Goal: Task Accomplishment & Management: Manage account settings

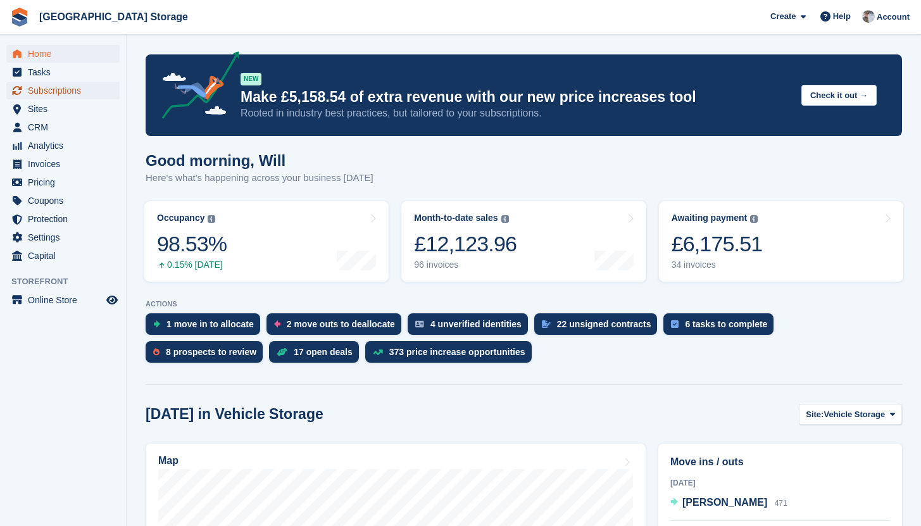
click at [61, 86] on span "Subscriptions" at bounding box center [66, 91] width 76 height 18
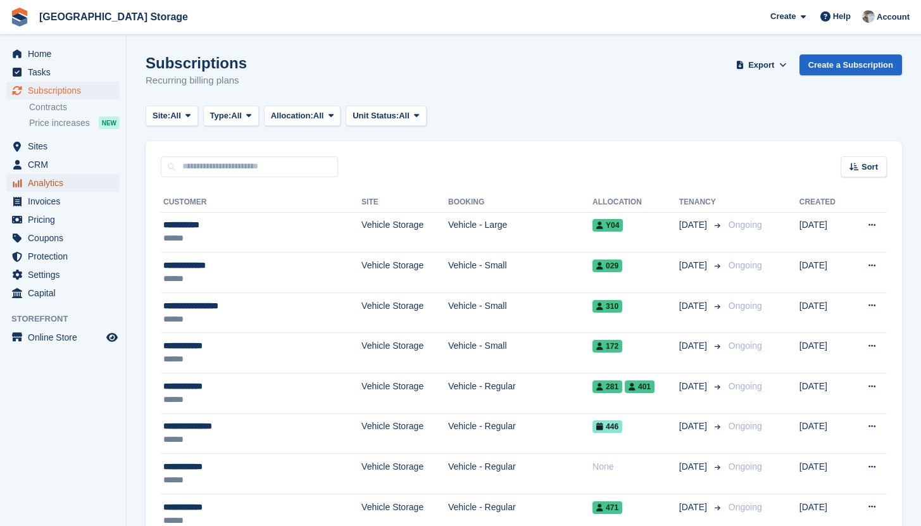
click at [54, 182] on span "Analytics" at bounding box center [66, 183] width 76 height 18
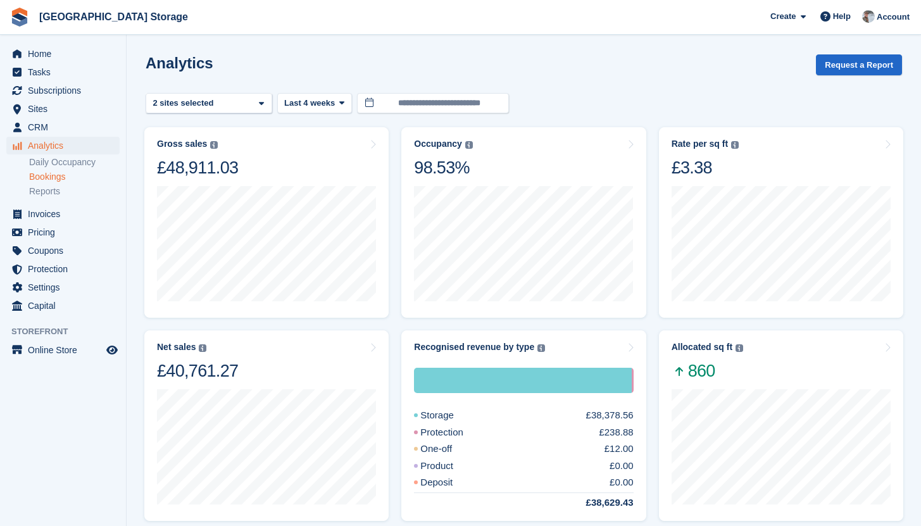
click at [56, 179] on link "Bookings" at bounding box center [74, 177] width 91 height 12
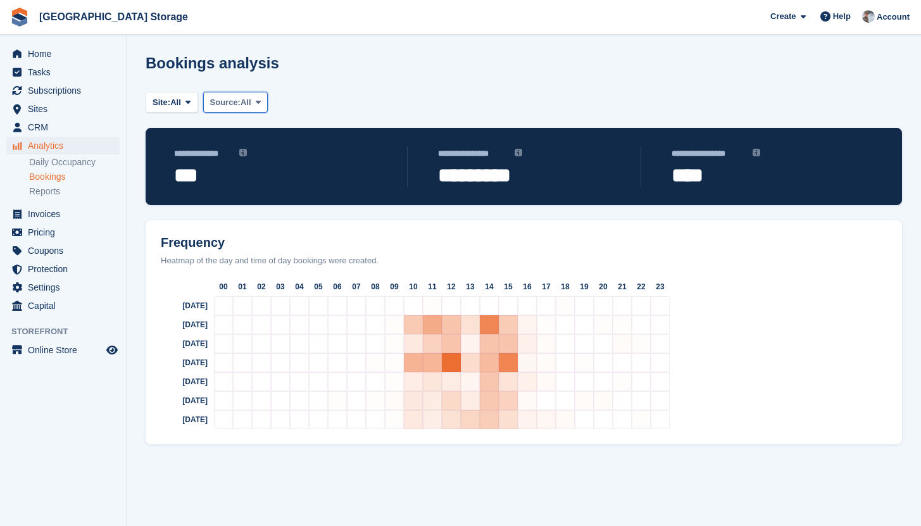
click at [241, 104] on span "Source:" at bounding box center [225, 102] width 30 height 13
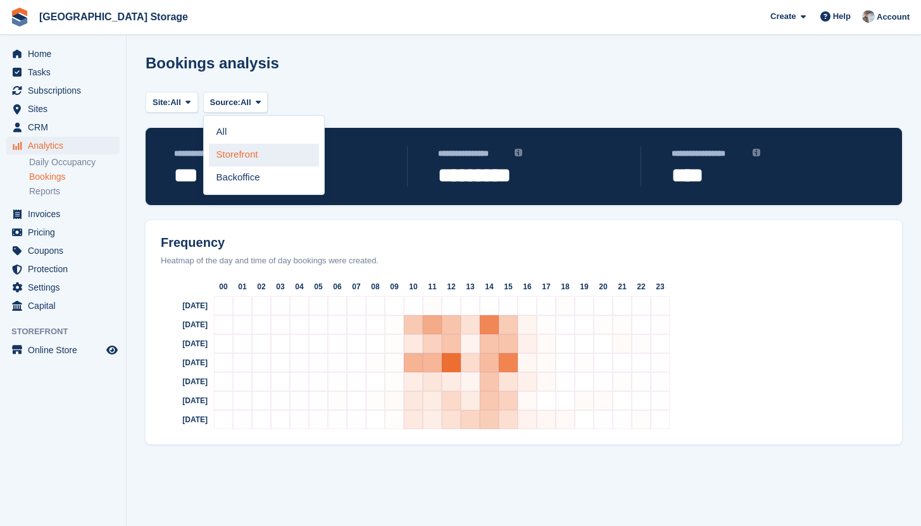
click at [242, 158] on link "Storefront" at bounding box center [264, 155] width 110 height 23
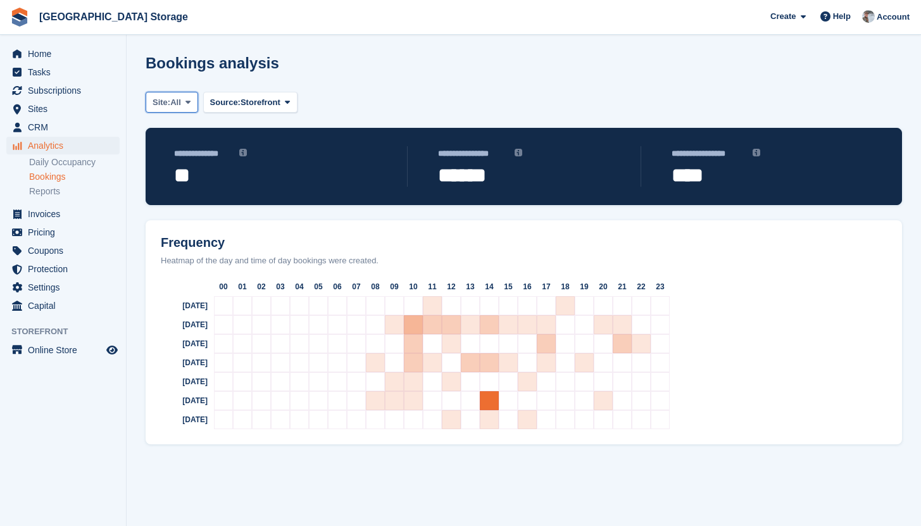
click at [163, 97] on span "Site:" at bounding box center [162, 102] width 18 height 13
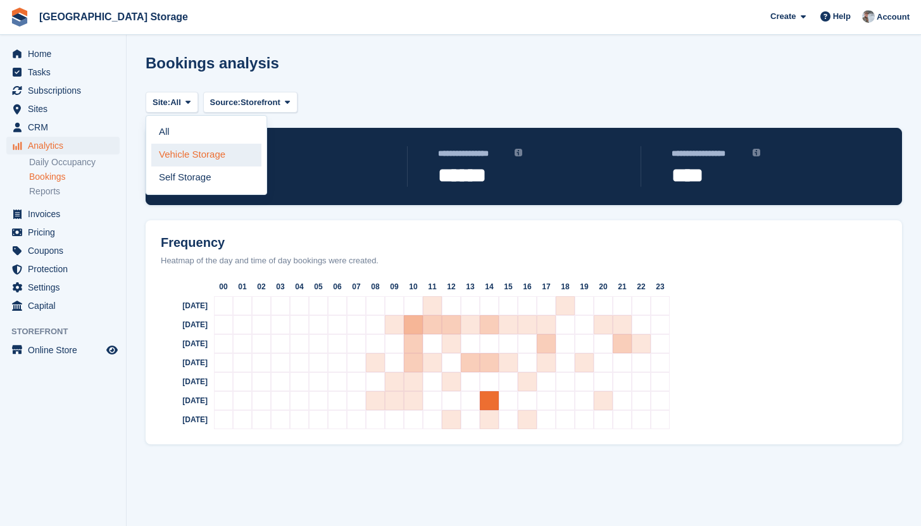
click at [186, 152] on link "Vehicle Storage" at bounding box center [206, 155] width 110 height 23
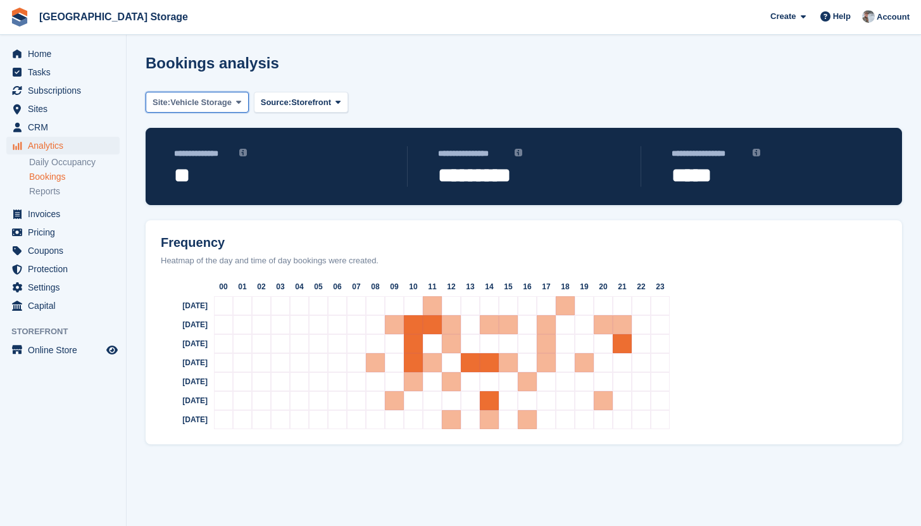
click at [180, 101] on span "Vehicle Storage" at bounding box center [200, 102] width 61 height 13
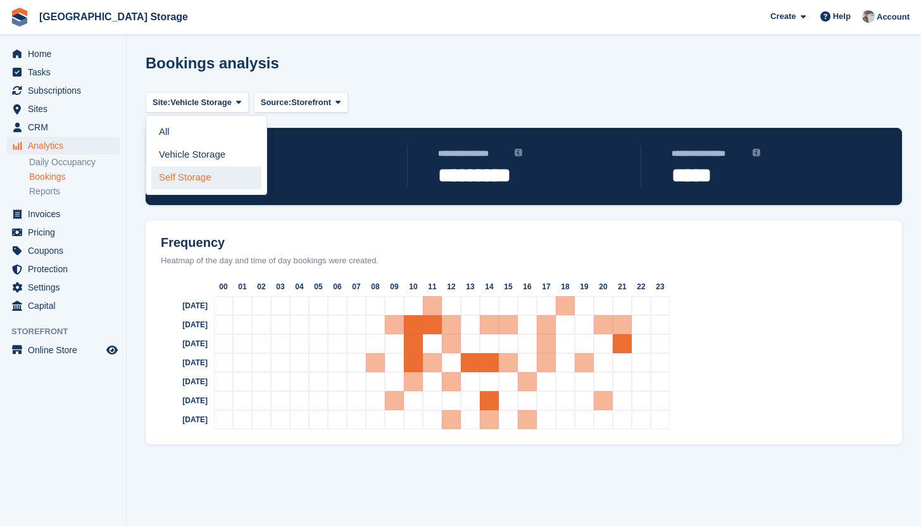
click at [167, 172] on link "Self Storage" at bounding box center [206, 178] width 110 height 23
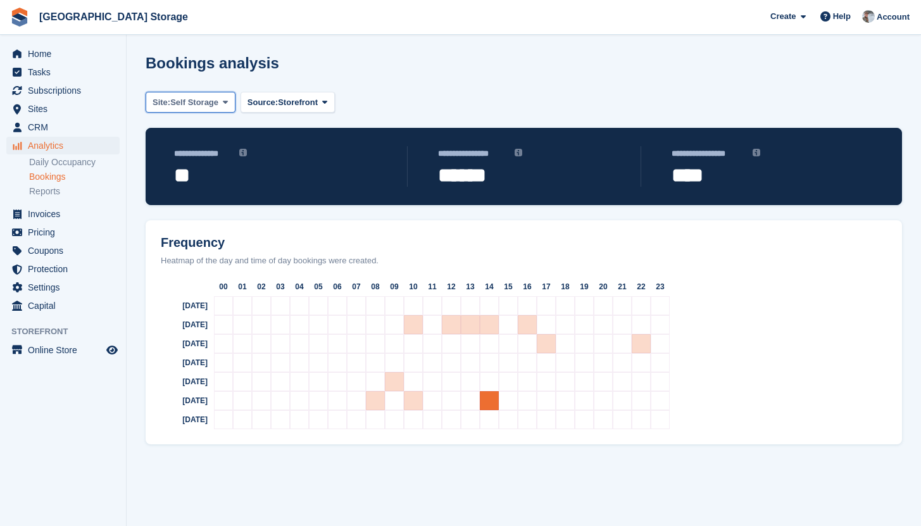
click at [186, 101] on span "Self Storage" at bounding box center [194, 102] width 48 height 13
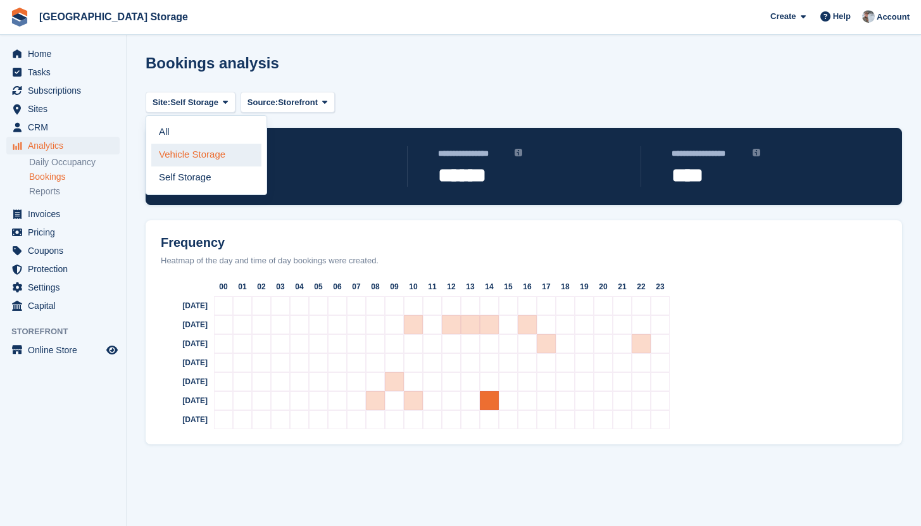
click at [188, 152] on link "Vehicle Storage" at bounding box center [206, 155] width 110 height 23
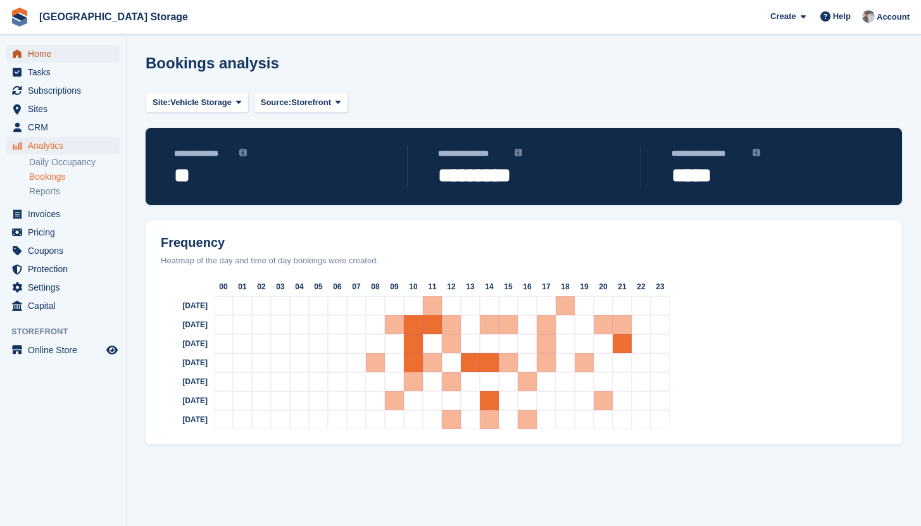
click at [26, 50] on link "Home" at bounding box center [62, 54] width 113 height 18
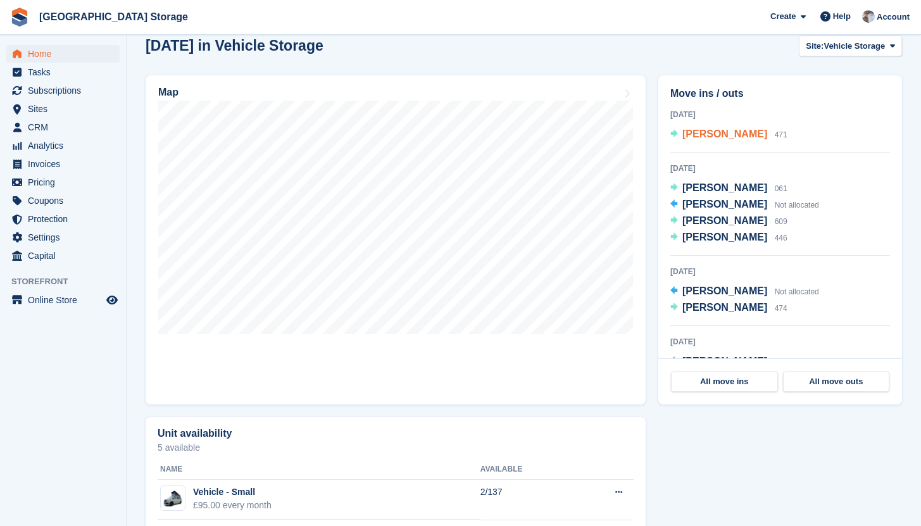
click at [710, 135] on span "[PERSON_NAME]" at bounding box center [725, 134] width 85 height 11
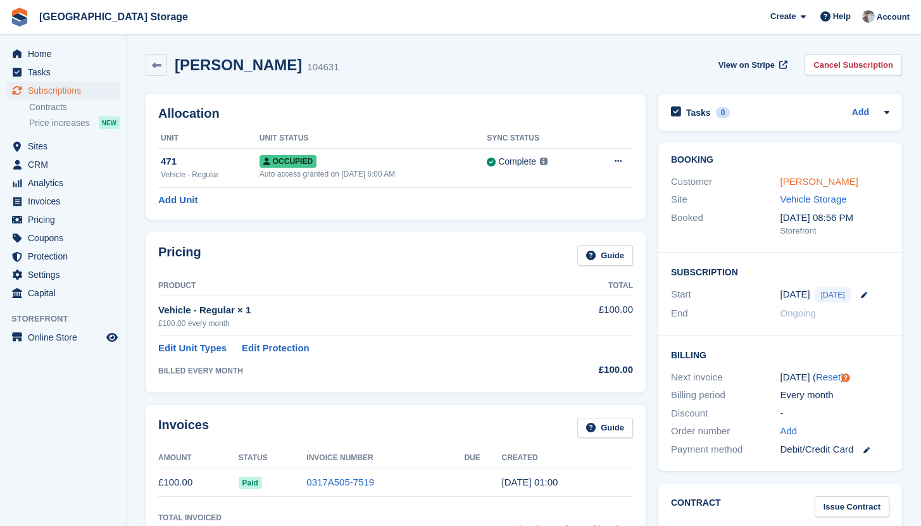
click at [810, 185] on link "[PERSON_NAME]" at bounding box center [820, 181] width 78 height 11
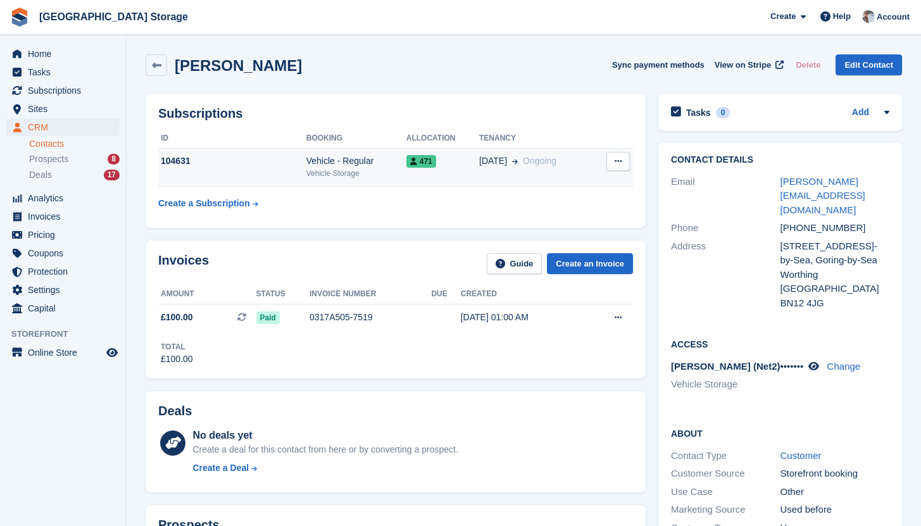
click at [372, 164] on div "Vehicle - Regular" at bounding box center [356, 160] width 100 height 13
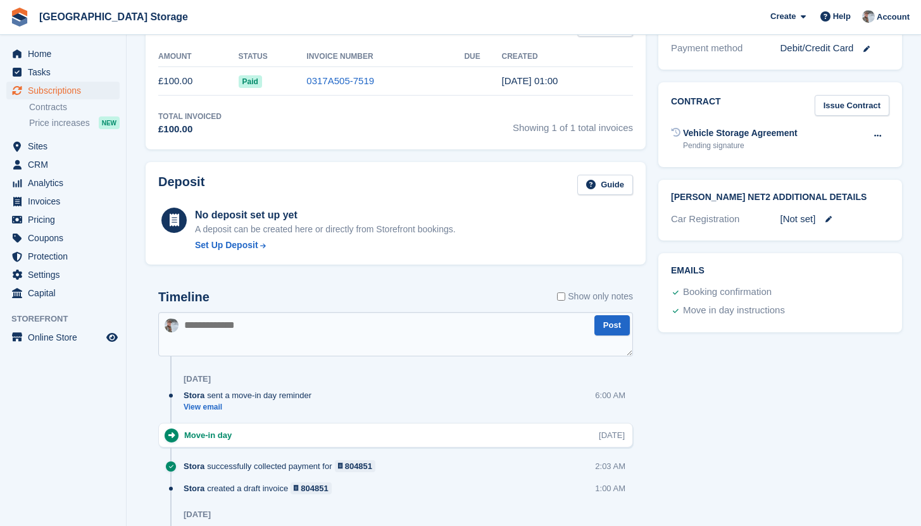
scroll to position [399, 0]
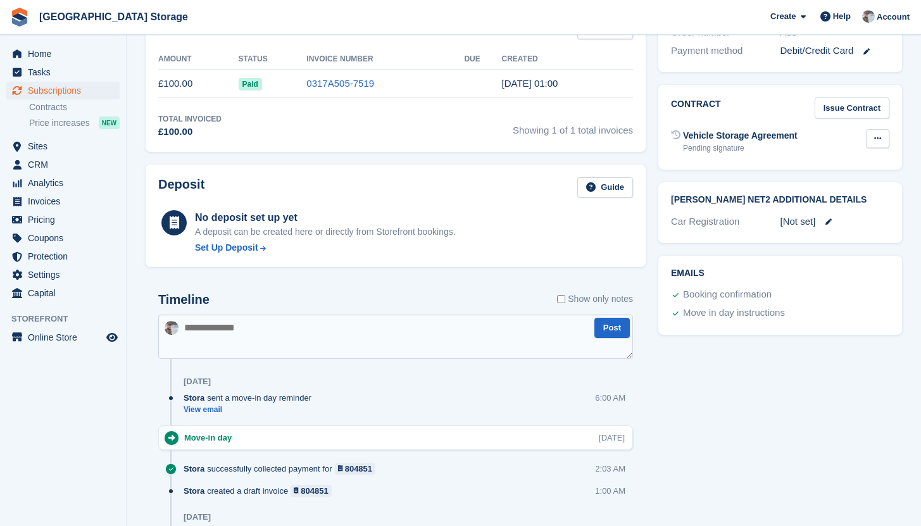
click at [881, 141] on icon at bounding box center [877, 138] width 7 height 8
click at [802, 184] on p "Send contract" at bounding box center [829, 180] width 110 height 16
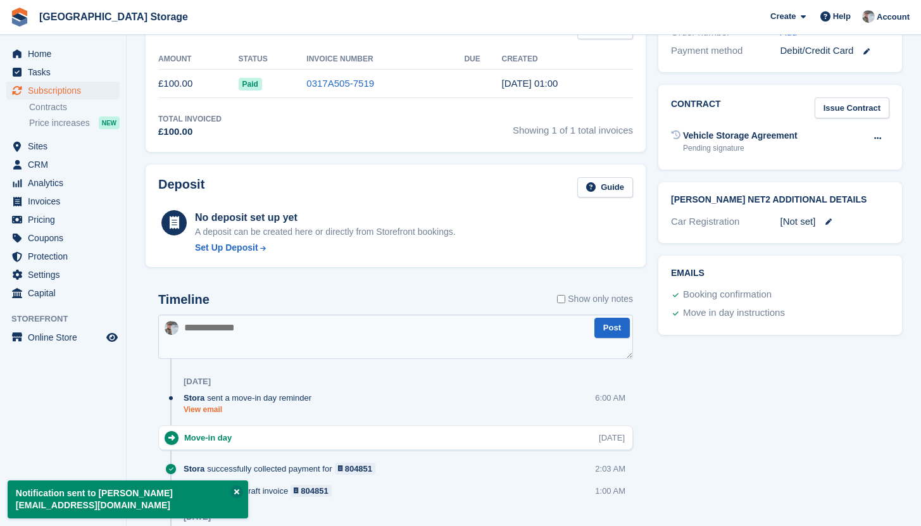
click at [218, 406] on link "View email" at bounding box center [251, 410] width 134 height 11
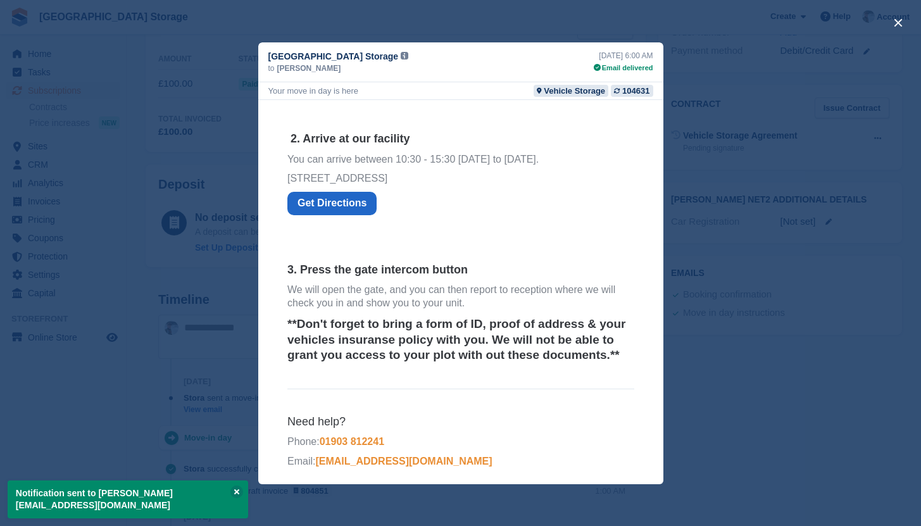
scroll to position [306, 0]
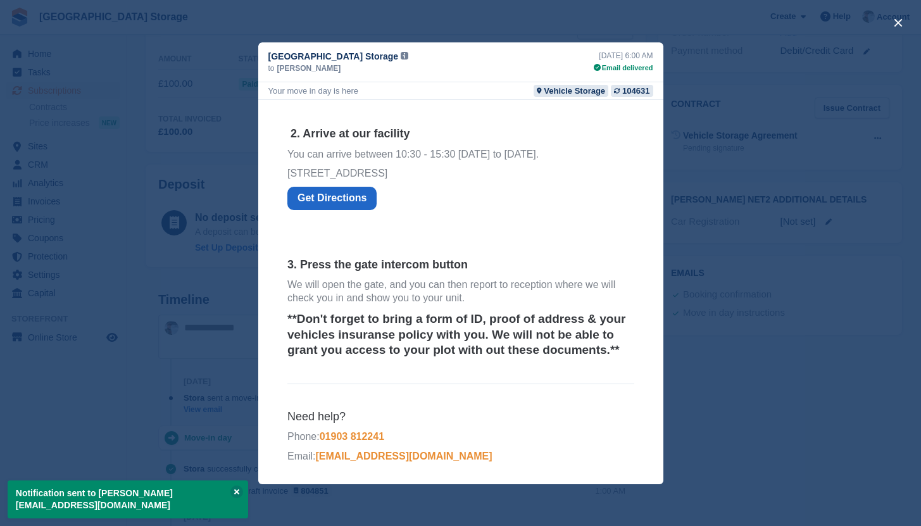
click at [798, 312] on div "close" at bounding box center [460, 263] width 921 height 526
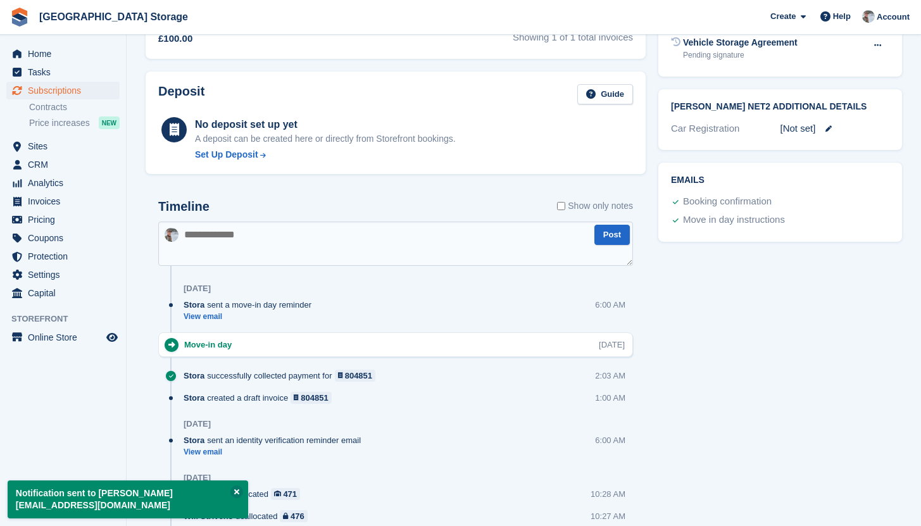
scroll to position [526, 0]
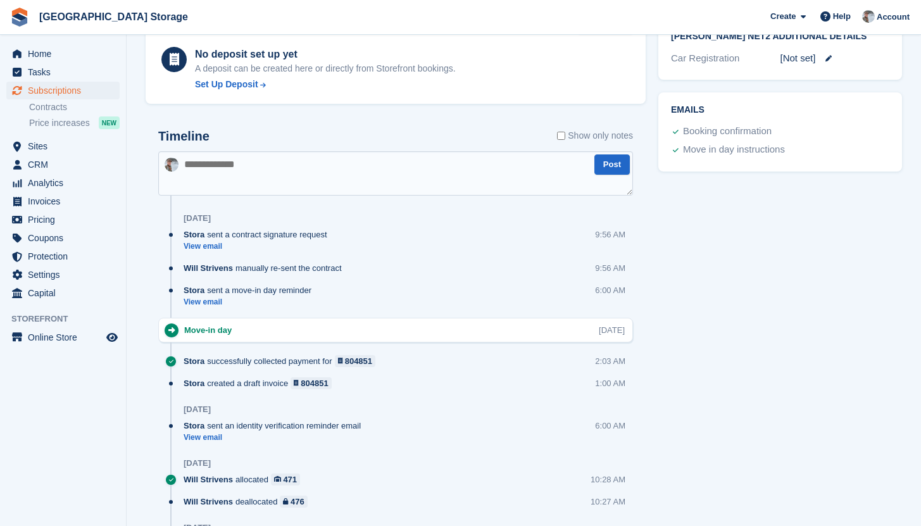
scroll to position [565, 0]
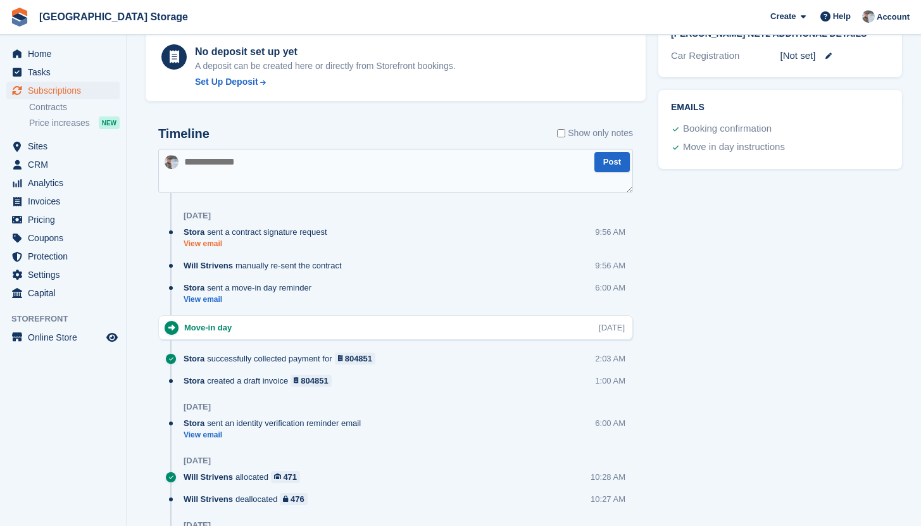
click at [216, 241] on link "View email" at bounding box center [259, 244] width 150 height 11
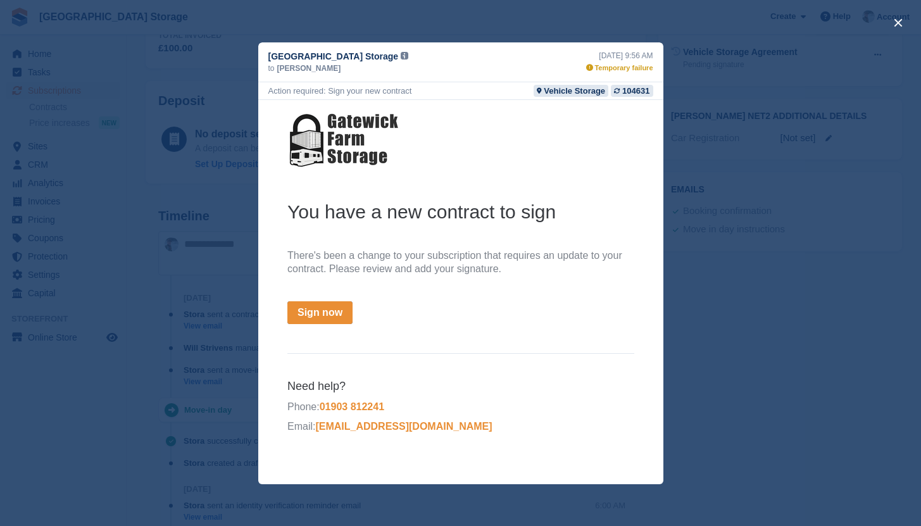
scroll to position [376, 0]
click at [779, 213] on div "close" at bounding box center [460, 263] width 921 height 526
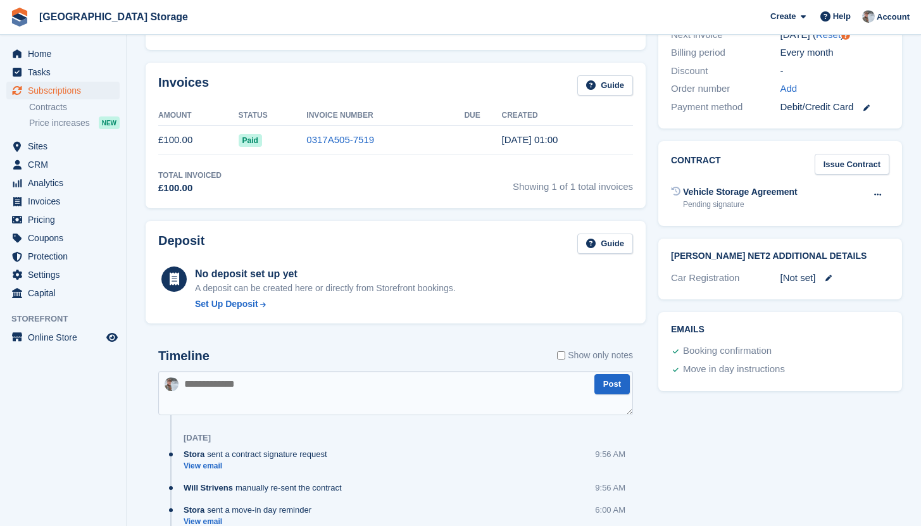
scroll to position [0, 0]
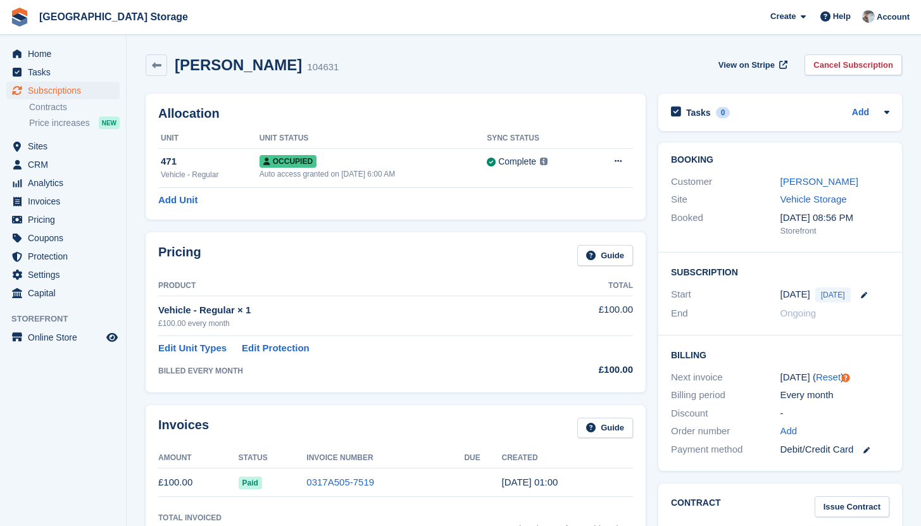
click at [68, 44] on div "Home Tasks Subscriptions Subscriptions Subscriptions Contracts Price increases …" at bounding box center [63, 171] width 126 height 263
click at [48, 54] on span "Home" at bounding box center [66, 54] width 76 height 18
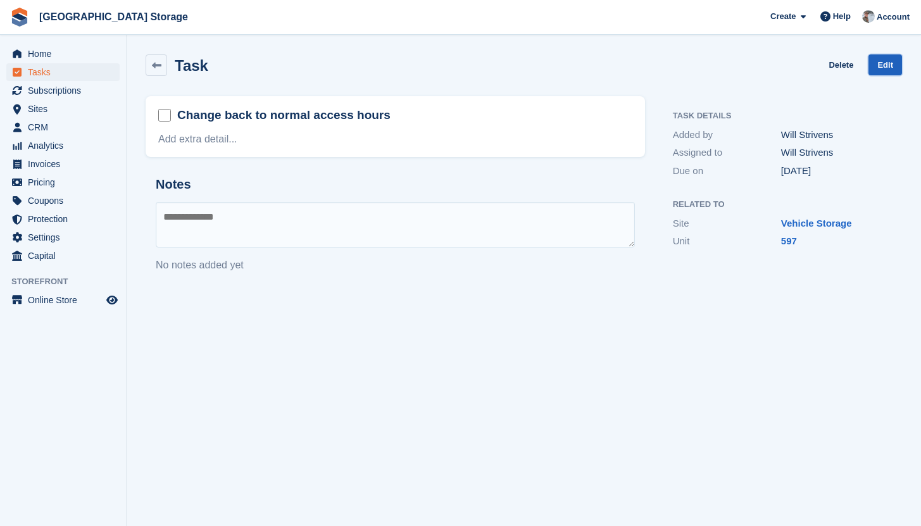
click at [885, 66] on link "Edit" at bounding box center [886, 64] width 34 height 21
click at [791, 242] on link "597" at bounding box center [789, 241] width 16 height 11
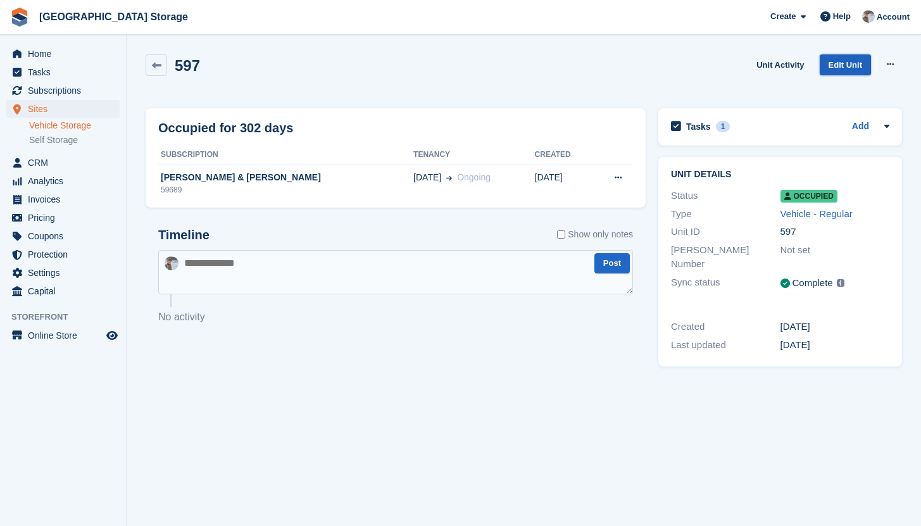
click at [848, 67] on link "Edit Unit" at bounding box center [845, 64] width 51 height 21
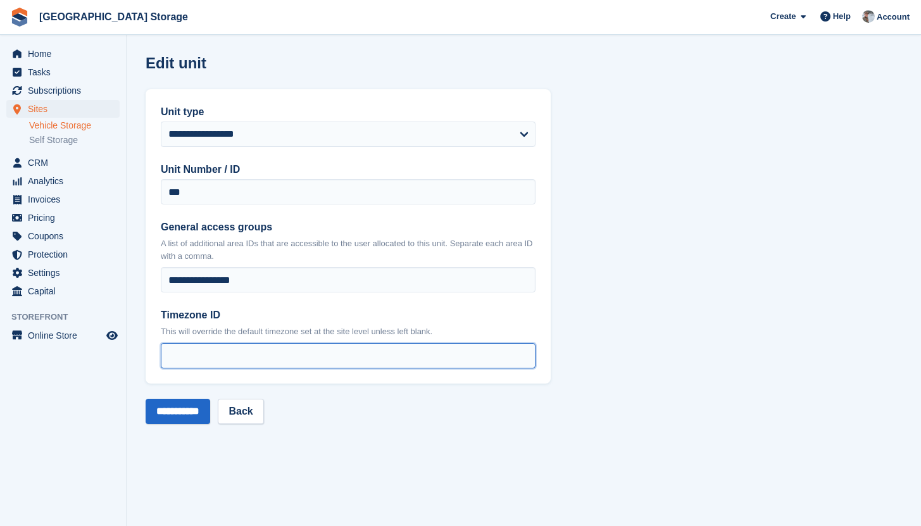
click at [236, 351] on input "*" at bounding box center [348, 355] width 375 height 25
type input "*"
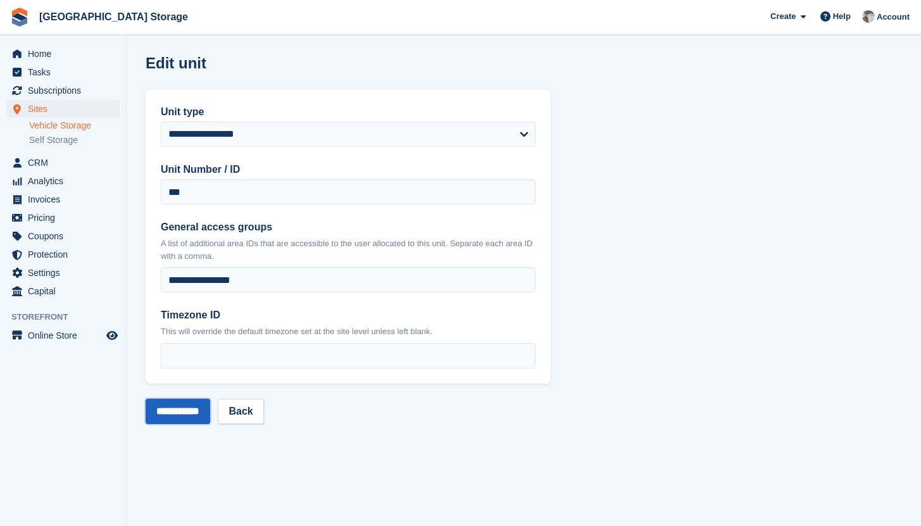
click at [184, 406] on input "**********" at bounding box center [178, 411] width 65 height 25
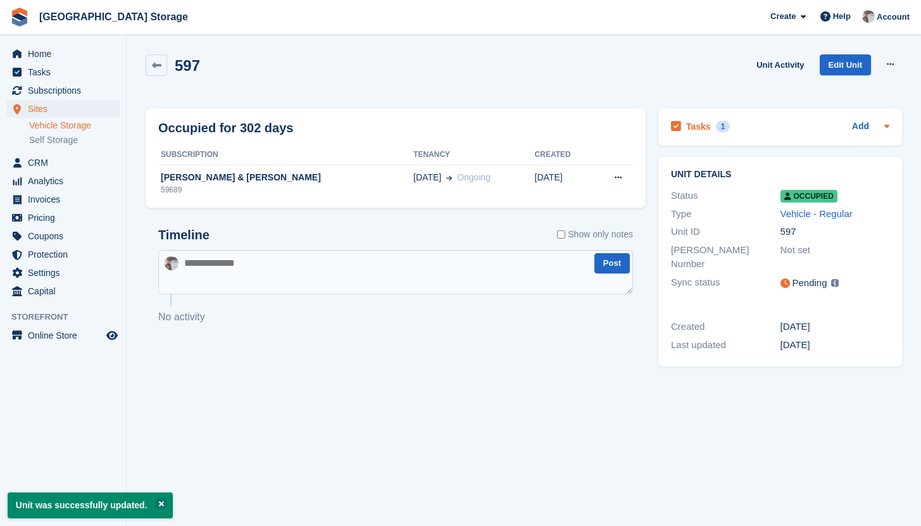
click at [724, 127] on div "1" at bounding box center [723, 126] width 15 height 11
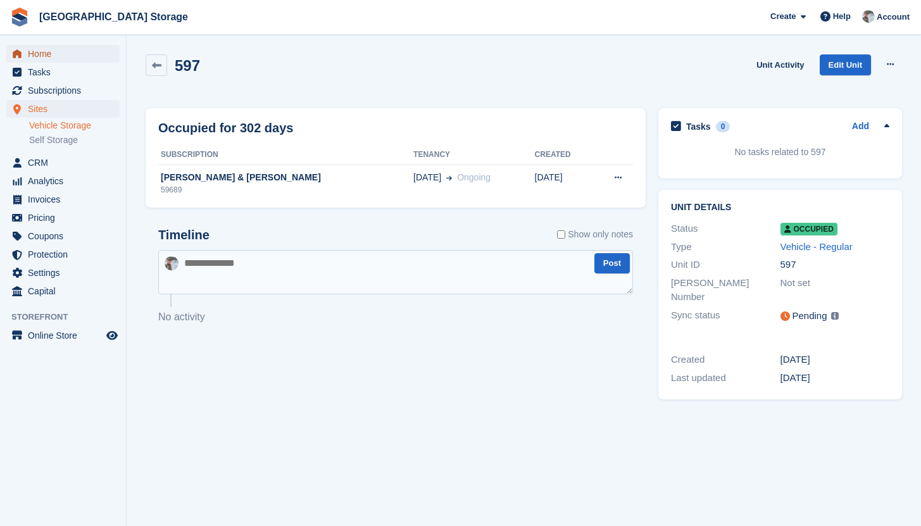
click at [39, 54] on span "Home" at bounding box center [66, 54] width 76 height 18
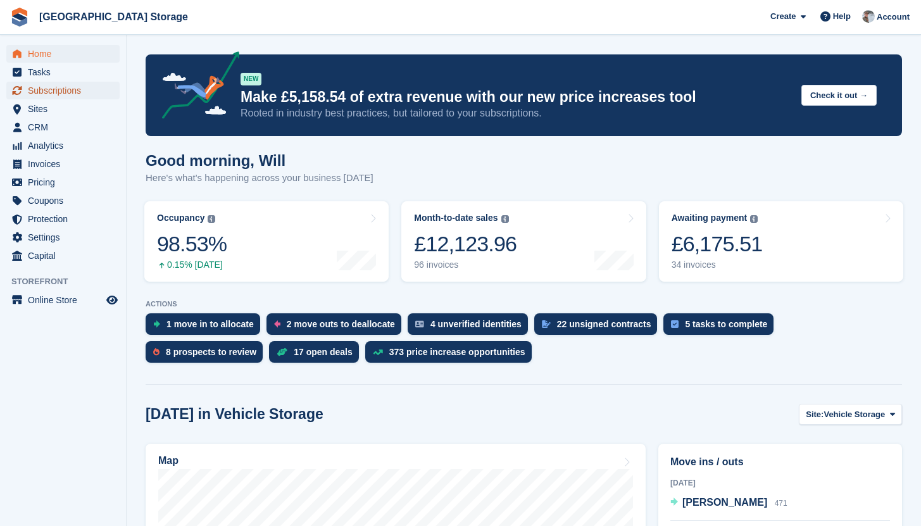
click at [89, 87] on span "Subscriptions" at bounding box center [66, 91] width 76 height 18
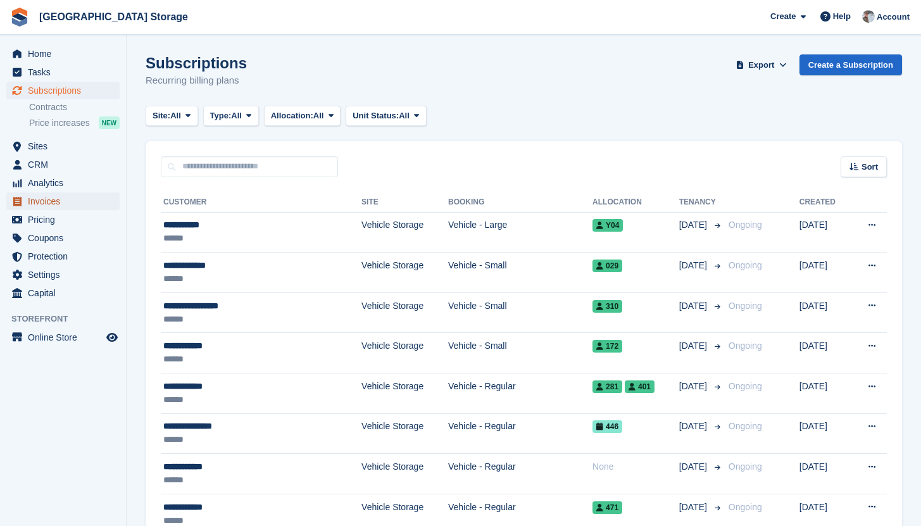
click at [60, 205] on span "Invoices" at bounding box center [66, 201] width 76 height 18
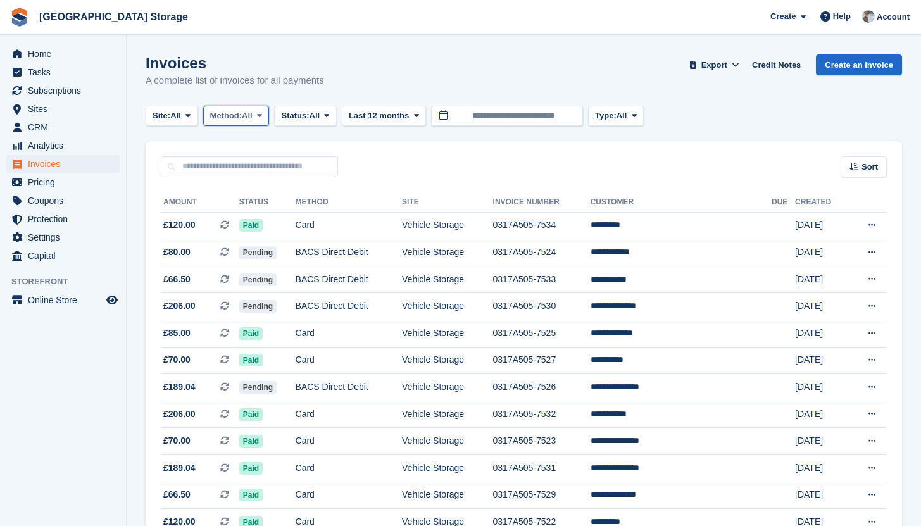
click at [262, 118] on button "Method: All" at bounding box center [236, 116] width 66 height 21
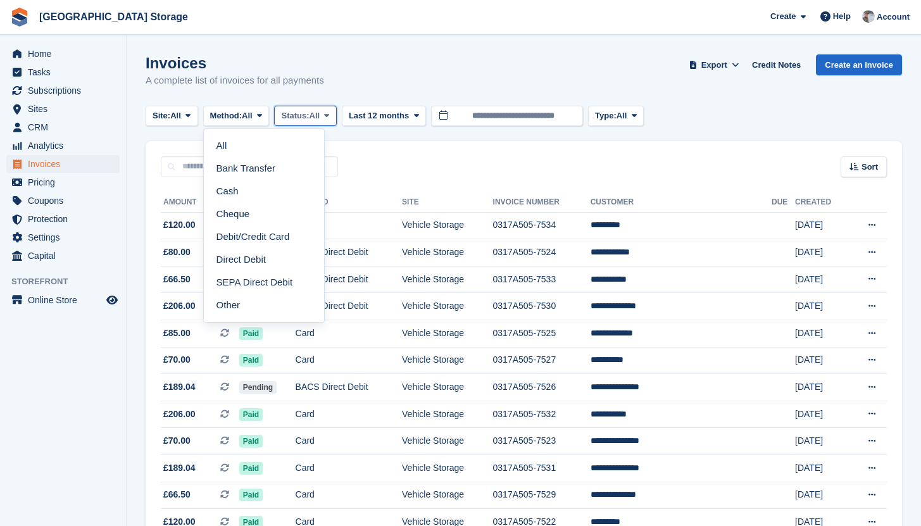
click at [309, 121] on span "Status:" at bounding box center [295, 116] width 28 height 13
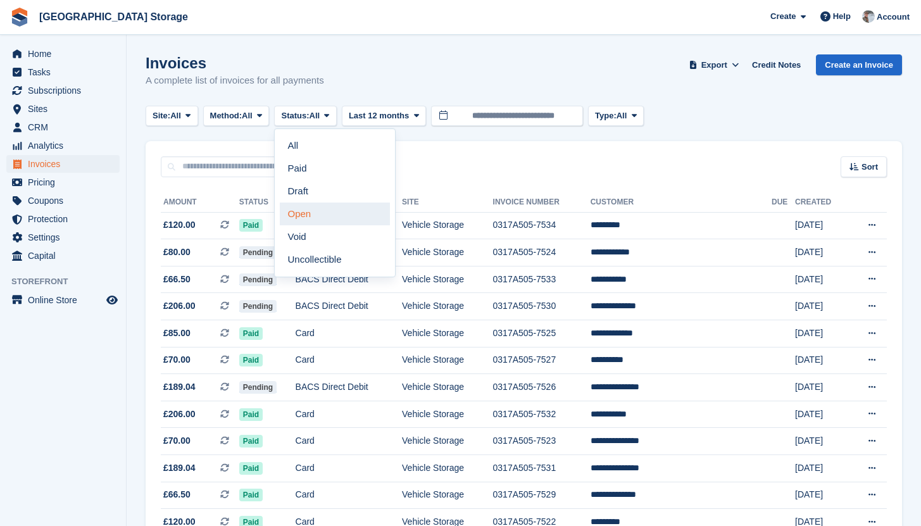
click at [321, 225] on link "Open" at bounding box center [335, 214] width 110 height 23
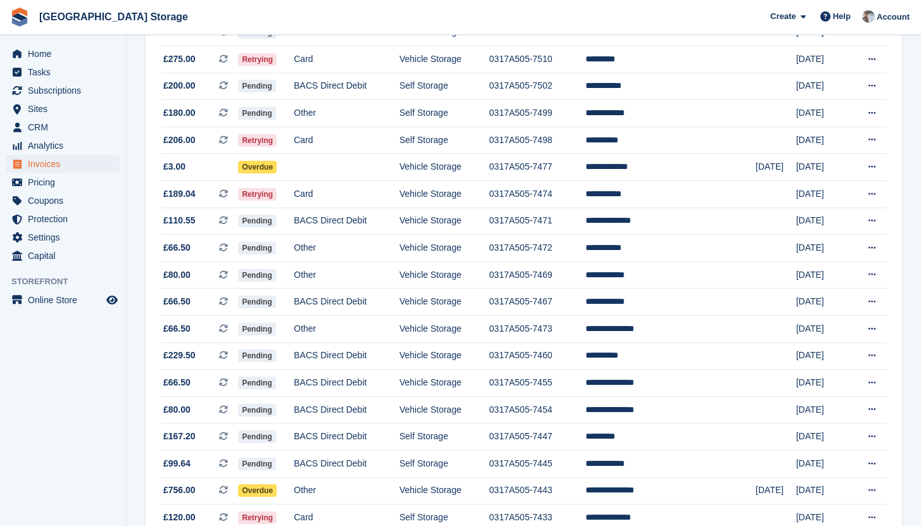
scroll to position [666, 0]
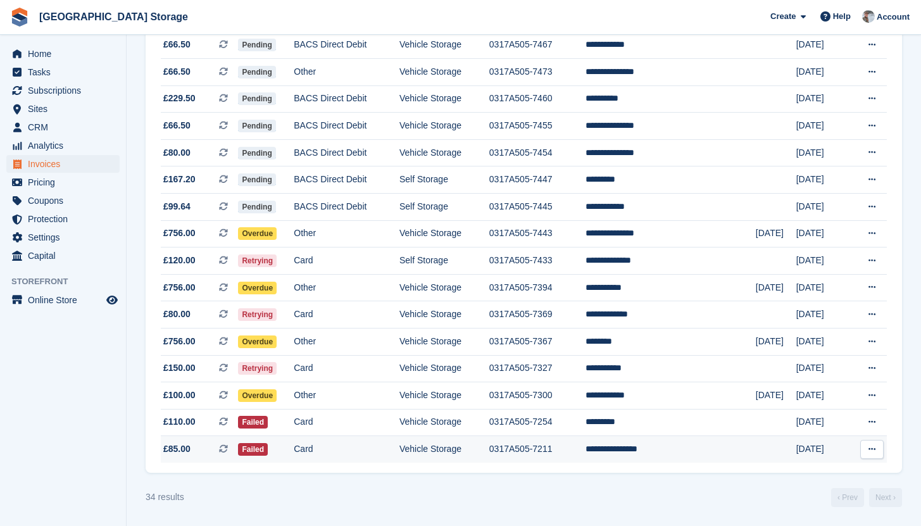
click at [562, 447] on td "0317A505-7211" at bounding box center [537, 449] width 96 height 27
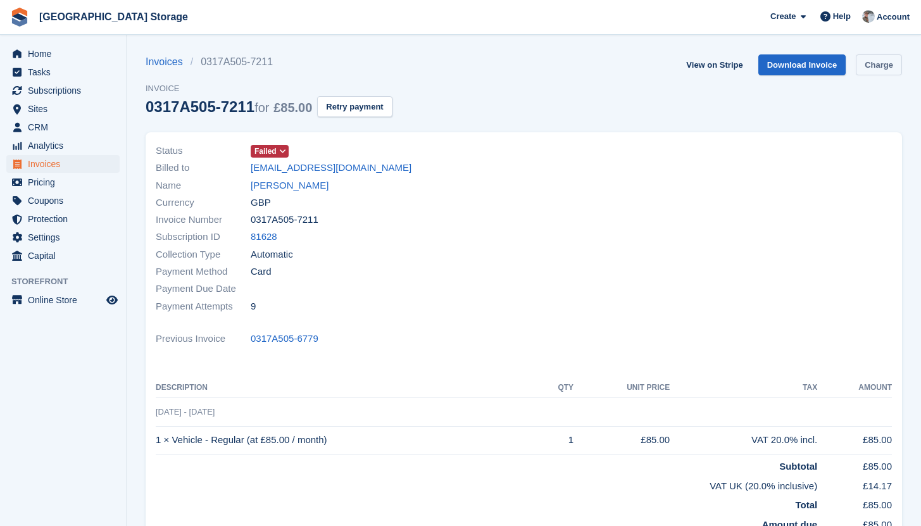
click at [890, 66] on link "Charge" at bounding box center [879, 64] width 46 height 21
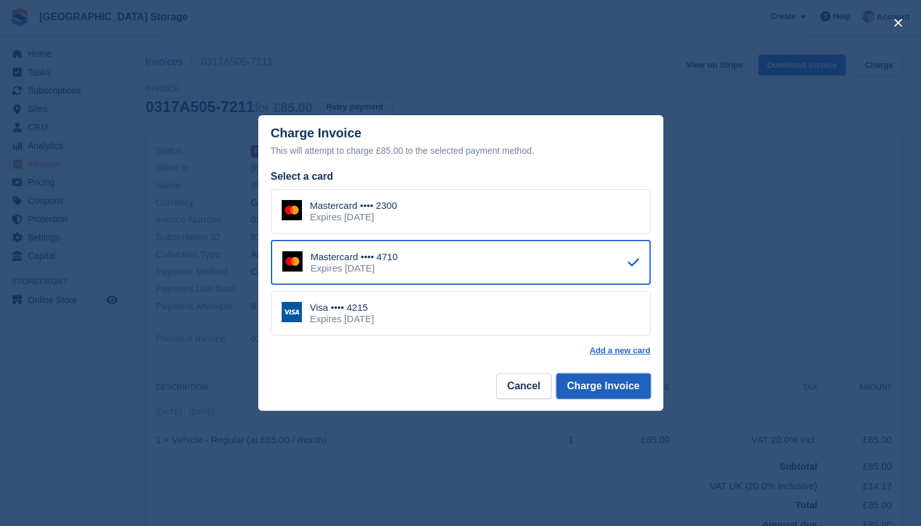
click at [604, 386] on button "Charge Invoice" at bounding box center [604, 386] width 94 height 25
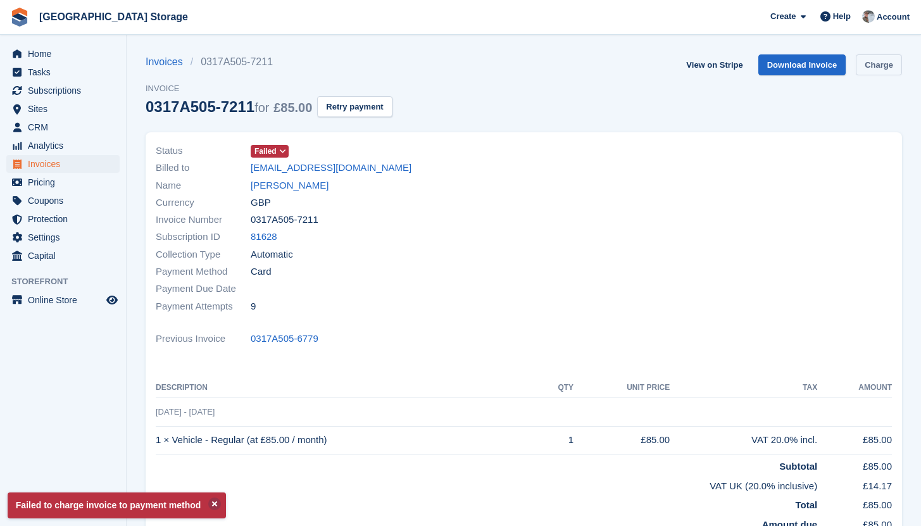
click at [877, 62] on link "Charge" at bounding box center [879, 64] width 46 height 21
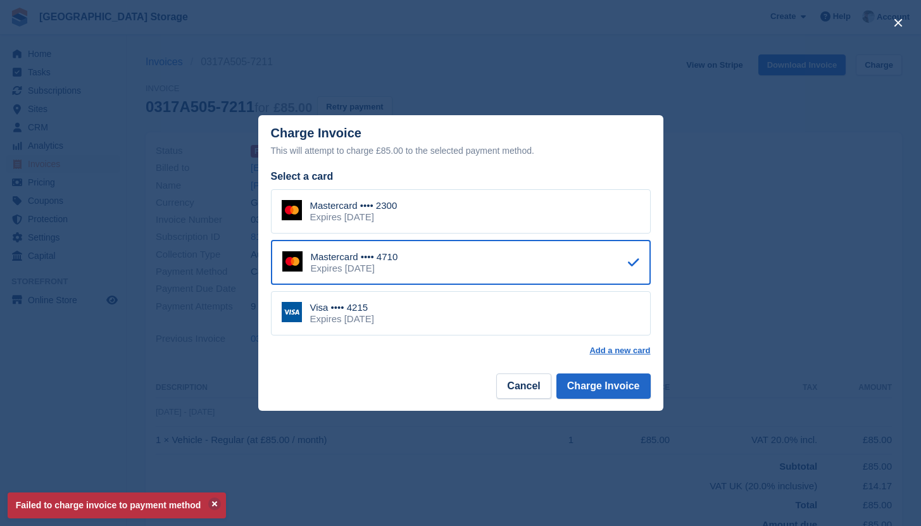
click at [506, 211] on div "Mastercard •••• 2300 Expires June 2030" at bounding box center [461, 211] width 380 height 44
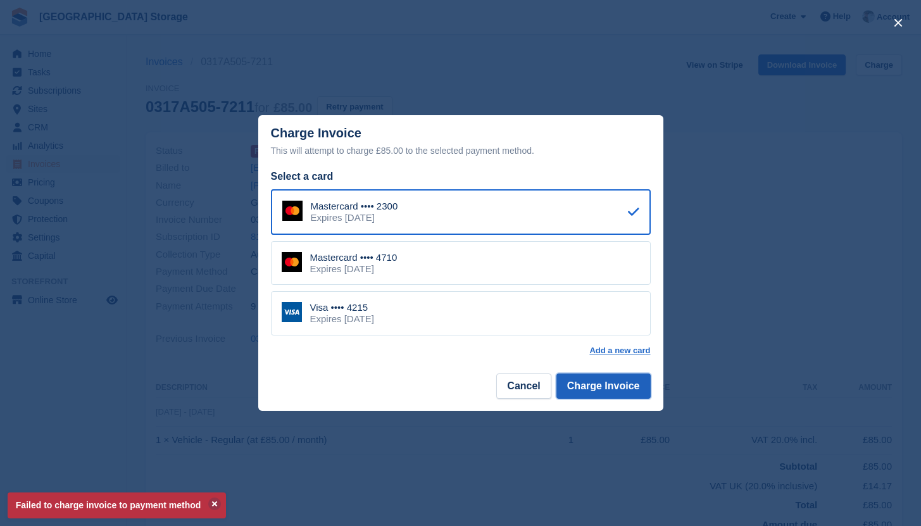
click at [610, 388] on button "Charge Invoice" at bounding box center [604, 386] width 94 height 25
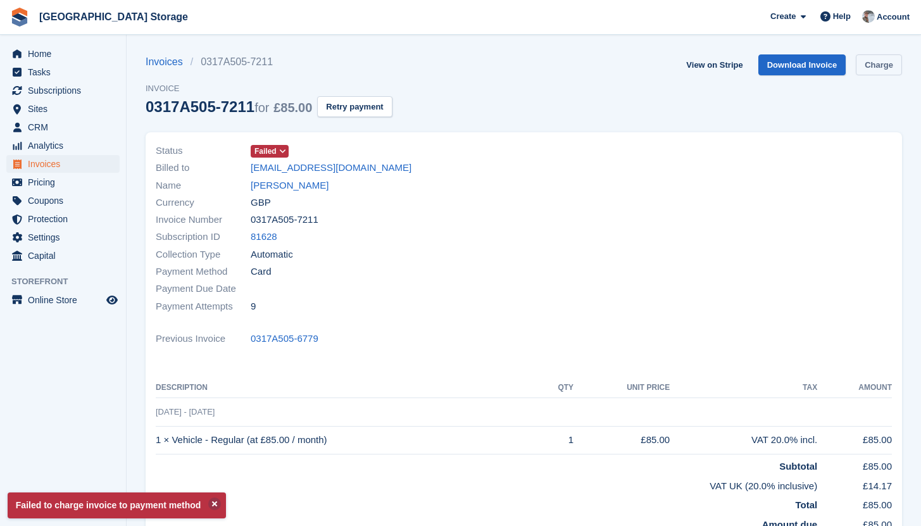
click at [872, 67] on link "Charge" at bounding box center [879, 64] width 46 height 21
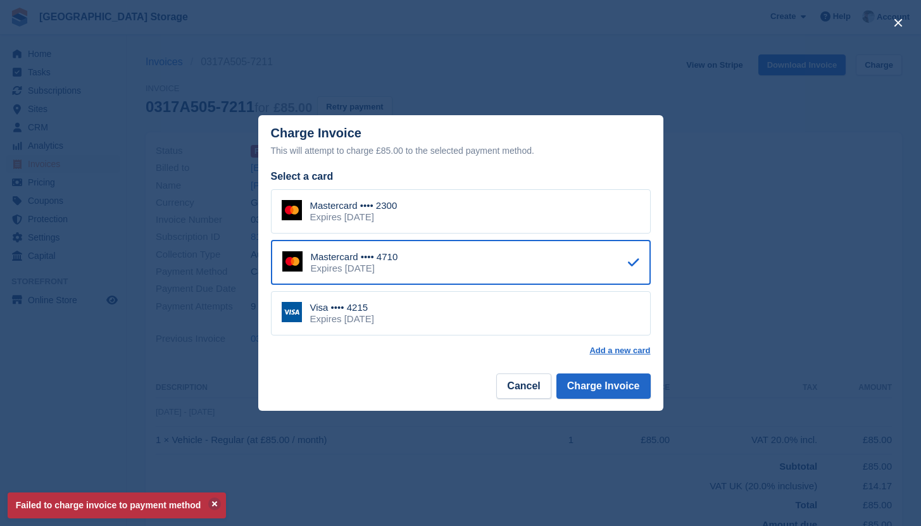
click at [379, 325] on div "Visa •••• 4215 Expires March 2029" at bounding box center [461, 313] width 380 height 44
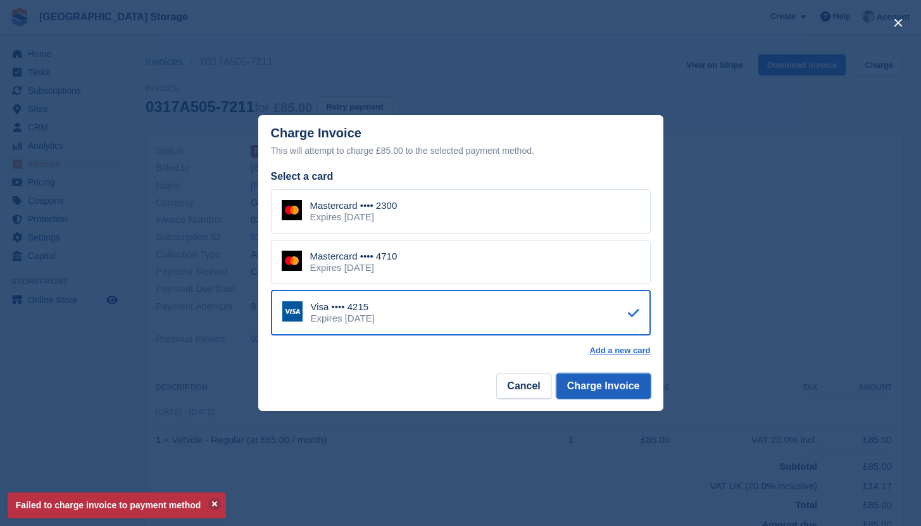
click at [608, 390] on button "Charge Invoice" at bounding box center [604, 386] width 94 height 25
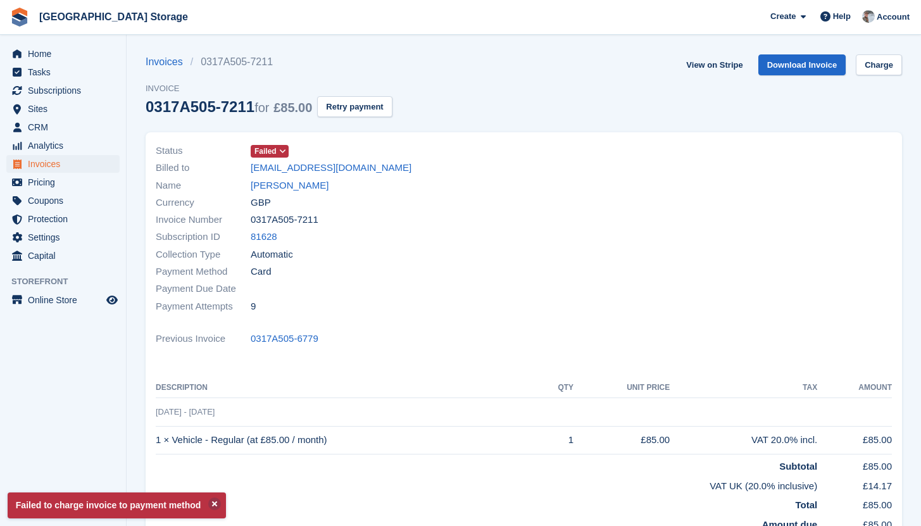
click at [270, 149] on span "Failed" at bounding box center [266, 151] width 22 height 11
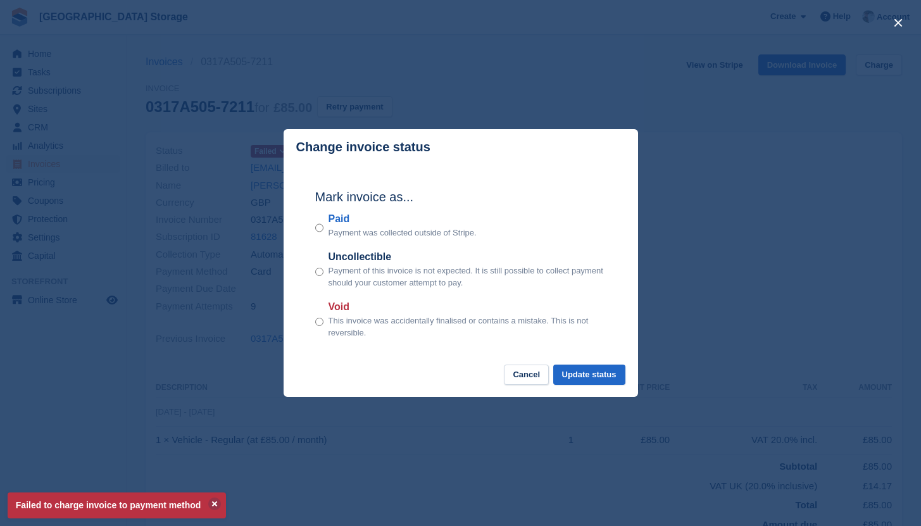
click at [325, 327] on div "Void This invoice was accidentally finalised or contains a mistake. This is not…" at bounding box center [460, 319] width 291 height 40
click at [608, 369] on button "Update status" at bounding box center [589, 375] width 72 height 21
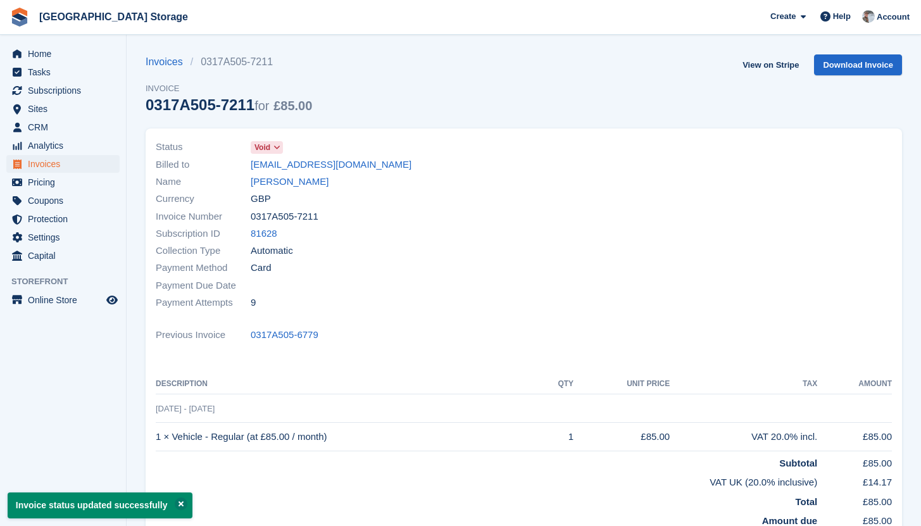
click at [279, 145] on icon at bounding box center [277, 148] width 7 height 8
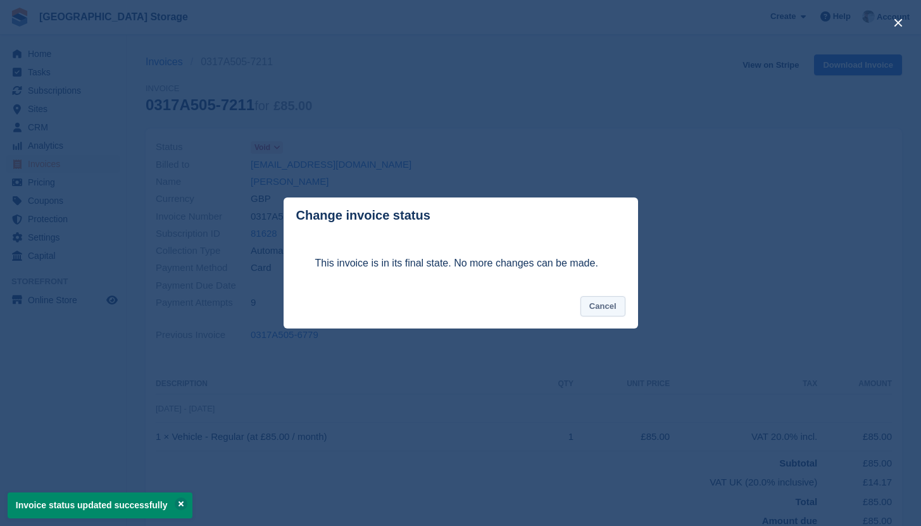
click at [611, 306] on button "Cancel" at bounding box center [603, 306] width 45 height 21
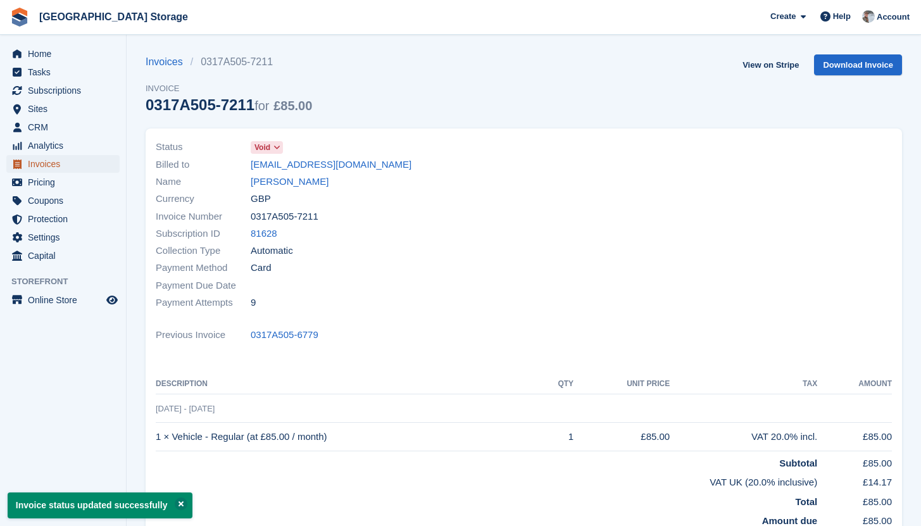
click at [82, 160] on span "Invoices" at bounding box center [66, 164] width 76 height 18
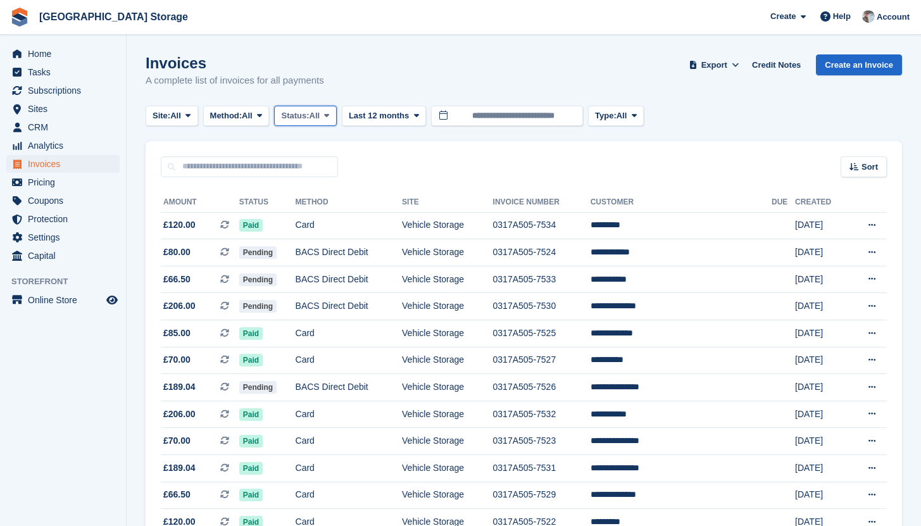
click at [306, 120] on span "Status:" at bounding box center [295, 116] width 28 height 13
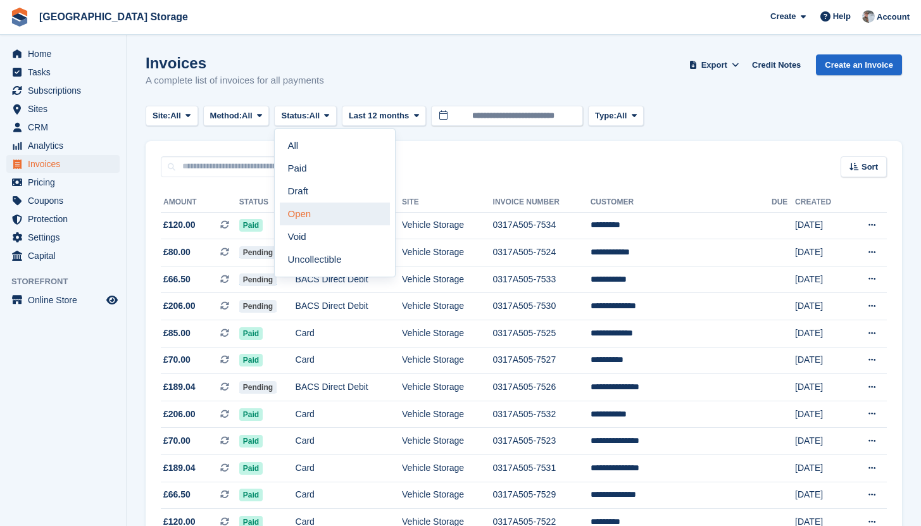
click at [316, 222] on link "Open" at bounding box center [335, 214] width 110 height 23
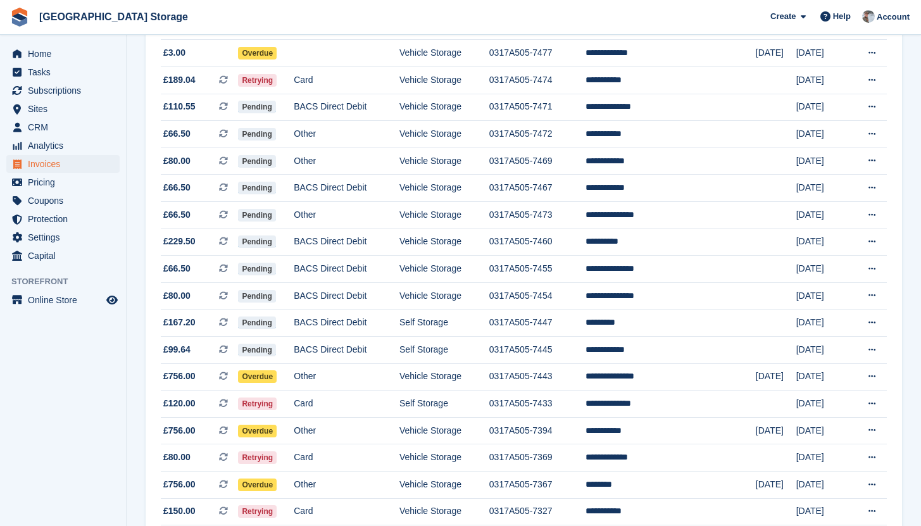
scroll to position [639, 0]
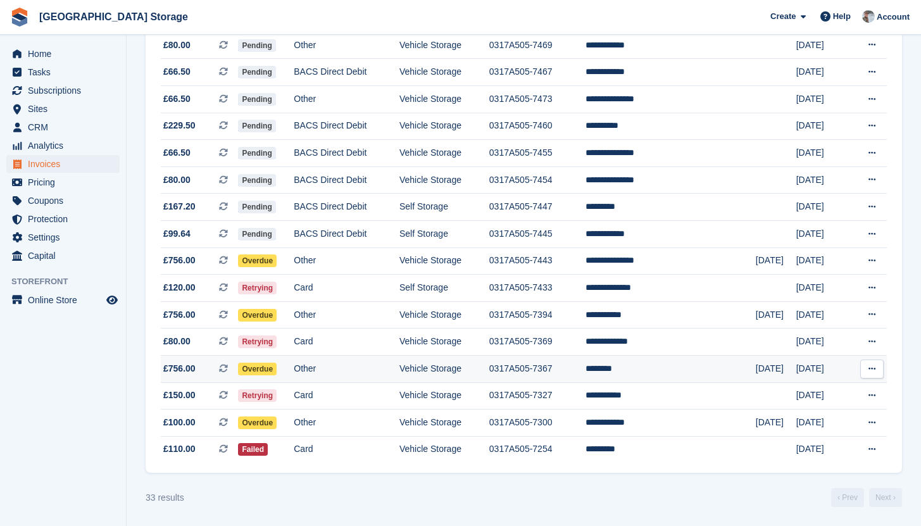
click at [714, 365] on td "********" at bounding box center [671, 368] width 170 height 27
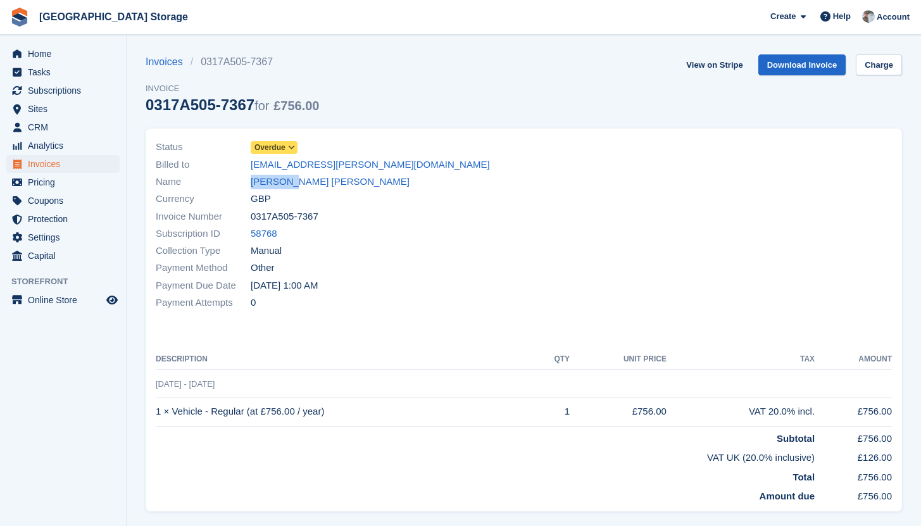
scroll to position [1, 0]
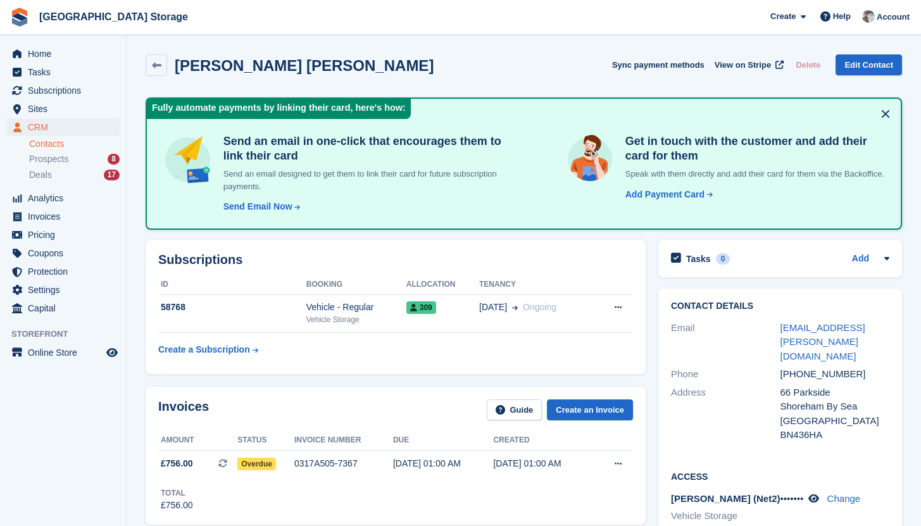
click at [367, 238] on div "Subscriptions ID Booking Allocation Tenancy 58768 Vehicle - Regular Vehicle Sto…" at bounding box center [395, 307] width 513 height 147
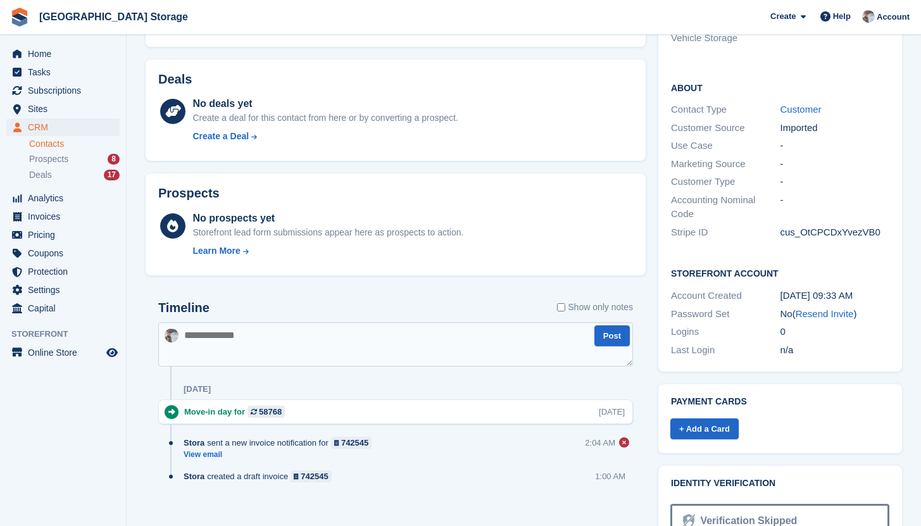
scroll to position [525, 0]
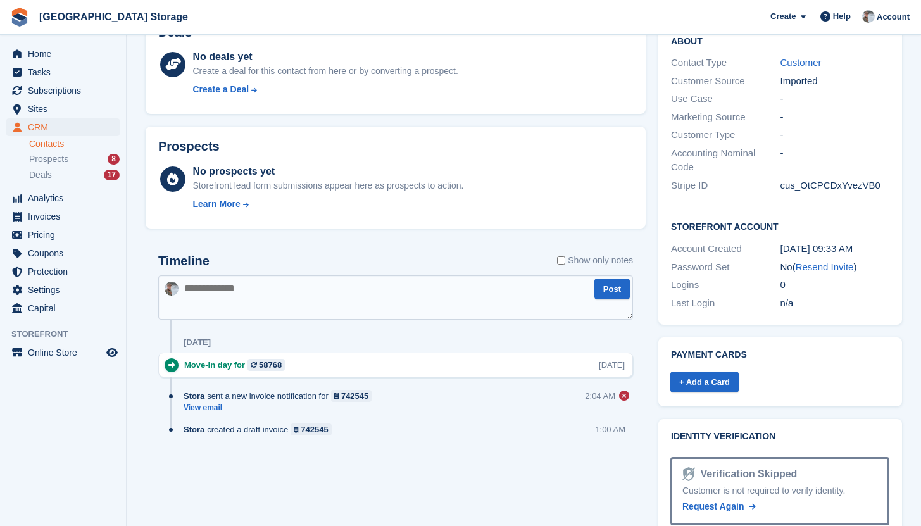
click at [624, 398] on icon at bounding box center [624, 396] width 10 height 10
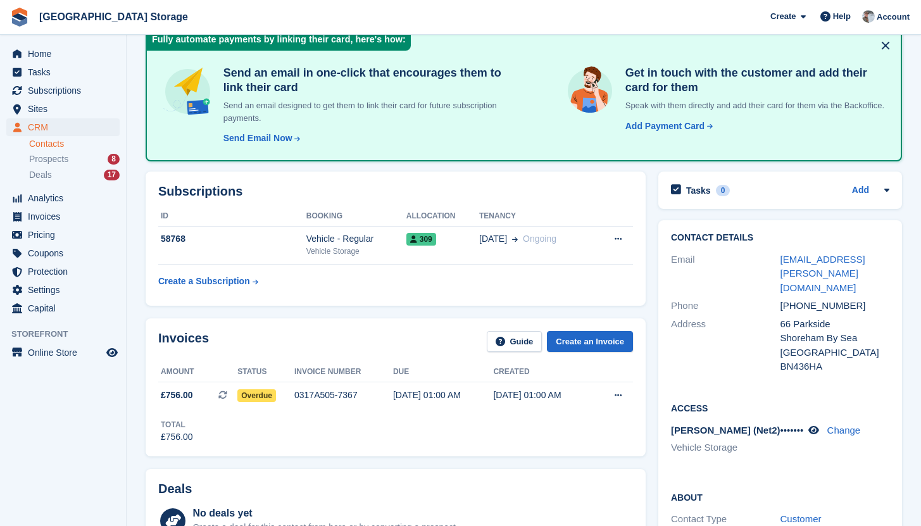
scroll to position [89, 0]
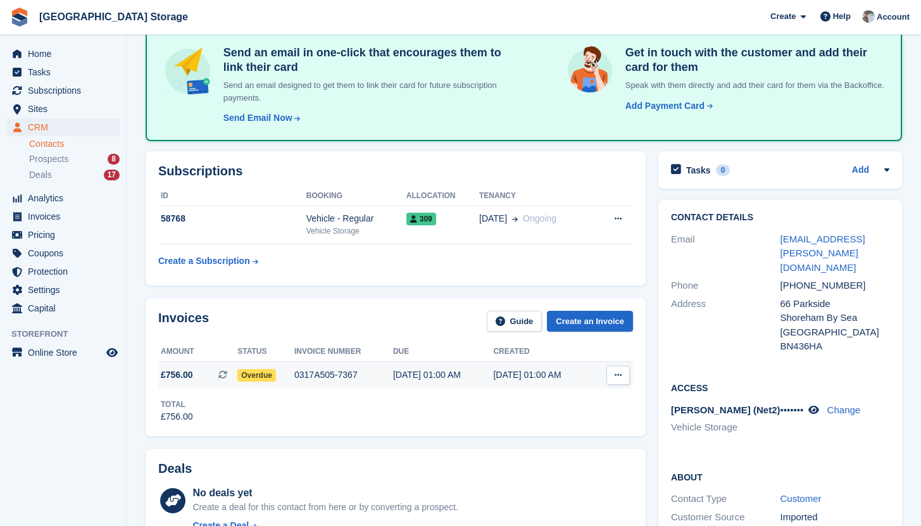
click at [431, 379] on div "27 Aug, 01:00 AM" at bounding box center [443, 374] width 101 height 13
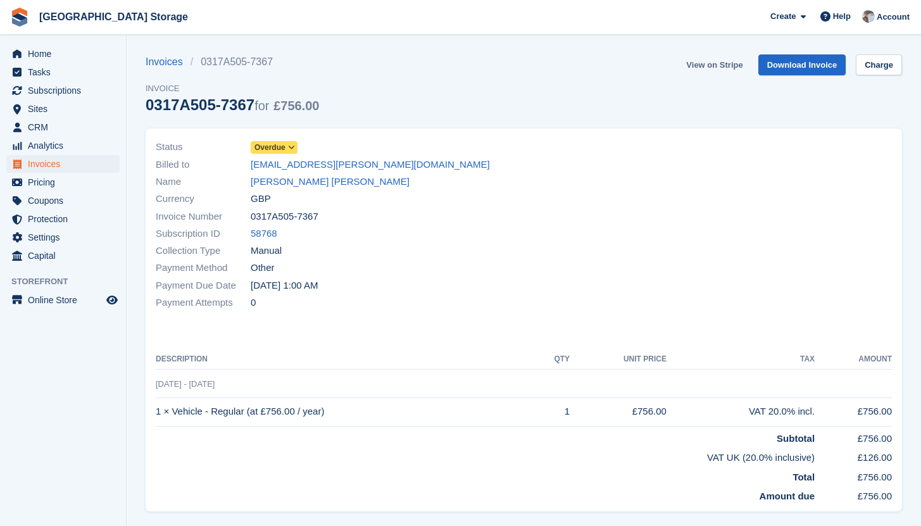
click at [702, 66] on link "View on Stripe" at bounding box center [714, 64] width 66 height 21
click at [58, 101] on span "Sites" at bounding box center [66, 109] width 76 height 18
click at [66, 90] on span "Subscriptions" at bounding box center [66, 91] width 76 height 18
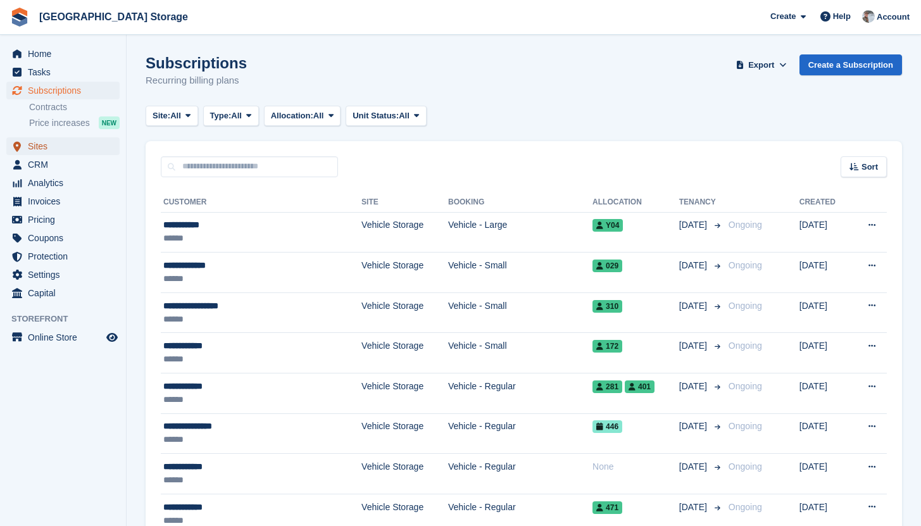
click at [52, 142] on span "Sites" at bounding box center [66, 146] width 76 height 18
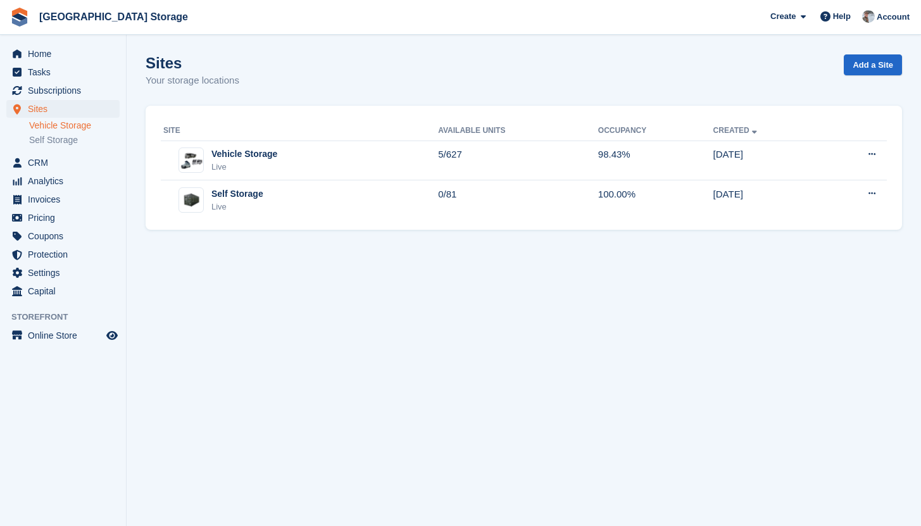
click at [85, 122] on link "Vehicle Storage" at bounding box center [74, 126] width 91 height 12
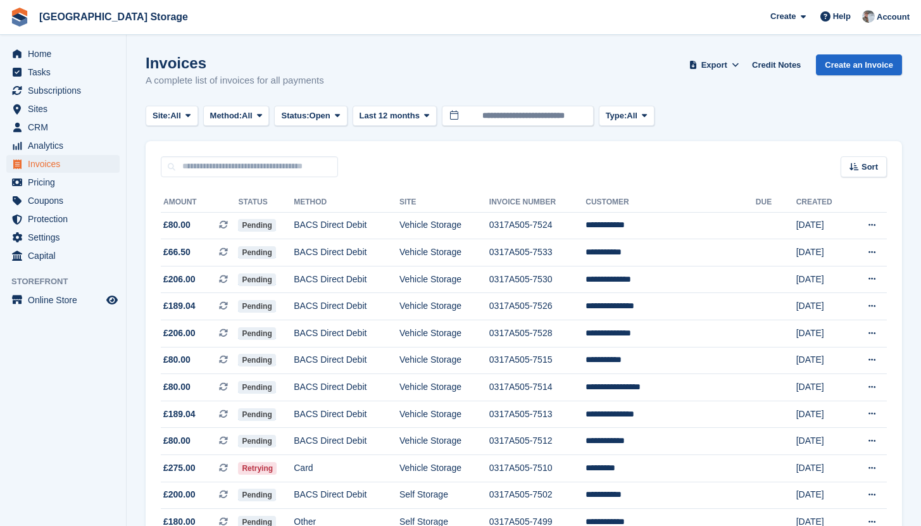
scroll to position [639, 0]
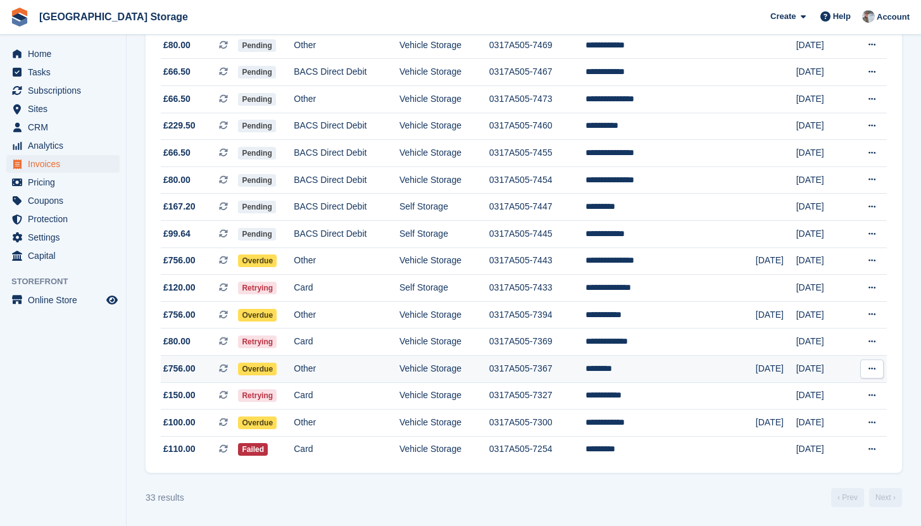
click at [489, 366] on td "Vehicle Storage" at bounding box center [445, 368] width 90 height 27
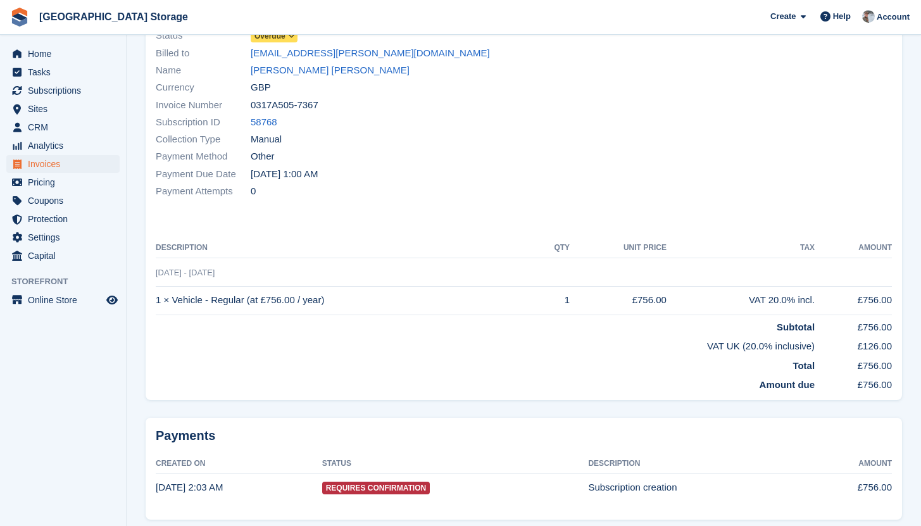
scroll to position [112, 0]
click at [271, 66] on link "[PERSON_NAME] [PERSON_NAME]" at bounding box center [330, 70] width 159 height 15
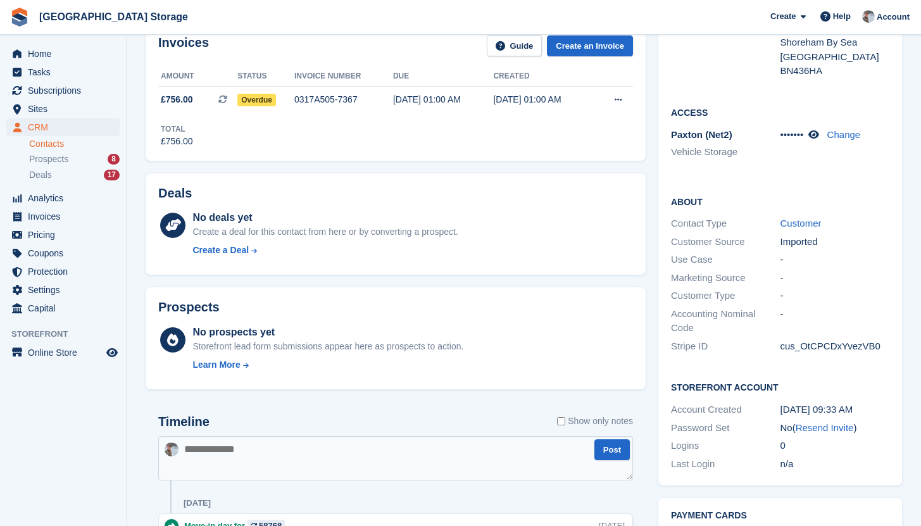
scroll to position [525, 0]
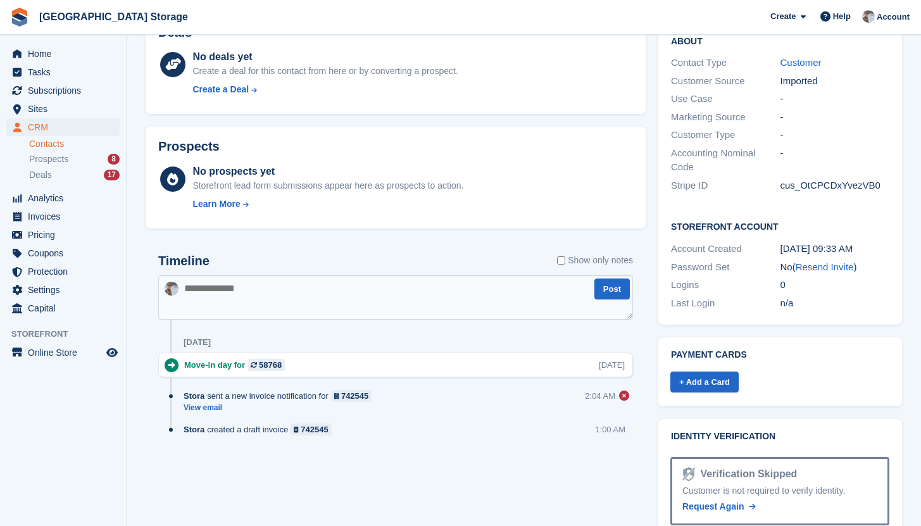
click at [365, 307] on textarea at bounding box center [395, 297] width 475 height 44
type textarea "**********"
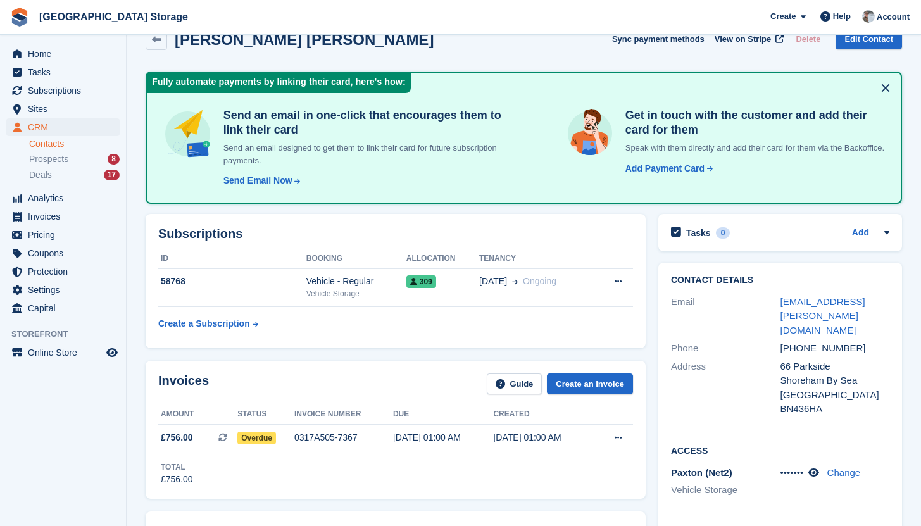
scroll to position [0, 0]
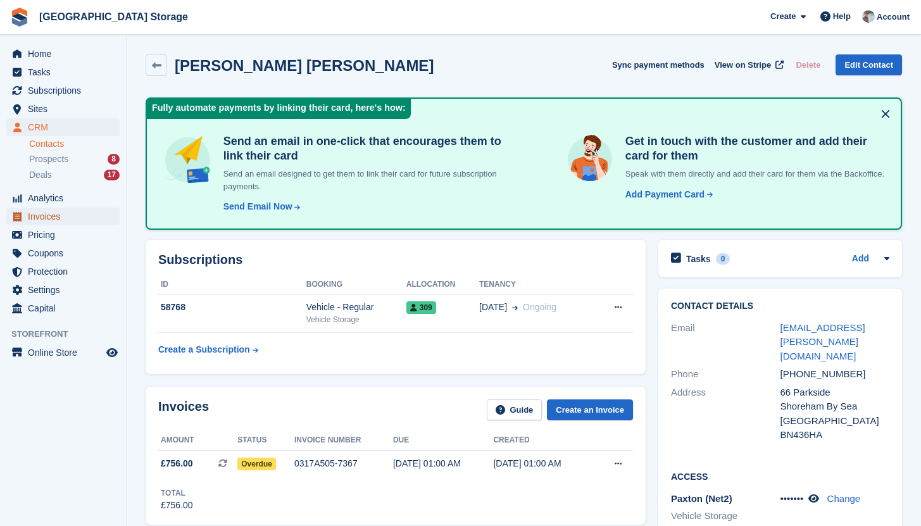
click at [55, 217] on span "Invoices" at bounding box center [66, 217] width 76 height 18
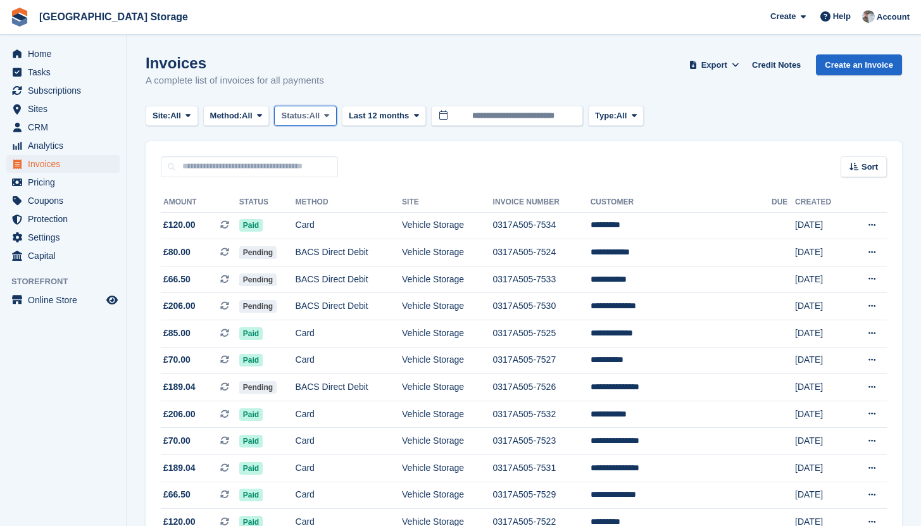
click at [336, 121] on button "Status: All" at bounding box center [305, 116] width 62 height 21
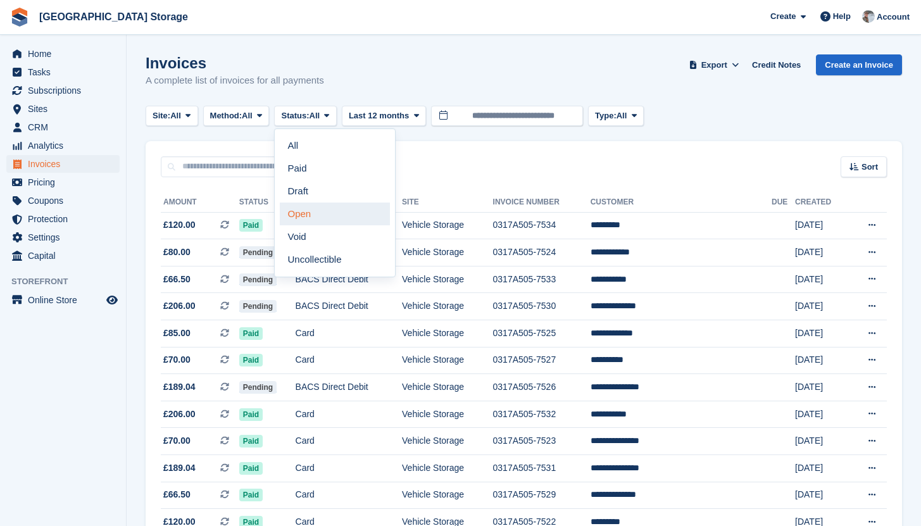
click at [331, 208] on link "Open" at bounding box center [335, 214] width 110 height 23
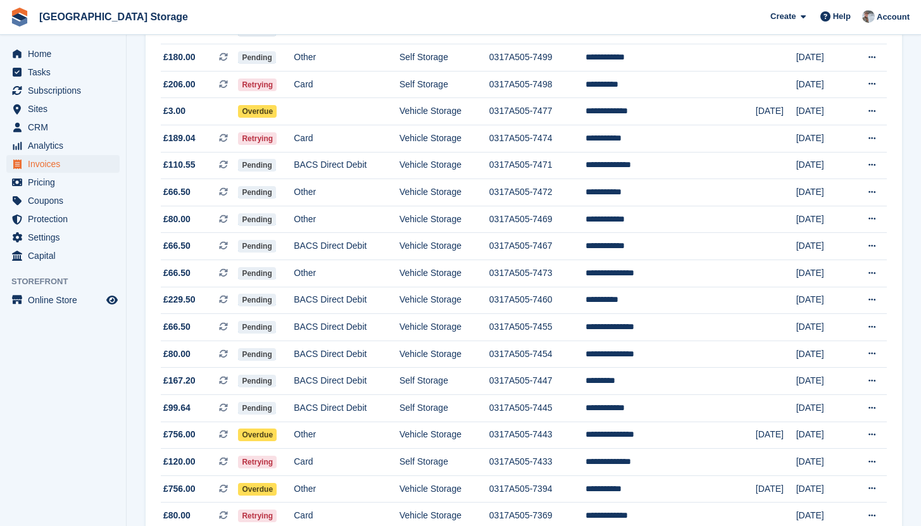
scroll to position [639, 0]
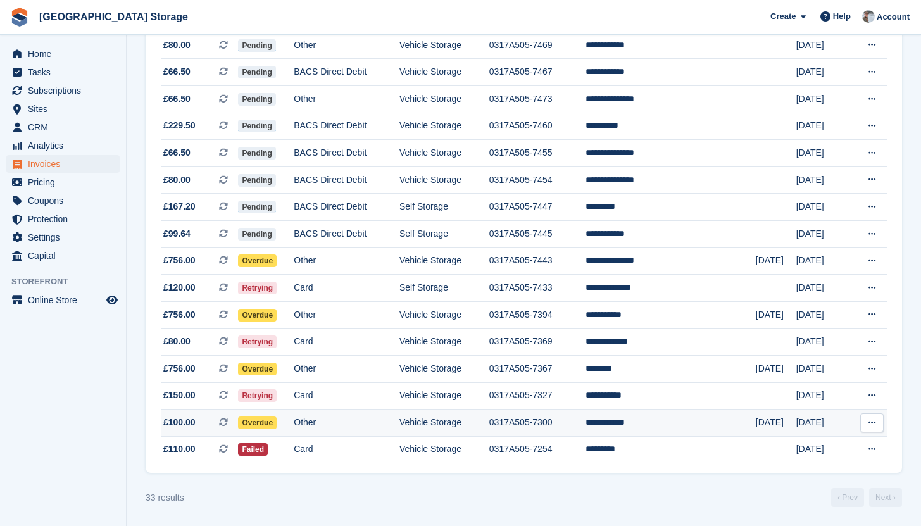
click at [381, 424] on td "Other" at bounding box center [347, 423] width 106 height 27
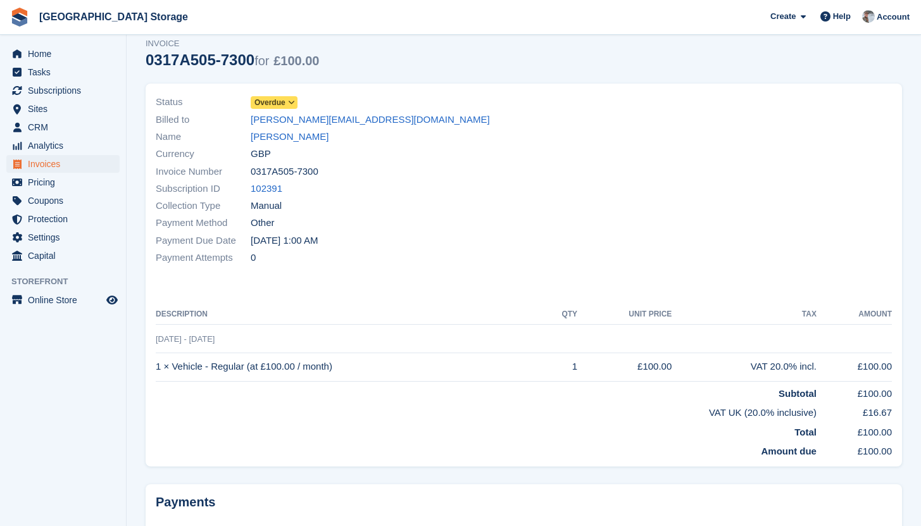
scroll to position [47, 0]
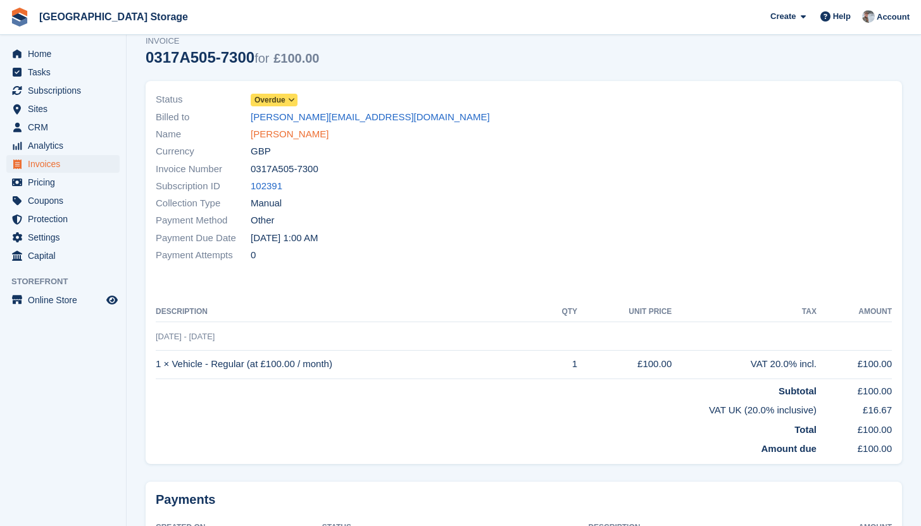
click at [287, 136] on link "[PERSON_NAME]" at bounding box center [290, 134] width 78 height 15
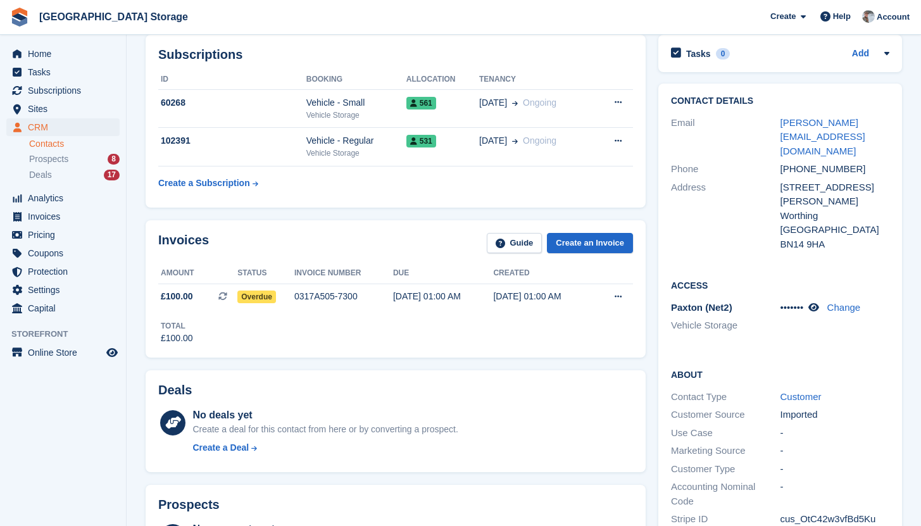
scroll to position [165, 0]
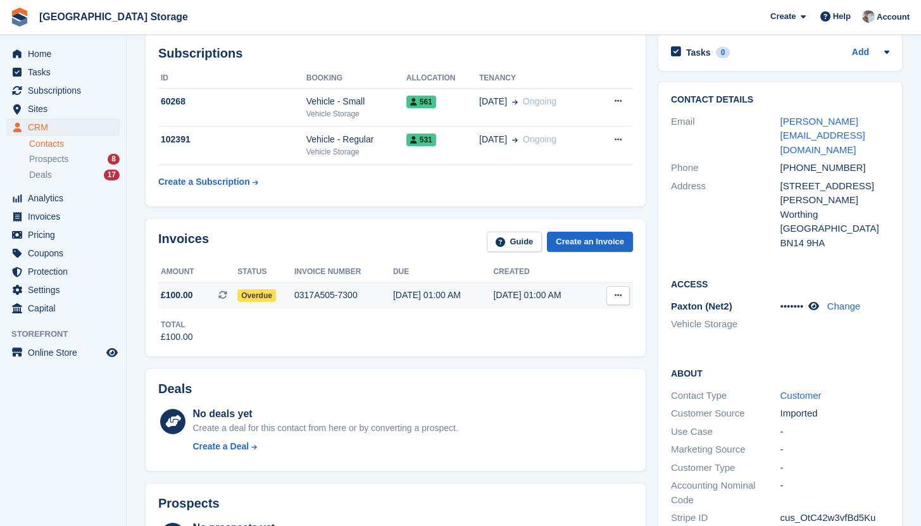
click at [329, 295] on div "0317A505-7300" at bounding box center [343, 295] width 99 height 13
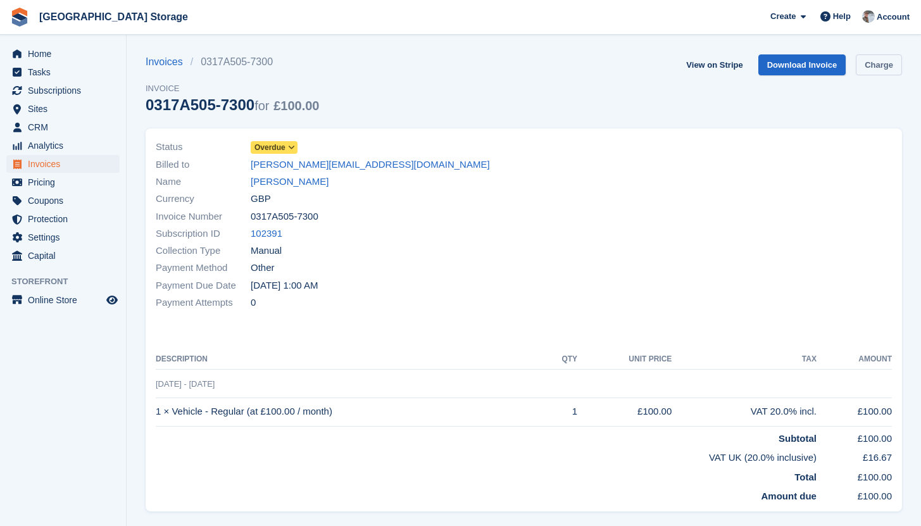
click at [888, 65] on link "Charge" at bounding box center [879, 64] width 46 height 21
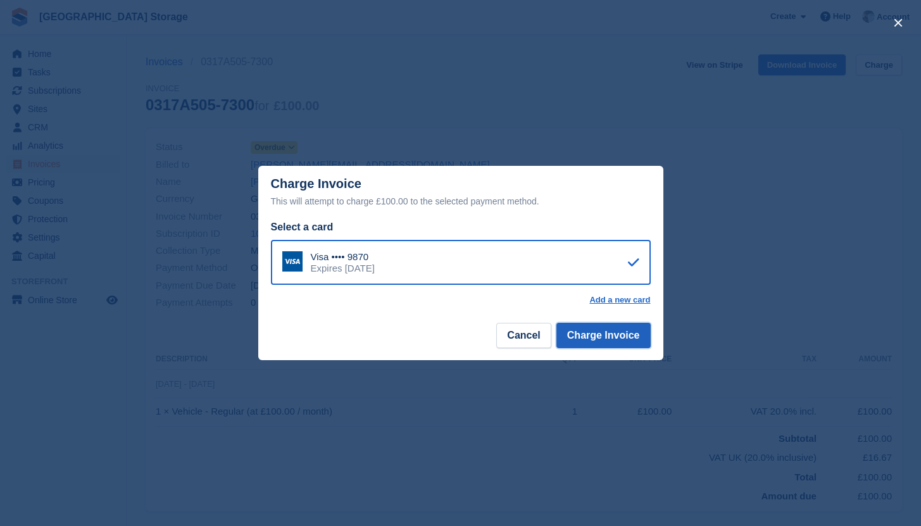
click at [620, 335] on button "Charge Invoice" at bounding box center [604, 335] width 94 height 25
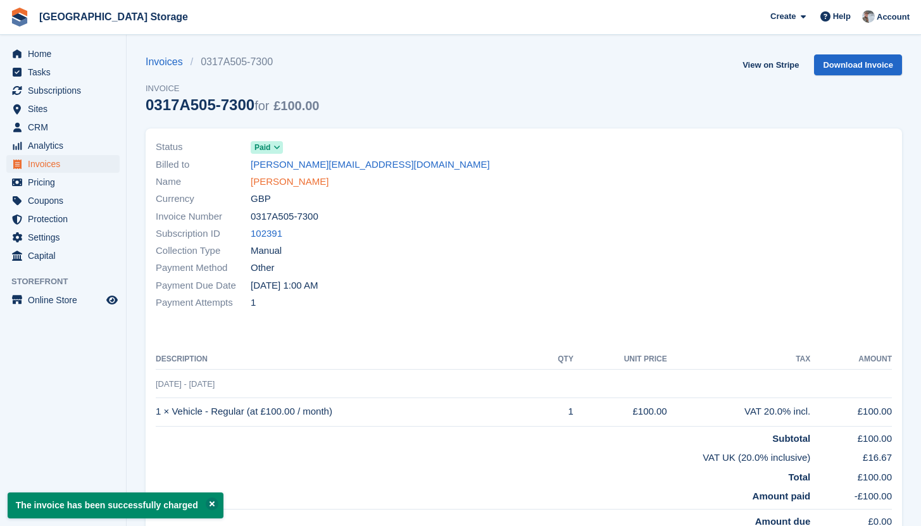
click at [287, 182] on link "Scott Mather" at bounding box center [290, 182] width 78 height 15
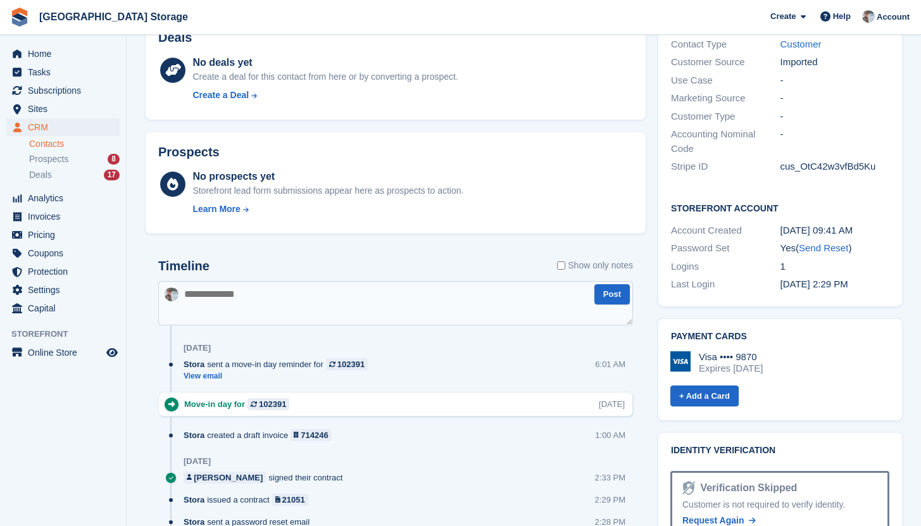
scroll to position [707, 0]
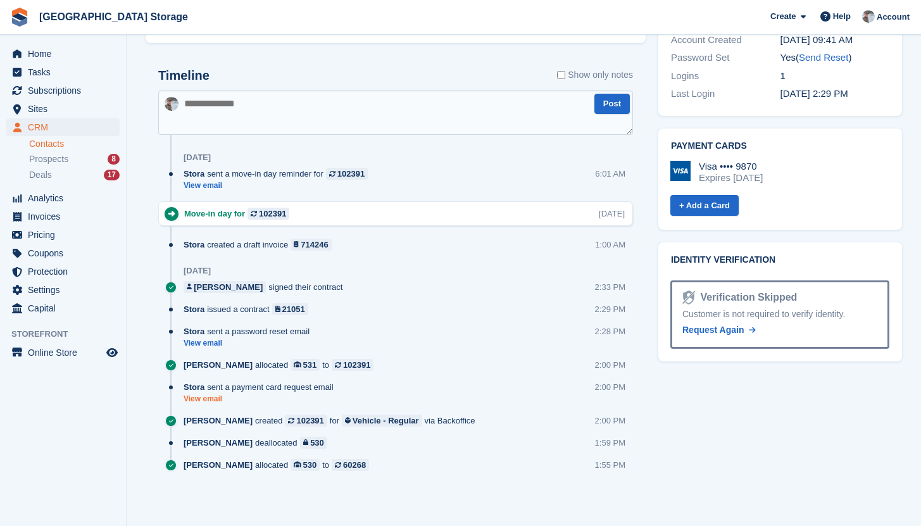
click at [217, 400] on link "View email" at bounding box center [262, 399] width 156 height 11
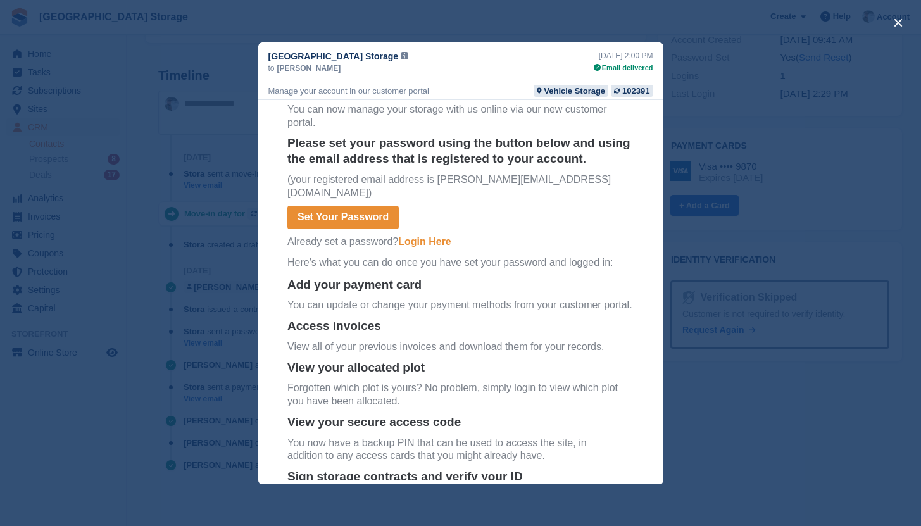
scroll to position [263, 0]
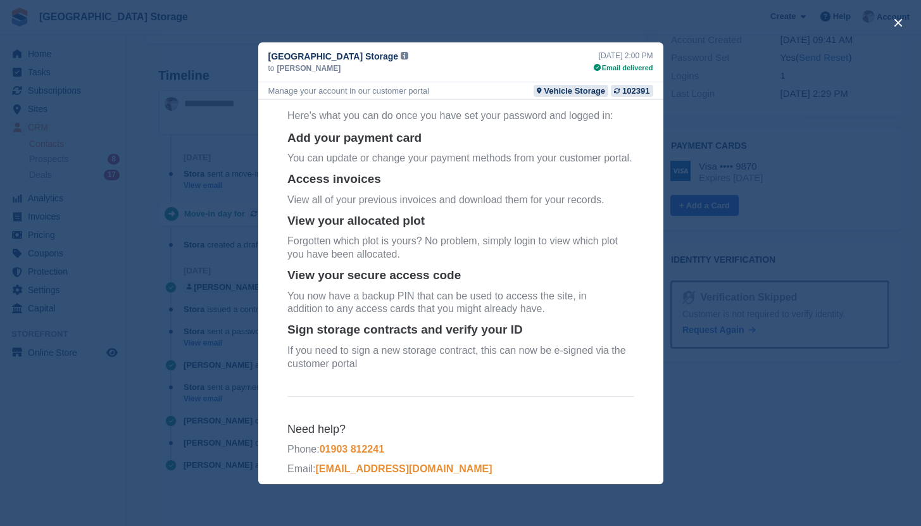
click at [736, 113] on div "close" at bounding box center [460, 263] width 921 height 526
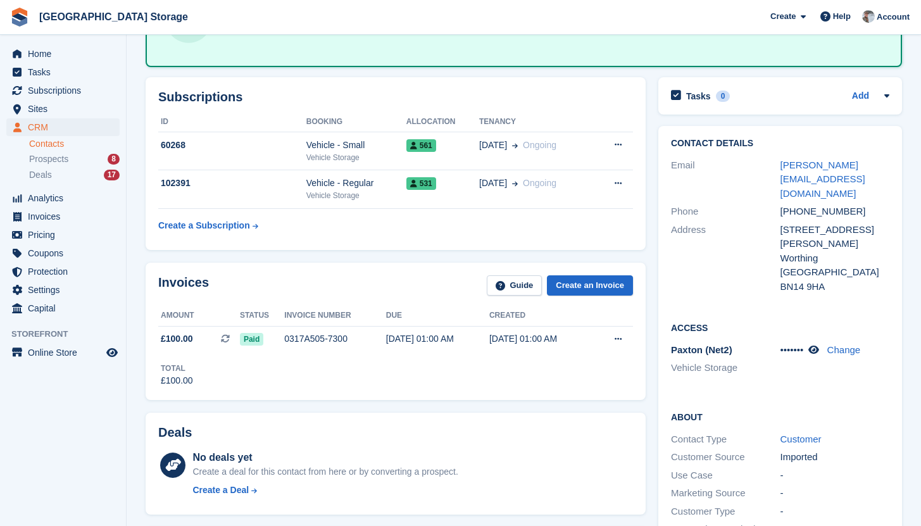
scroll to position [0, 0]
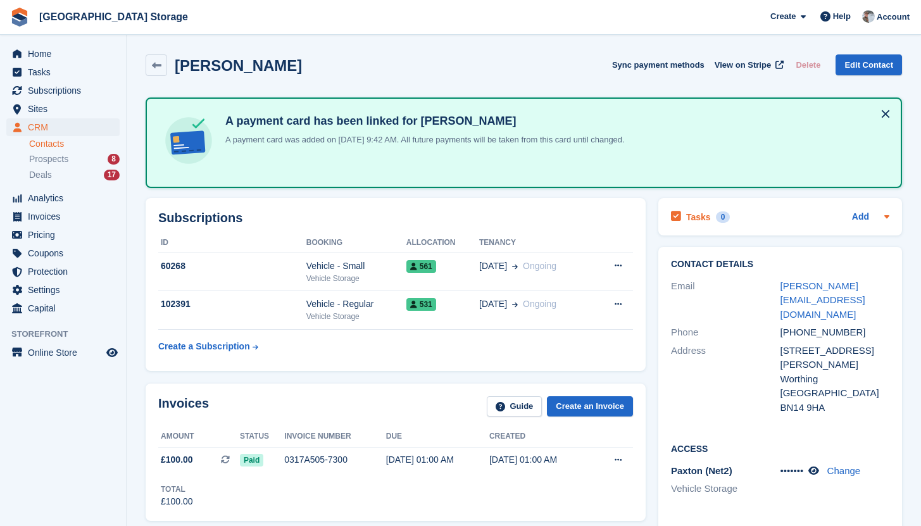
click at [723, 217] on div "0" at bounding box center [723, 216] width 15 height 11
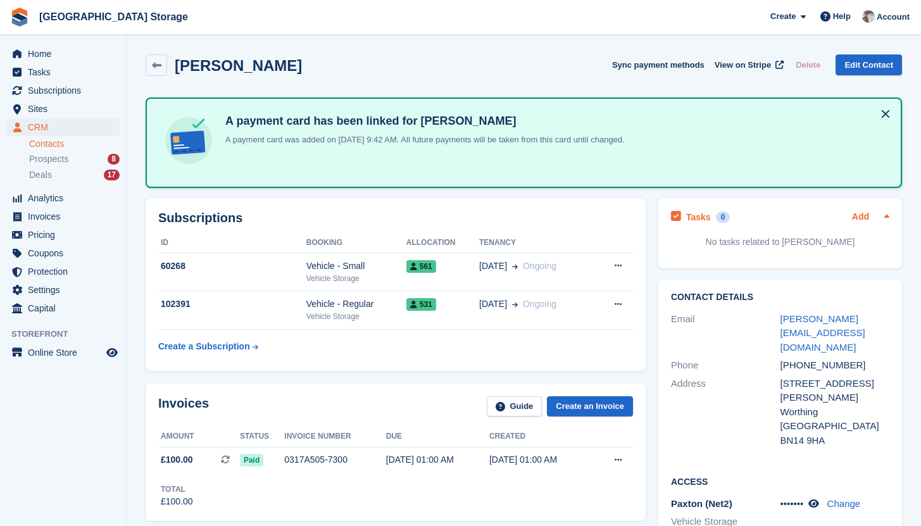
click at [866, 218] on link "Add" at bounding box center [860, 217] width 17 height 15
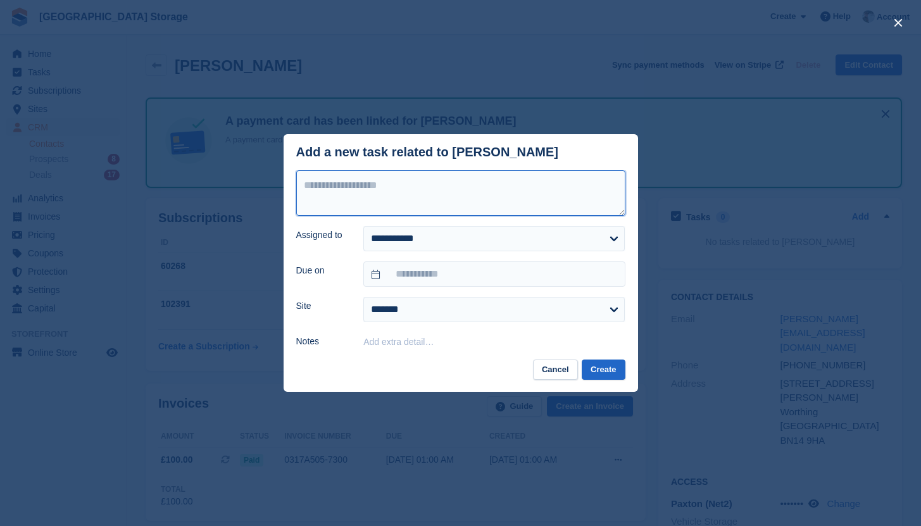
click at [457, 194] on textarea at bounding box center [460, 193] width 329 height 46
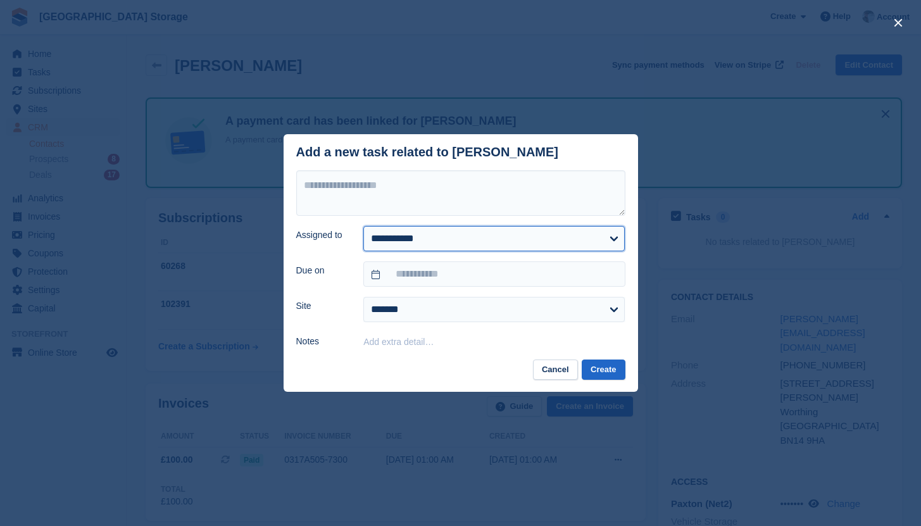
click at [421, 240] on select "**********" at bounding box center [493, 238] width 261 height 25
select select "****"
click at [363, 226] on select "**********" at bounding box center [493, 238] width 261 height 25
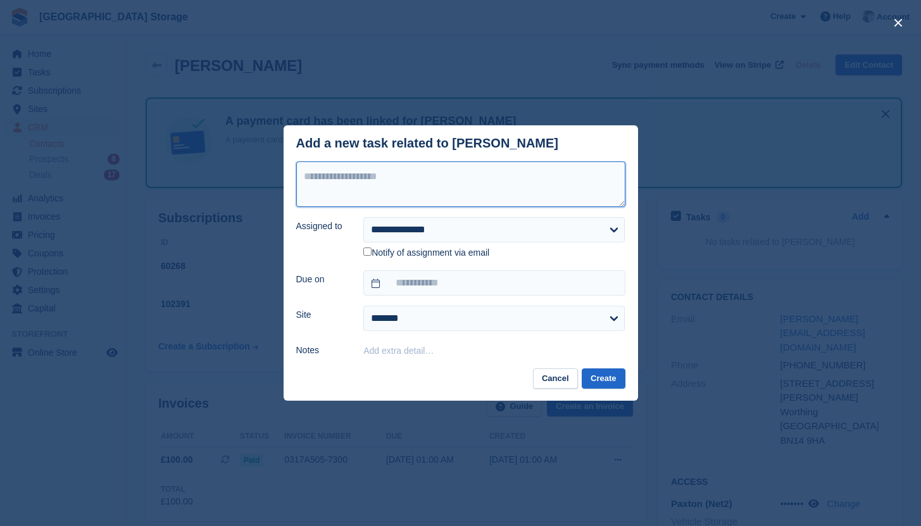
click at [426, 191] on textarea at bounding box center [460, 184] width 329 height 46
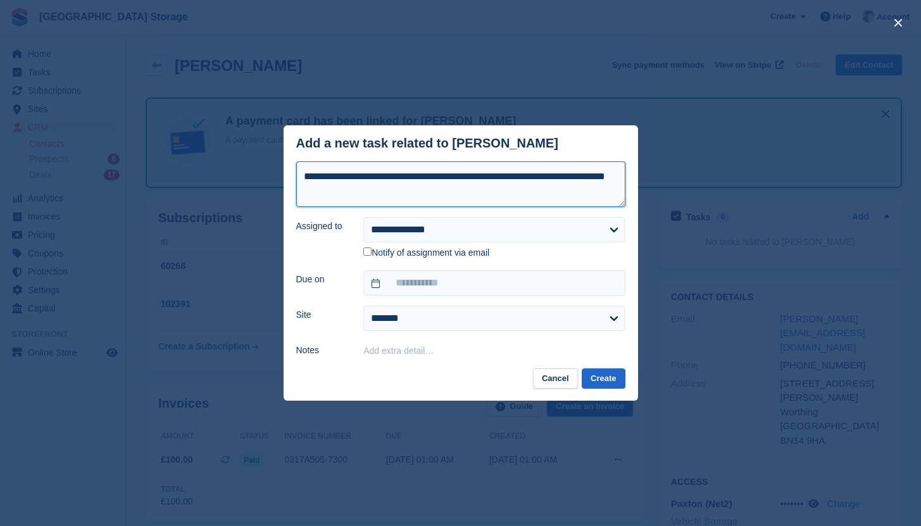
drag, startPoint x: 370, startPoint y: 194, endPoint x: 262, endPoint y: 160, distance: 113.5
click at [263, 160] on div "**********" at bounding box center [460, 263] width 921 height 526
type textarea "**********"
click at [557, 376] on button "Cancel" at bounding box center [555, 378] width 45 height 21
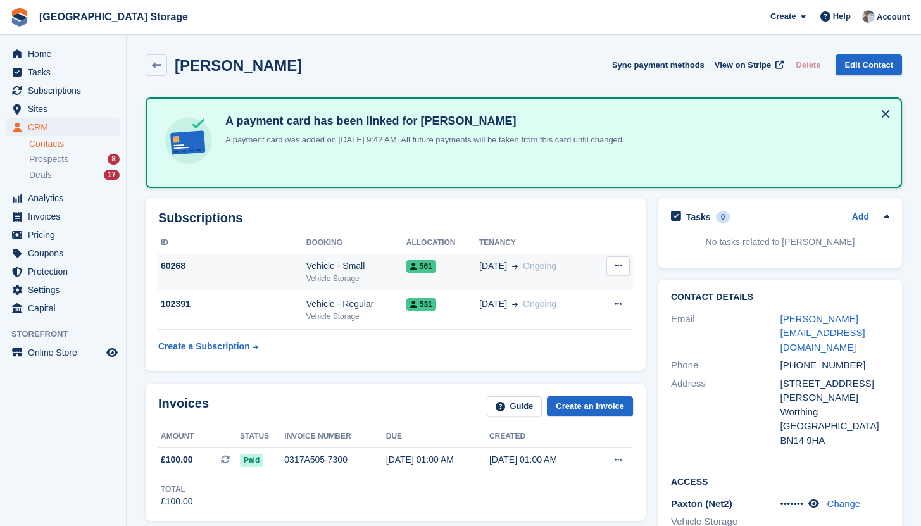
click at [386, 271] on div "Vehicle - Small" at bounding box center [356, 266] width 100 height 13
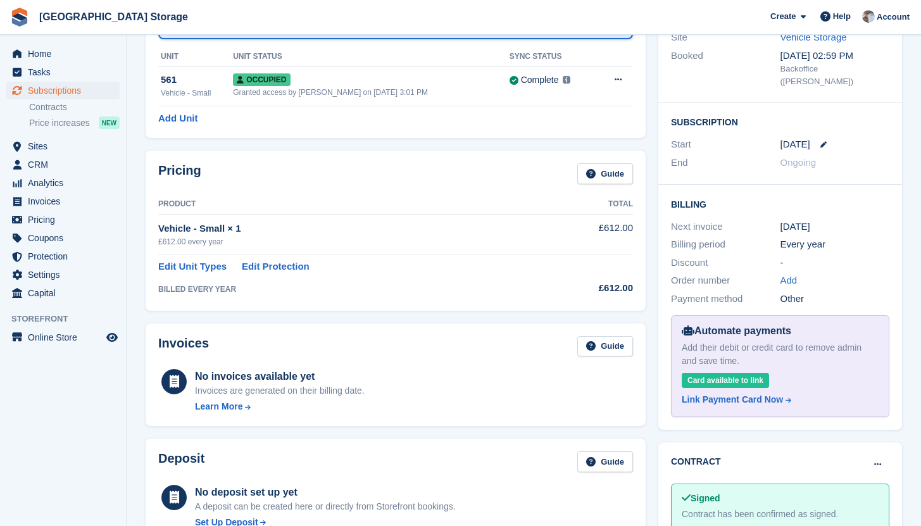
scroll to position [160, 0]
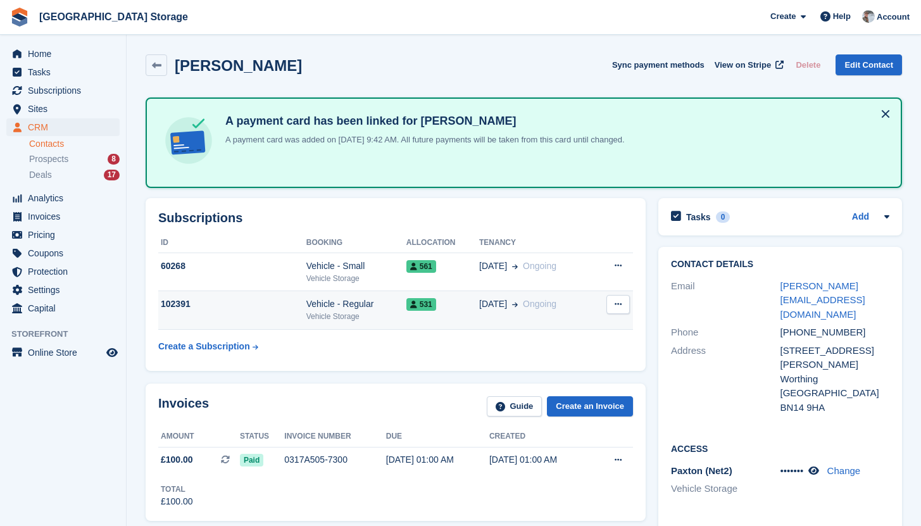
click at [368, 317] on div "Vehicle Storage" at bounding box center [356, 316] width 100 height 11
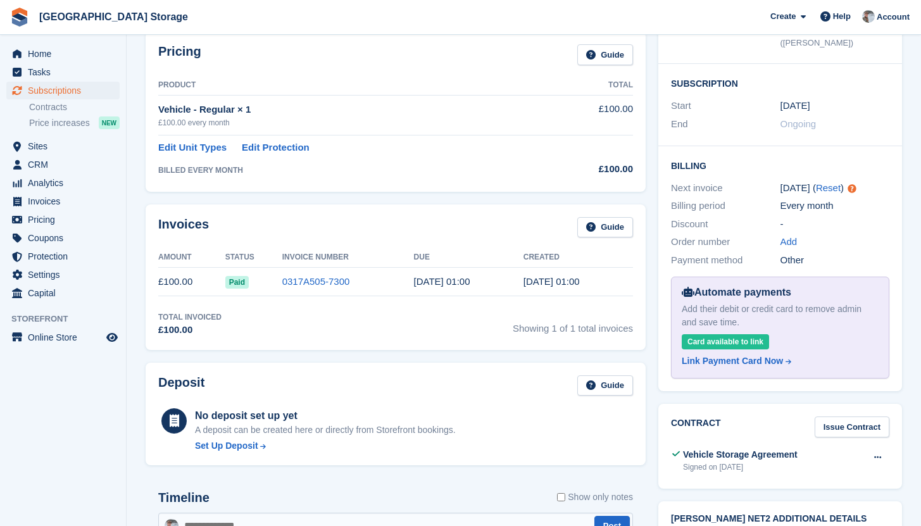
scroll to position [202, 0]
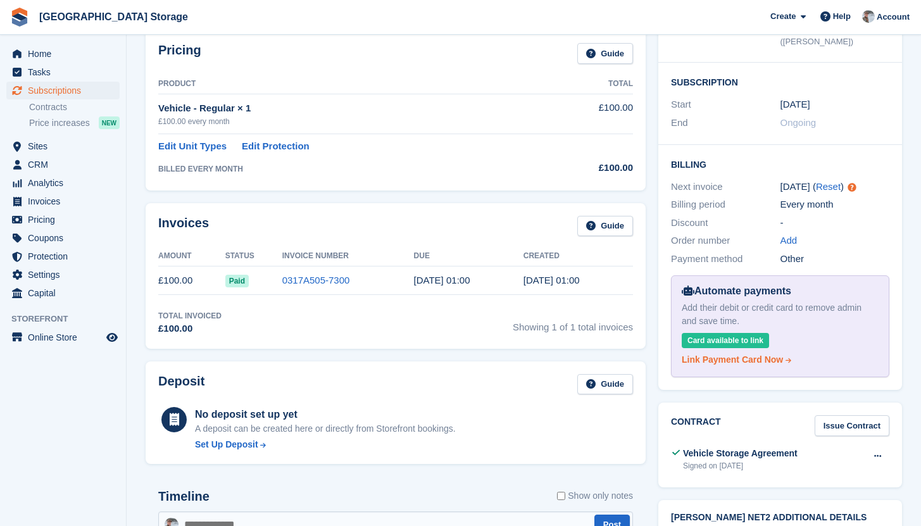
click at [731, 353] on div "Link Payment Card Now" at bounding box center [732, 359] width 101 height 13
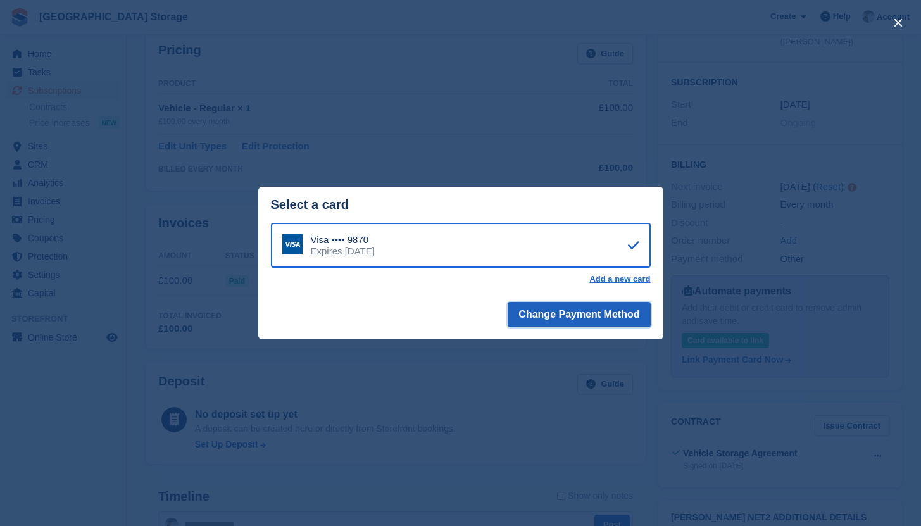
click at [578, 315] on button "Change Payment Method" at bounding box center [579, 314] width 142 height 25
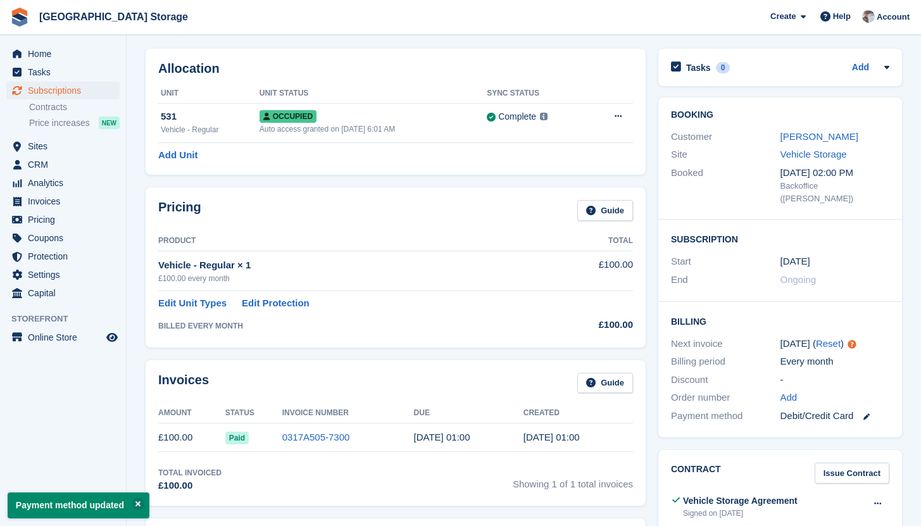
scroll to position [46, 0]
click at [812, 138] on link "[PERSON_NAME]" at bounding box center [820, 135] width 78 height 11
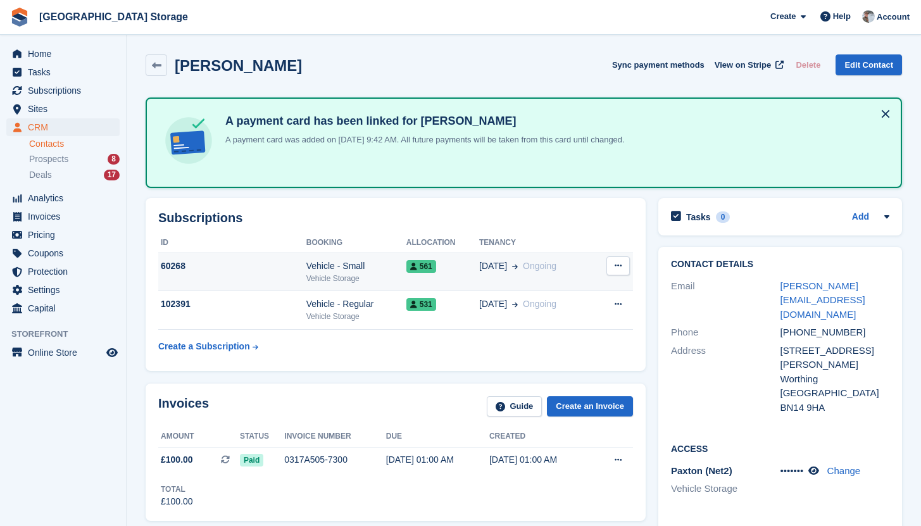
click at [400, 270] on div "Vehicle - Small" at bounding box center [356, 266] width 100 height 13
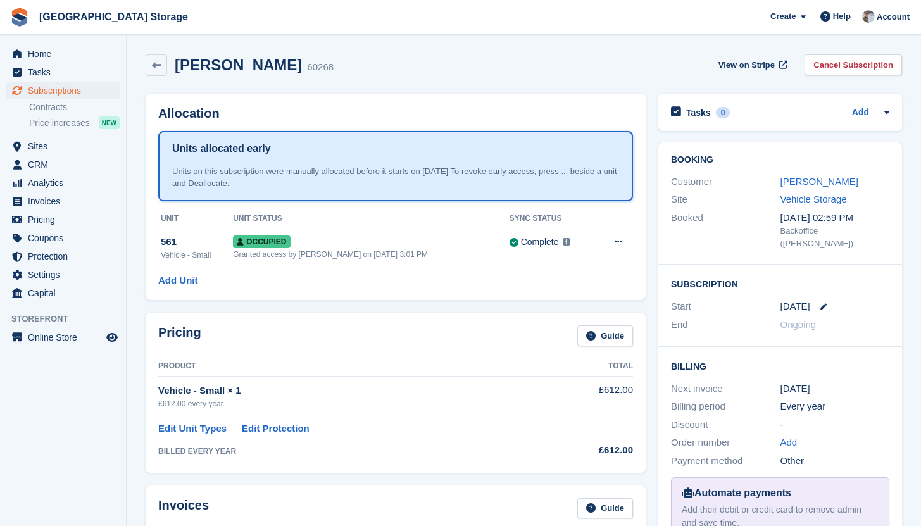
click at [817, 189] on div "Scott Mather" at bounding box center [836, 182] width 110 height 15
click at [814, 180] on link "Scott Mather" at bounding box center [820, 181] width 78 height 11
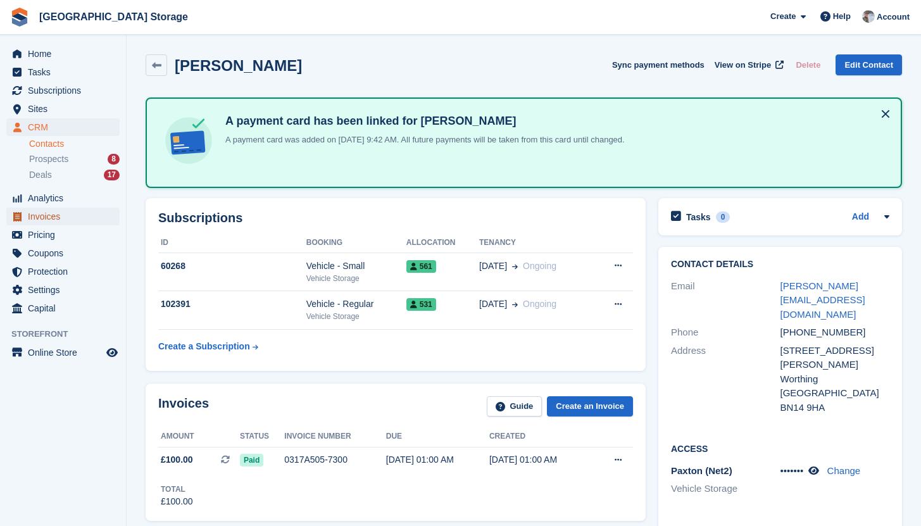
click at [37, 213] on span "Invoices" at bounding box center [66, 217] width 76 height 18
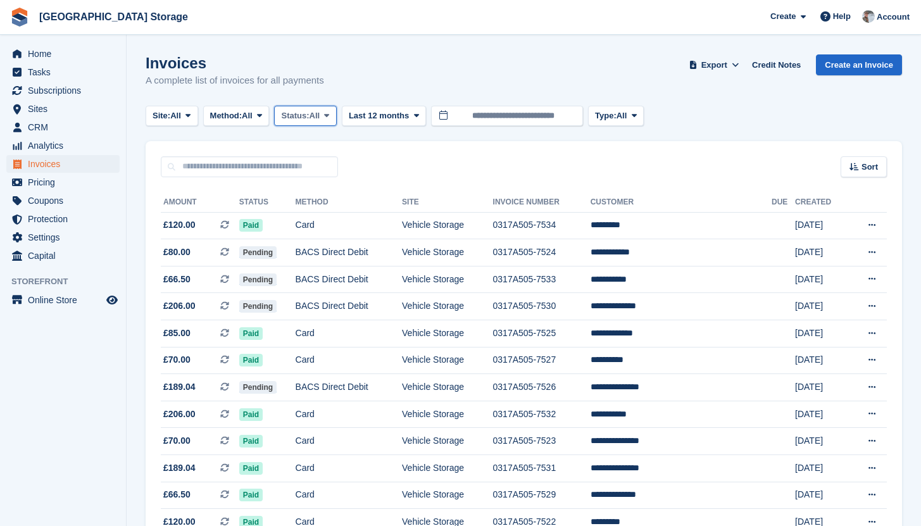
click at [310, 125] on button "Status: All" at bounding box center [305, 116] width 62 height 21
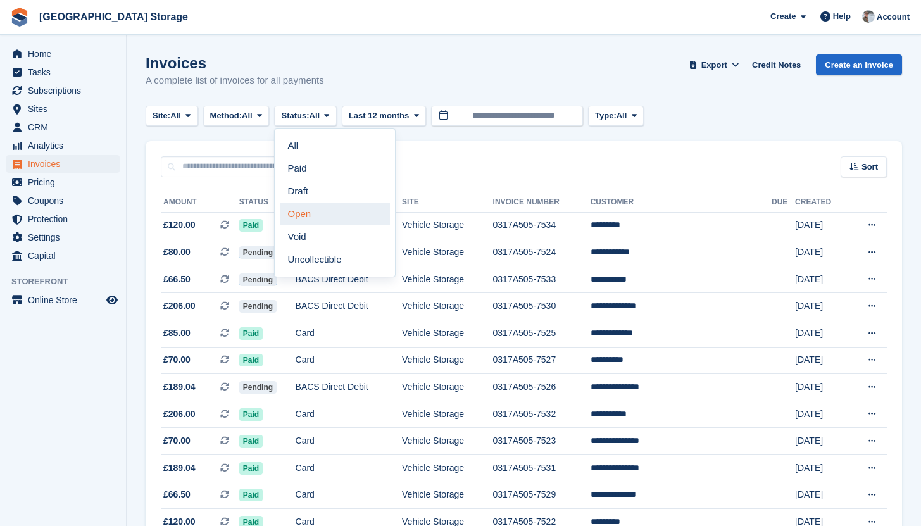
click at [305, 216] on link "Open" at bounding box center [335, 214] width 110 height 23
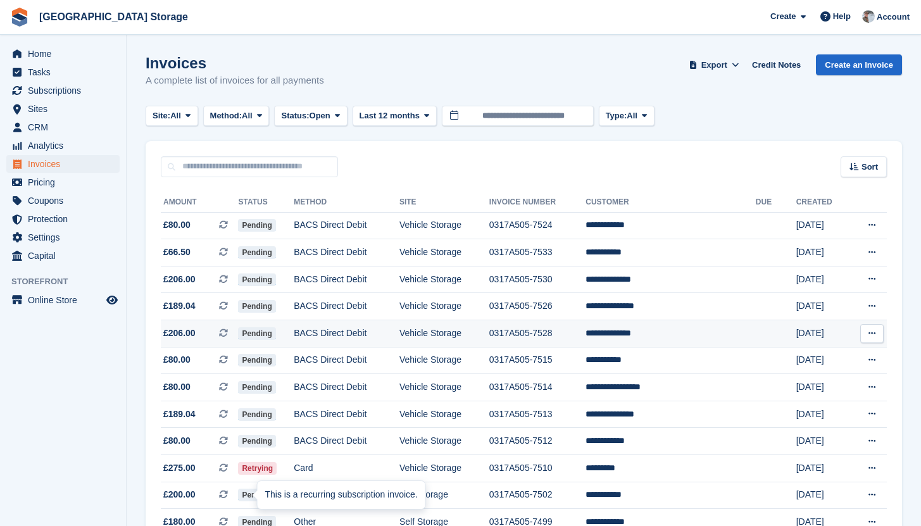
scroll to position [612, 0]
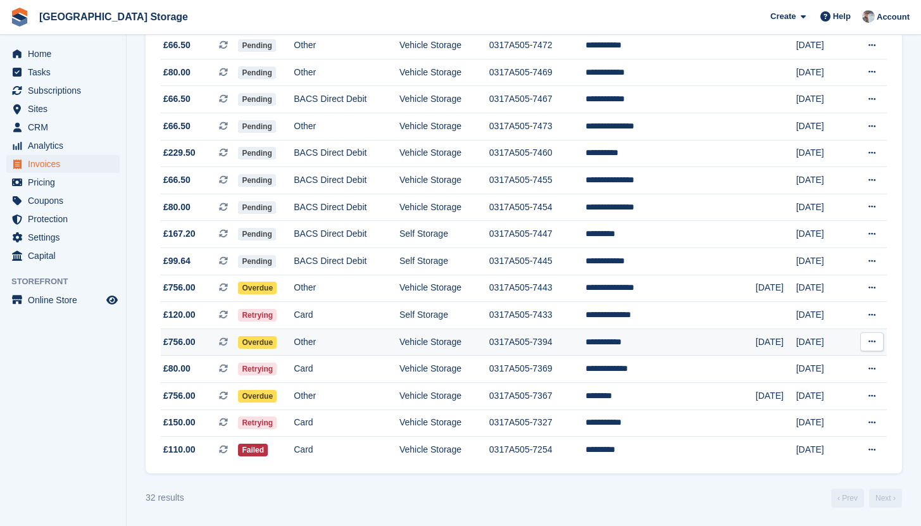
click at [526, 351] on td "0317A505-7394" at bounding box center [537, 342] width 96 height 27
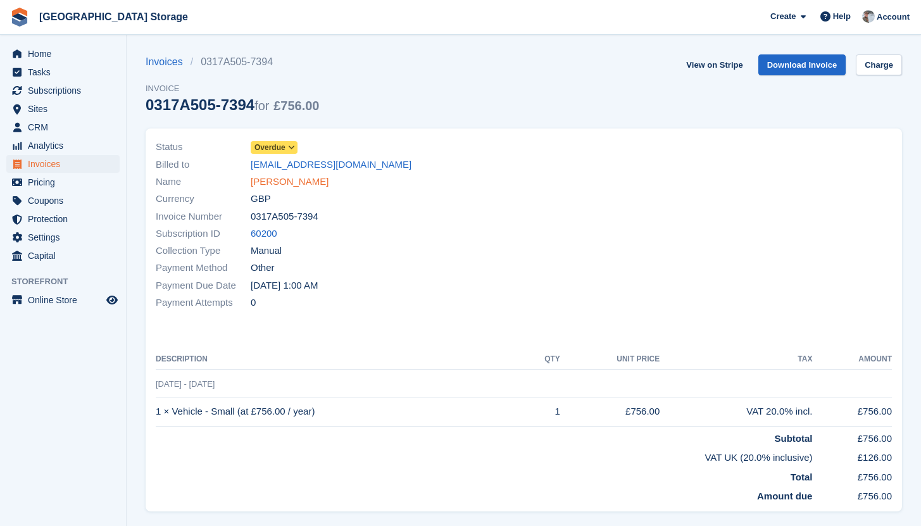
click at [271, 179] on link "Dave Rogers" at bounding box center [290, 182] width 78 height 15
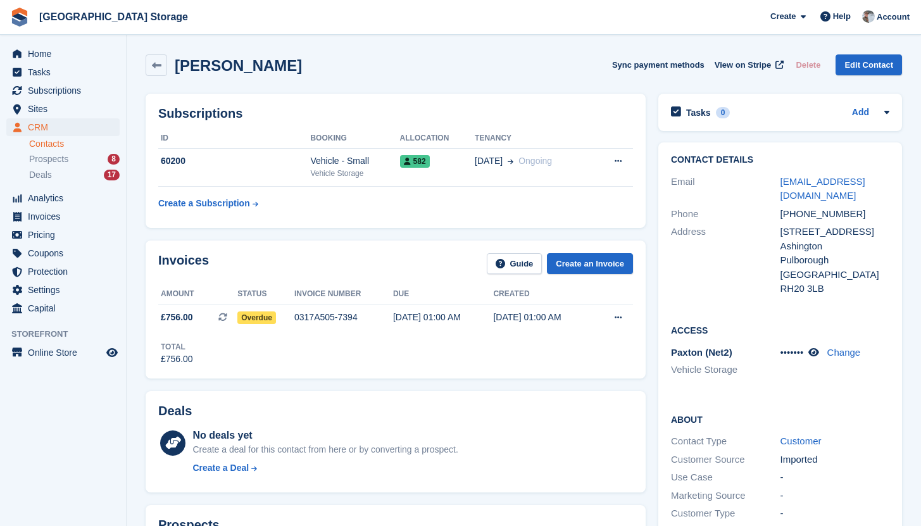
scroll to position [425, 0]
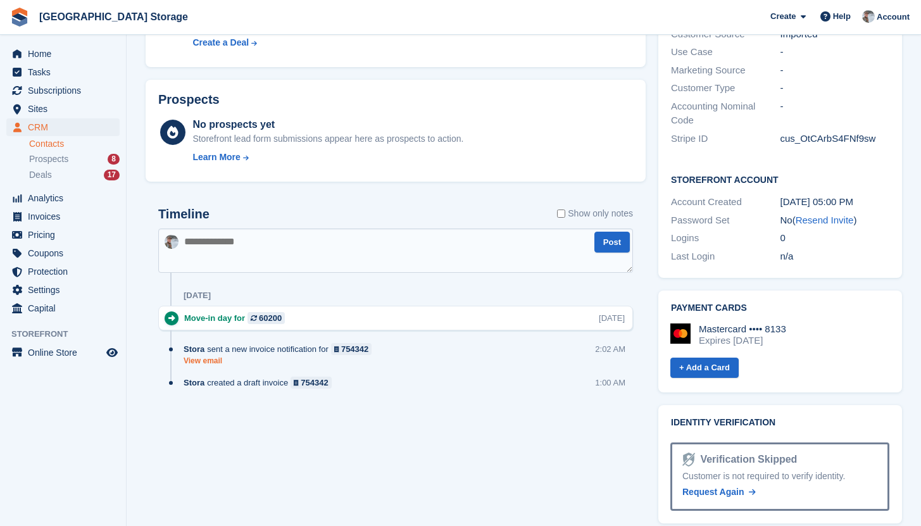
click at [222, 362] on link "View email" at bounding box center [281, 361] width 194 height 11
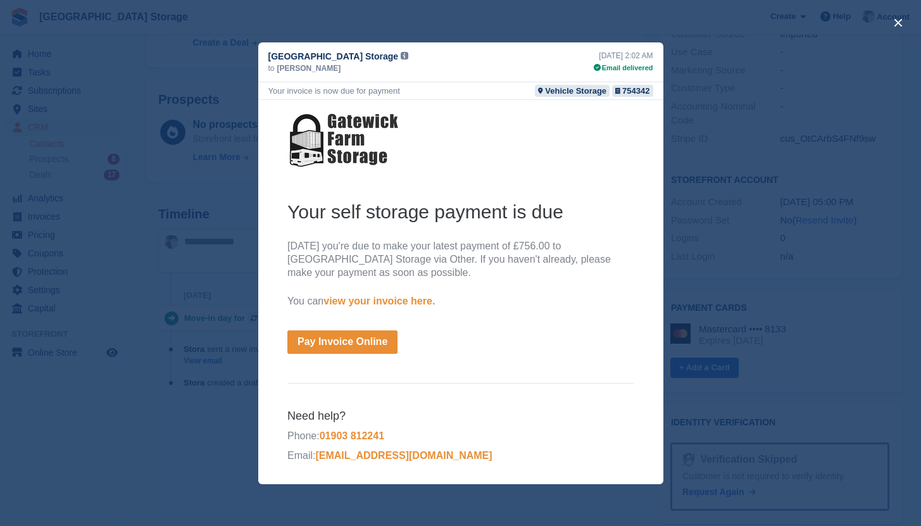
click at [726, 134] on div "close" at bounding box center [460, 263] width 921 height 526
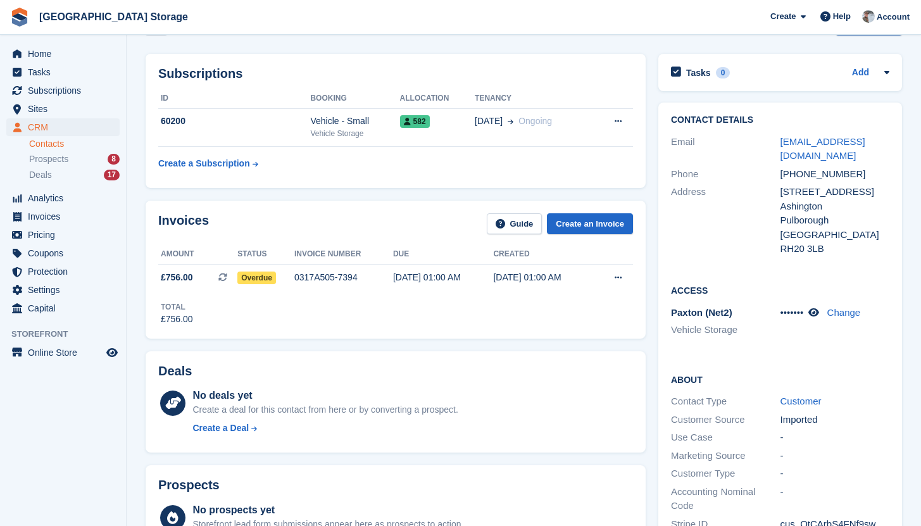
scroll to position [0, 0]
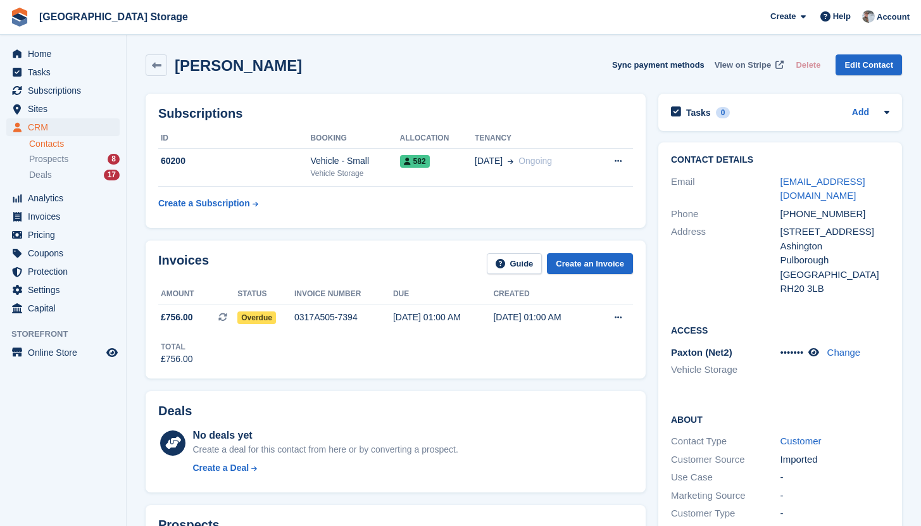
click at [738, 66] on span "View on Stripe" at bounding box center [743, 65] width 56 height 13
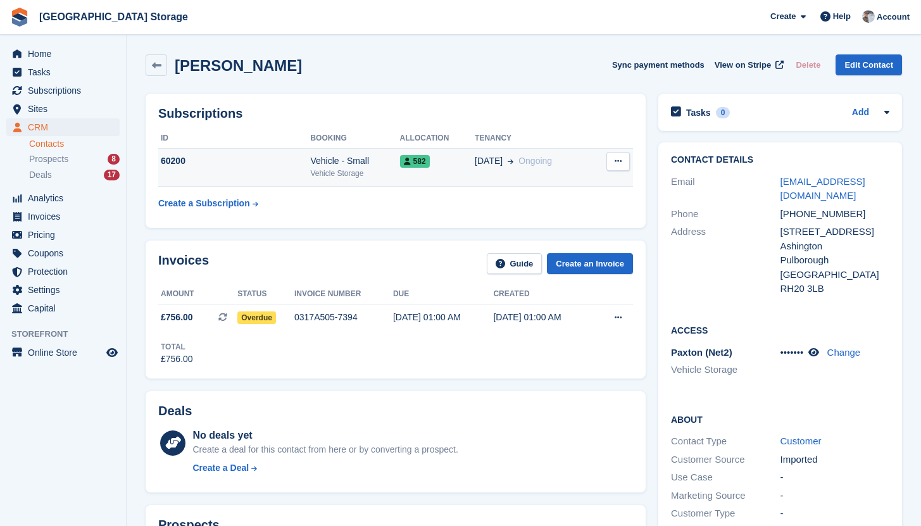
click at [334, 175] on div "Vehicle Storage" at bounding box center [354, 173] width 89 height 11
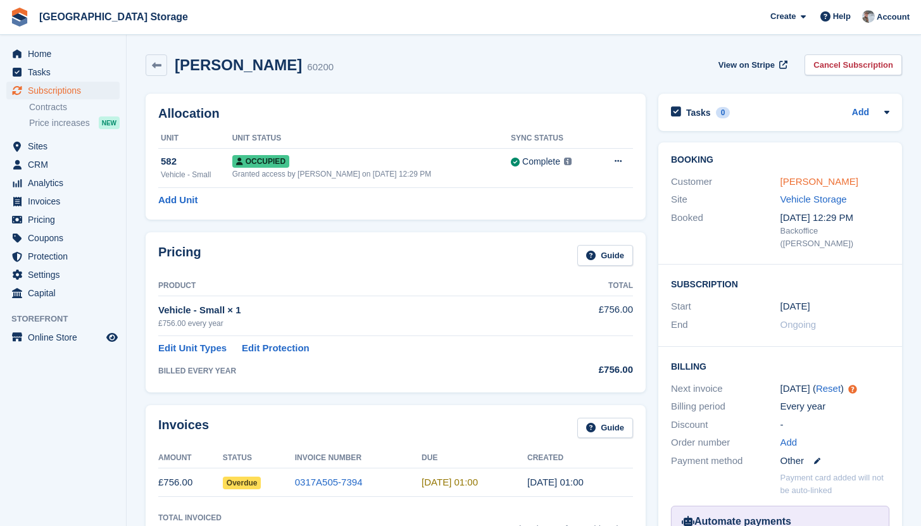
click at [802, 183] on link "[PERSON_NAME]" at bounding box center [820, 181] width 78 height 11
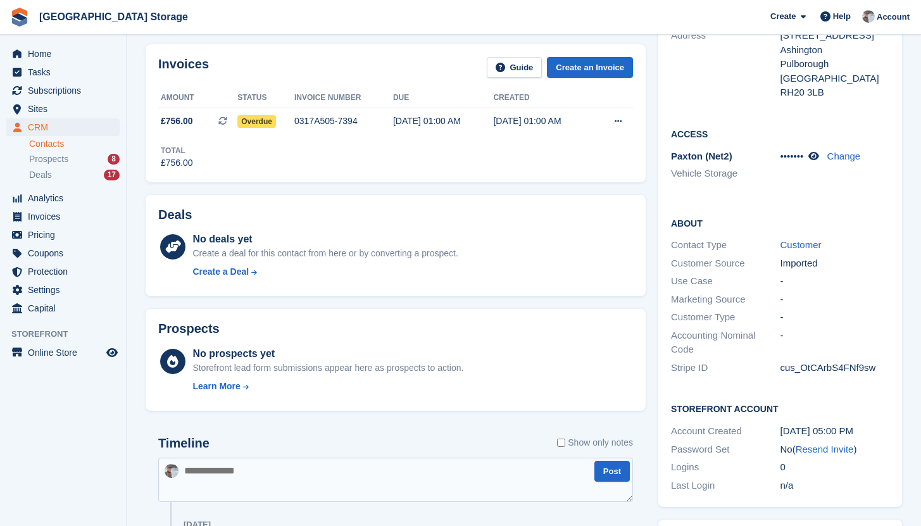
scroll to position [530, 0]
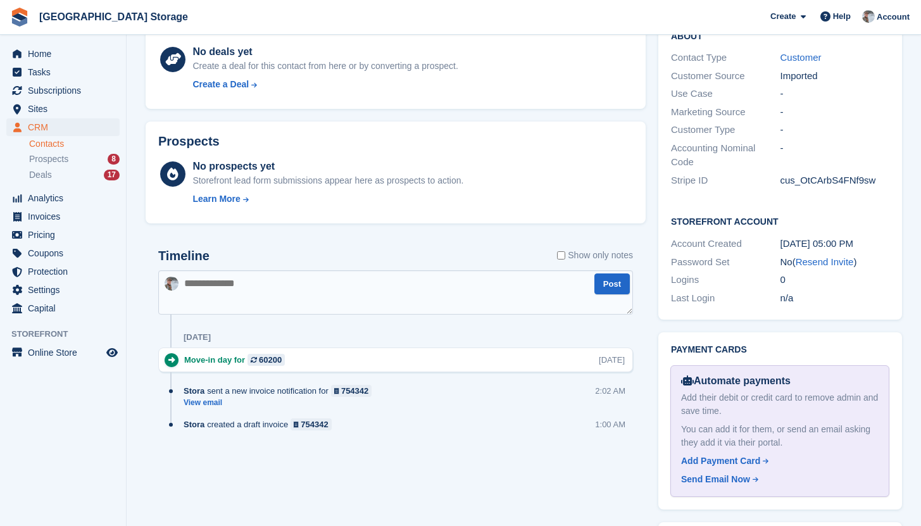
click at [395, 298] on textarea at bounding box center [395, 292] width 475 height 44
click at [333, 294] on textarea at bounding box center [395, 292] width 475 height 44
type textarea "**********"
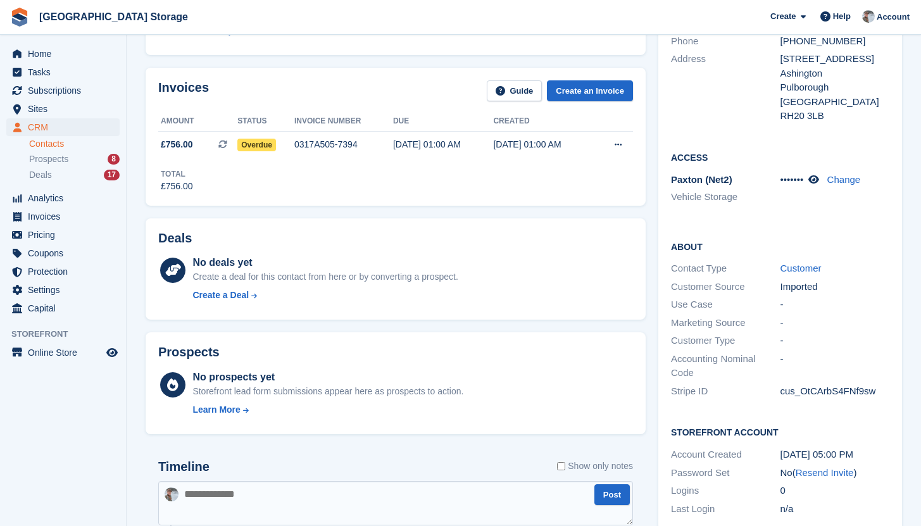
scroll to position [127, 0]
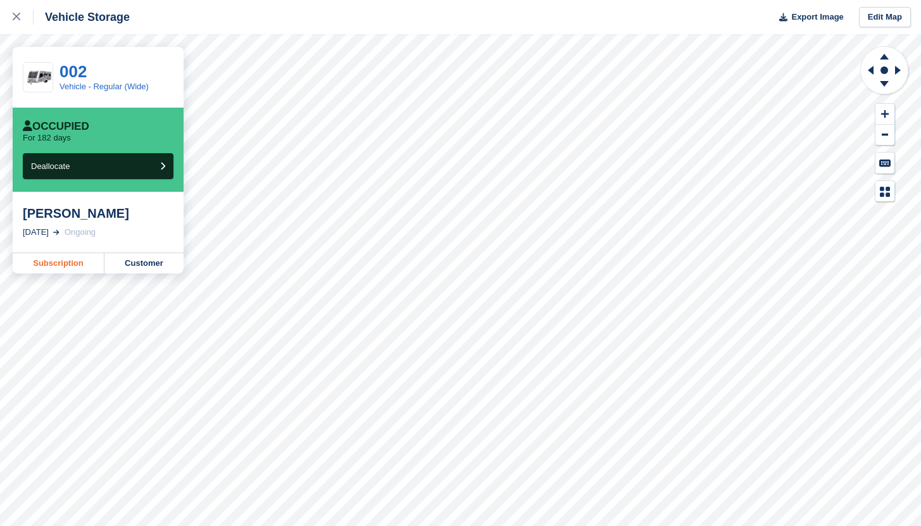
click at [51, 265] on link "Subscription" at bounding box center [59, 263] width 92 height 20
click at [65, 261] on link "Subscription" at bounding box center [59, 263] width 92 height 20
click at [150, 261] on link "Customer" at bounding box center [143, 263] width 79 height 20
click at [135, 264] on link "Customer" at bounding box center [143, 263] width 79 height 20
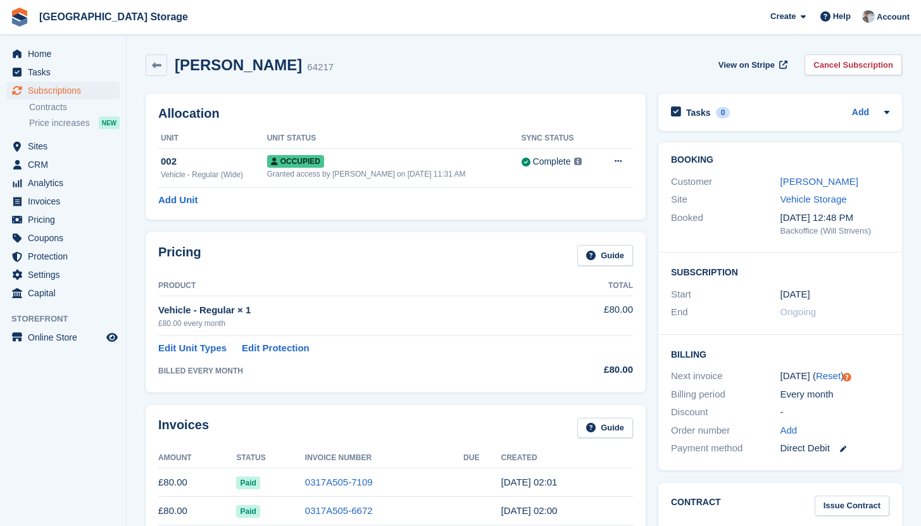
click at [817, 175] on div "[PERSON_NAME]" at bounding box center [836, 182] width 110 height 15
click at [808, 184] on link "[PERSON_NAME]" at bounding box center [820, 181] width 78 height 11
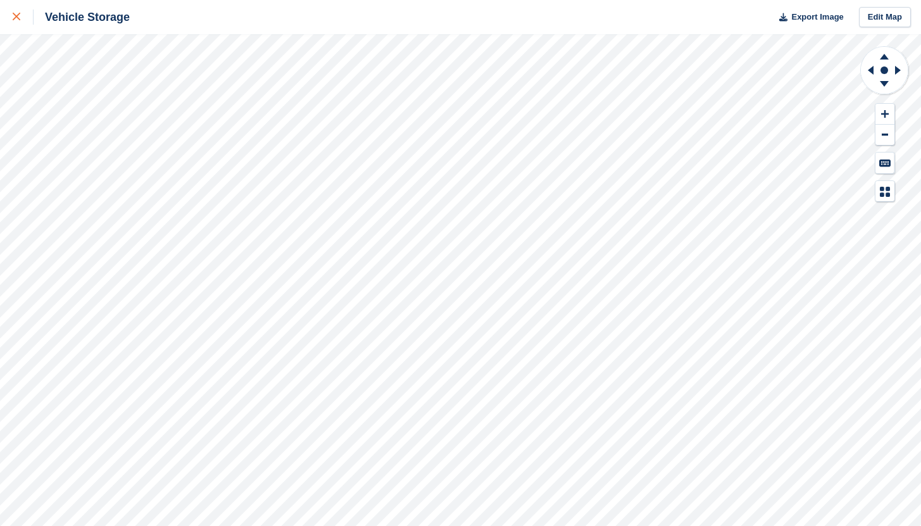
click at [16, 16] on icon at bounding box center [17, 17] width 8 height 8
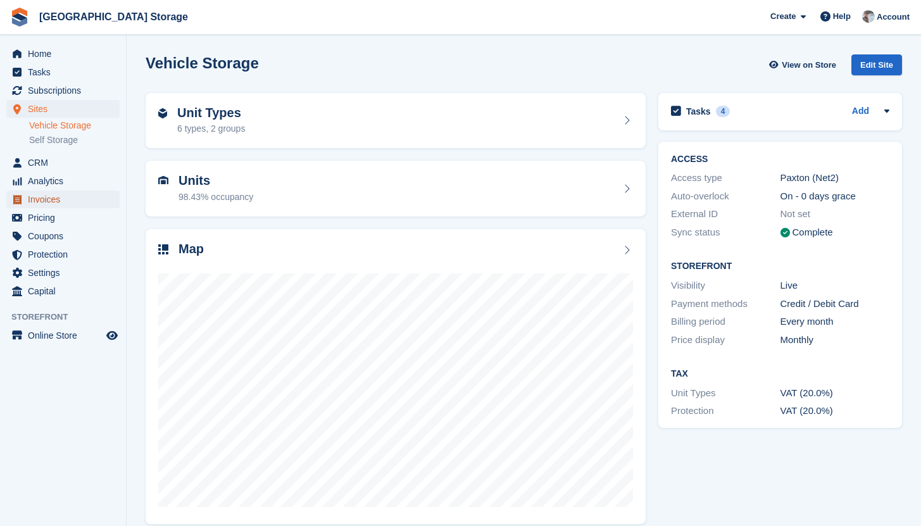
click at [59, 199] on span "Invoices" at bounding box center [66, 200] width 76 height 18
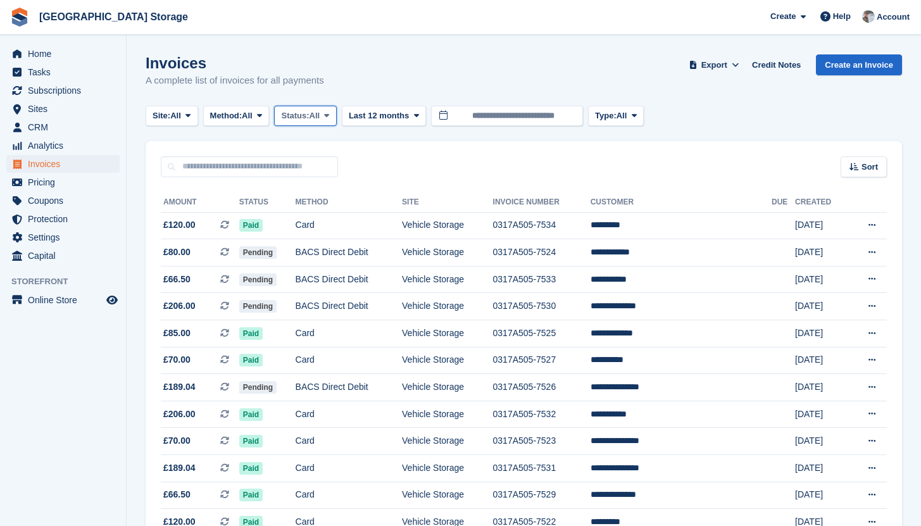
click at [309, 118] on span "Status:" at bounding box center [295, 116] width 28 height 13
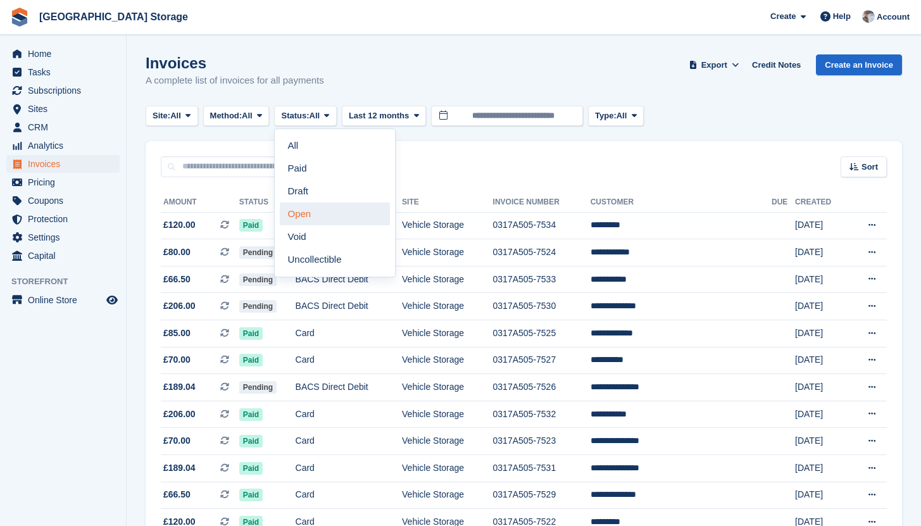
click at [318, 214] on link "Open" at bounding box center [335, 214] width 110 height 23
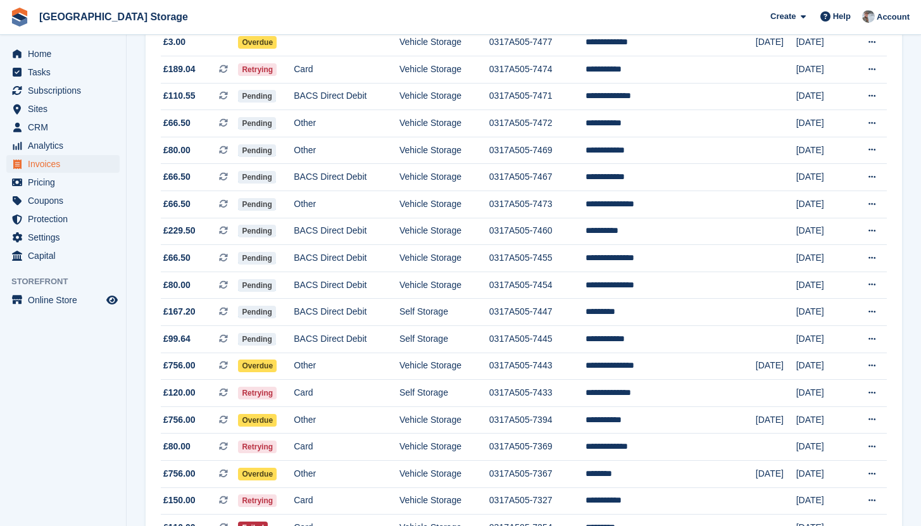
scroll to position [612, 0]
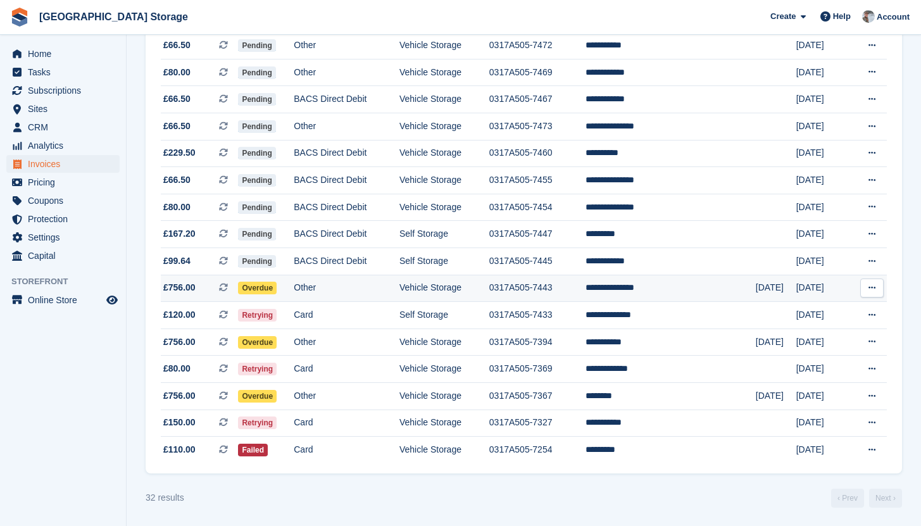
click at [388, 286] on td "Other" at bounding box center [347, 288] width 106 height 27
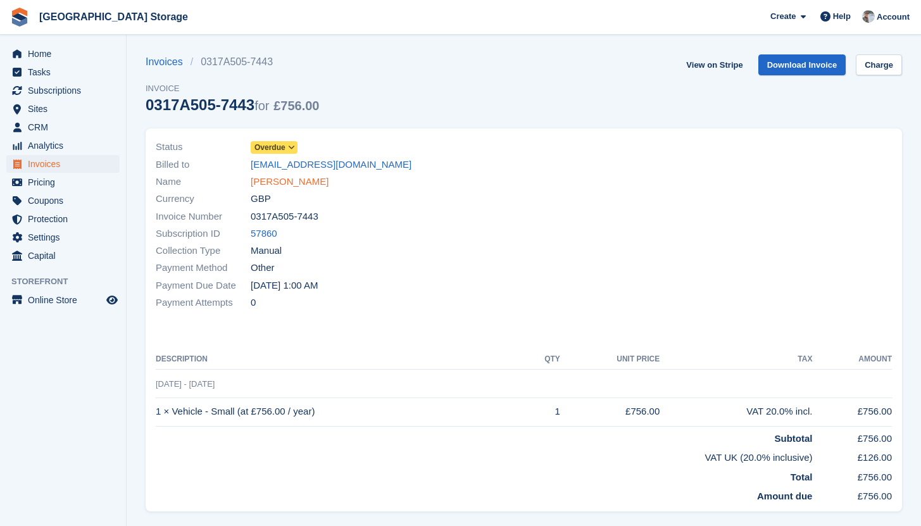
click at [295, 185] on link "James Mccartney" at bounding box center [290, 182] width 78 height 15
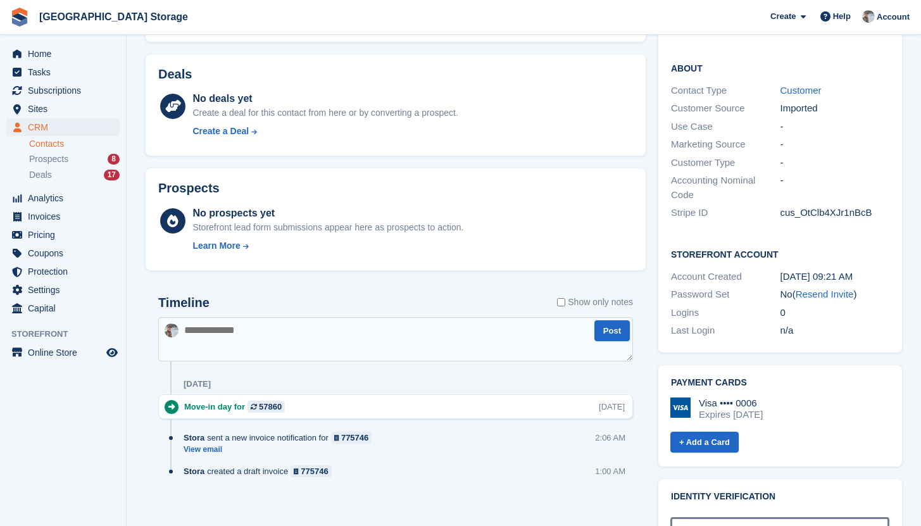
scroll to position [411, 0]
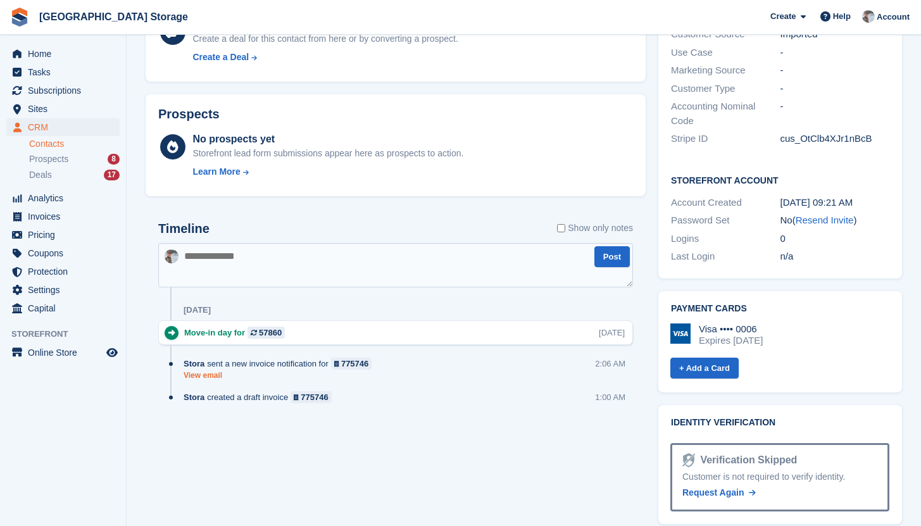
click at [219, 377] on link "View email" at bounding box center [281, 375] width 194 height 11
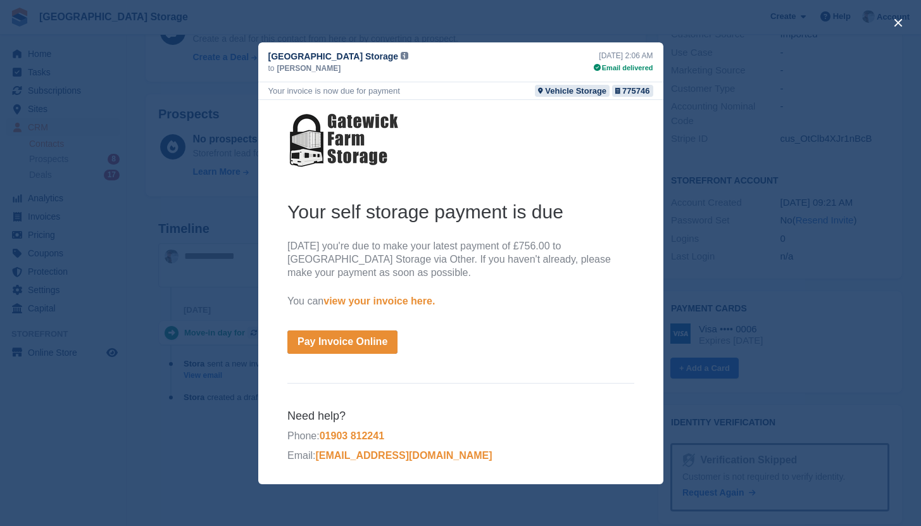
scroll to position [0, 0]
click at [702, 183] on div "close" at bounding box center [460, 263] width 921 height 526
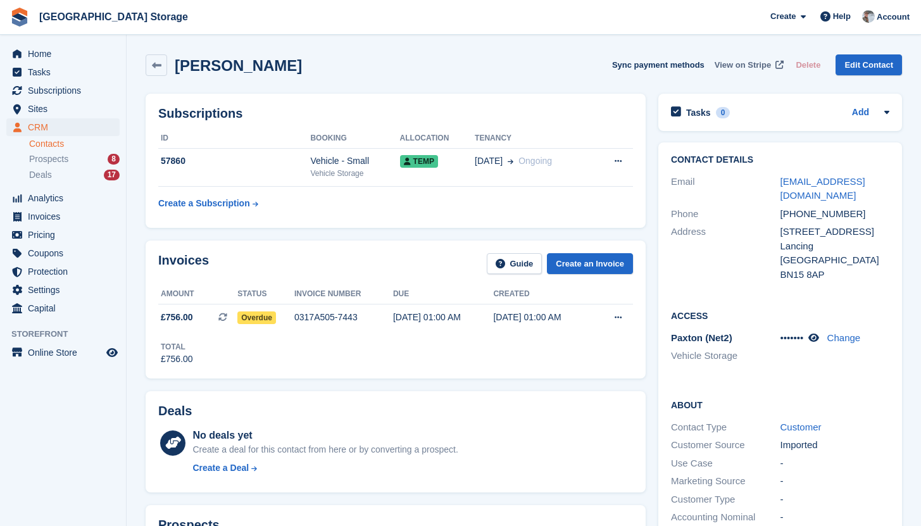
click at [746, 68] on span "View on Stripe" at bounding box center [743, 65] width 56 height 13
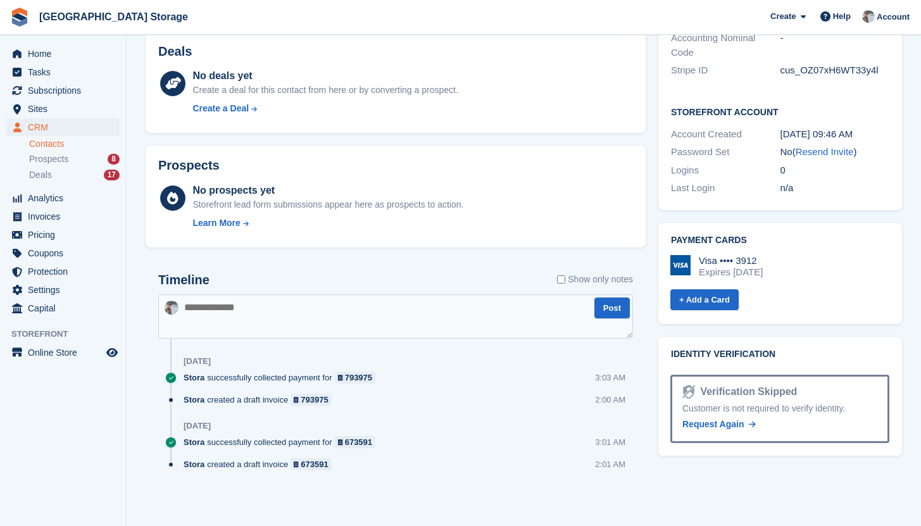
scroll to position [34, 0]
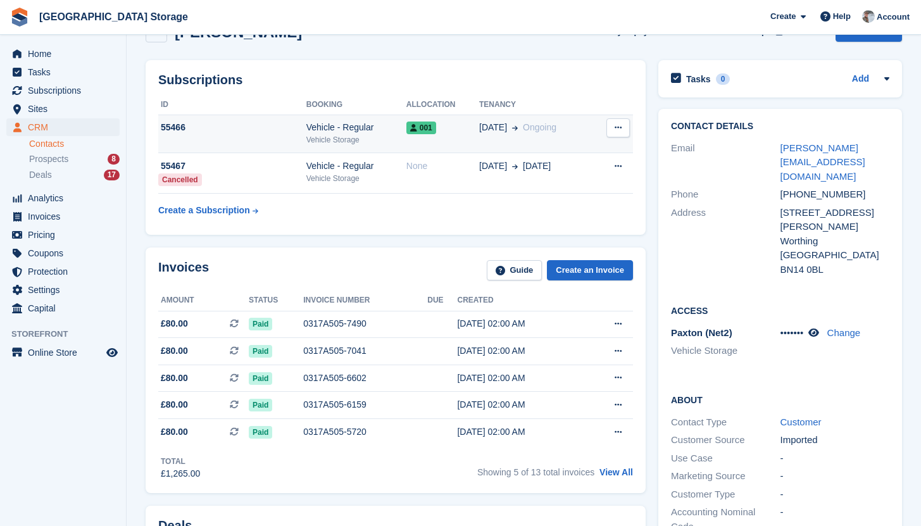
click at [388, 142] on div "Vehicle Storage" at bounding box center [356, 139] width 100 height 11
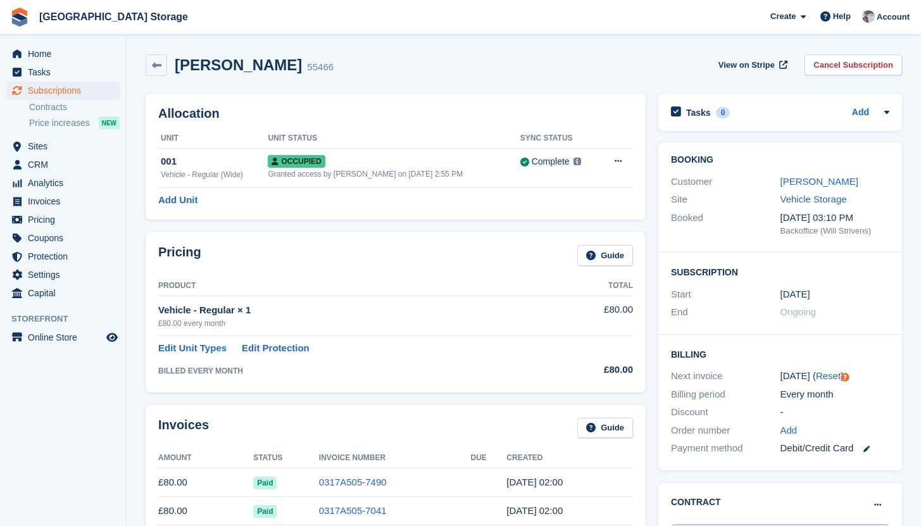
click at [434, 222] on div "Allocation Unit Unit Status Sync Status 001 Vehicle - Regular (Wide) Occupied G…" at bounding box center [395, 156] width 513 height 139
click at [54, 89] on span "Subscriptions" at bounding box center [66, 91] width 76 height 18
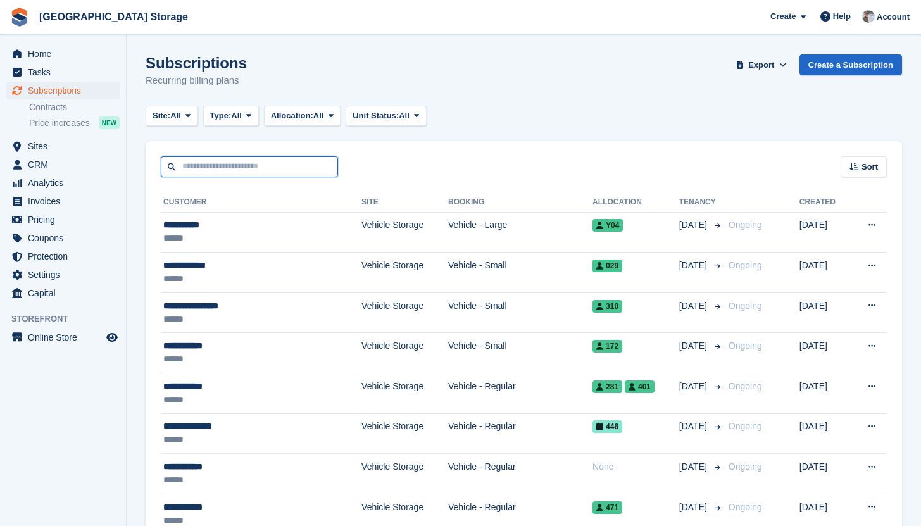
click at [210, 164] on input "text" at bounding box center [249, 166] width 177 height 21
type input "*****"
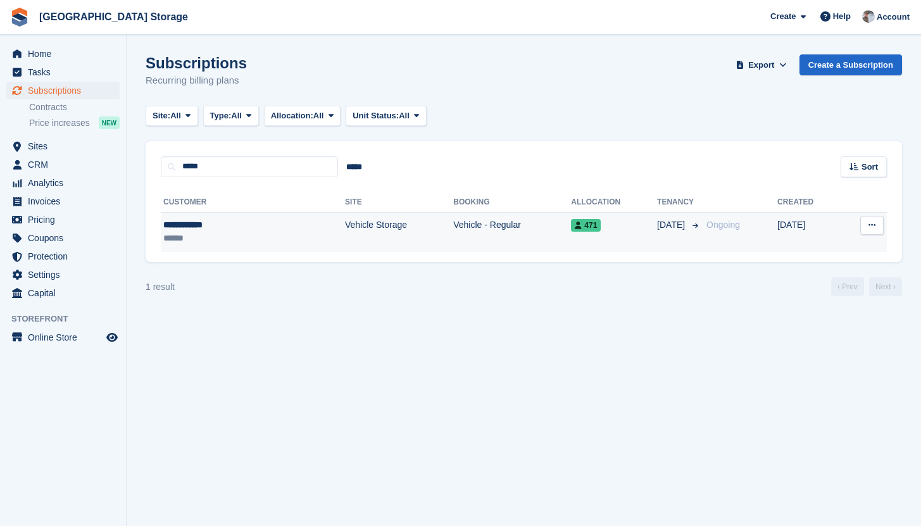
click at [242, 244] on div "******" at bounding box center [214, 238] width 103 height 13
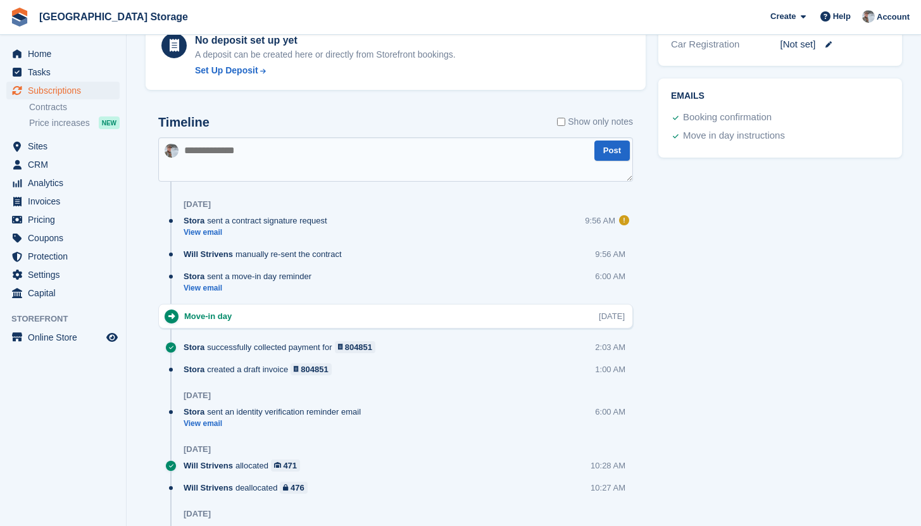
scroll to position [619, 0]
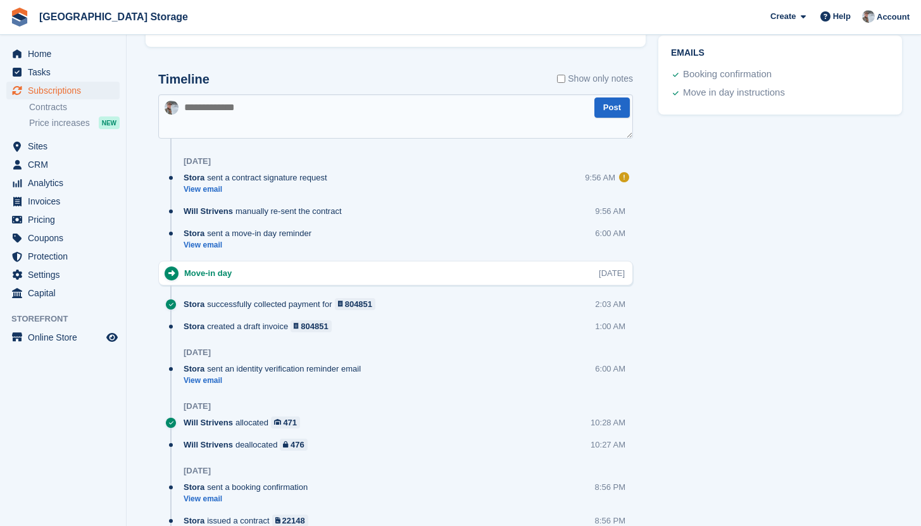
click at [703, 253] on div "Tasks 0 Add No tasks related to Subscription #104631 Booking Customer [PERSON_N…" at bounding box center [780, 41] width 256 height 1146
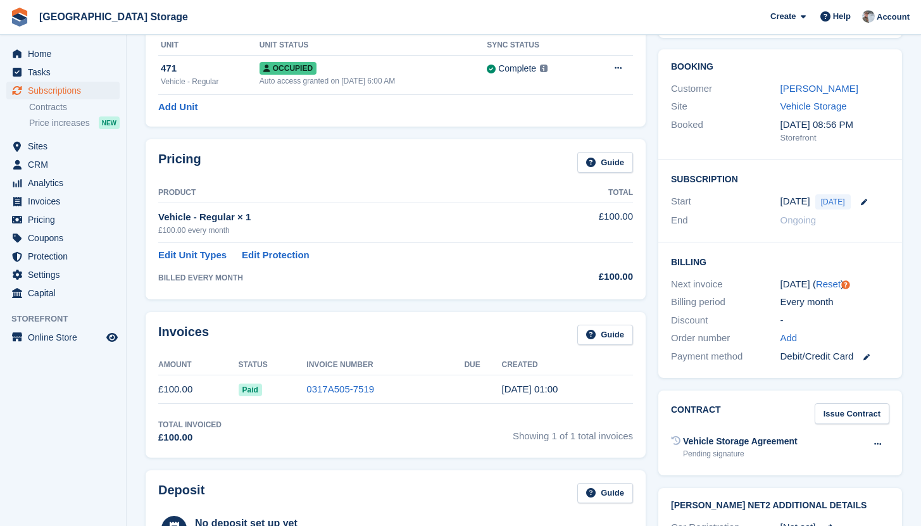
scroll to position [0, 0]
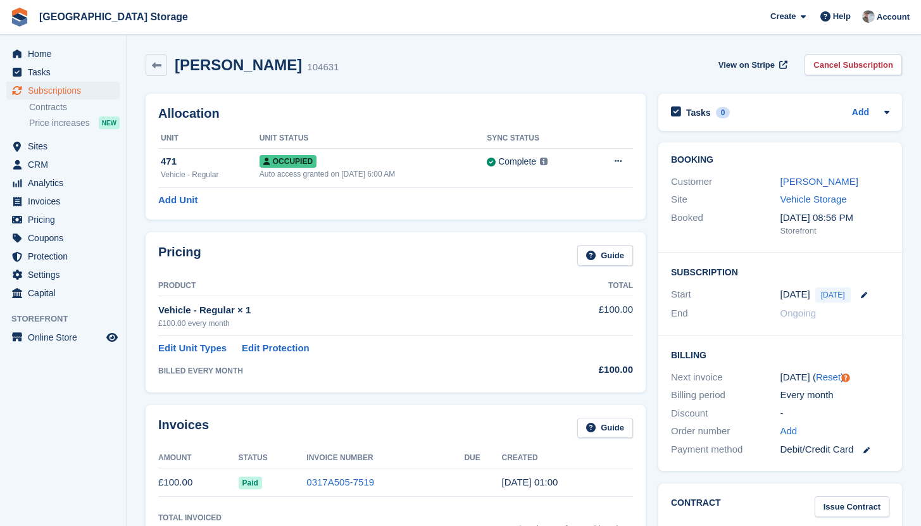
click at [476, 224] on div "Allocation Unit Unit Status Sync Status 471 Vehicle - Regular Occupied Auto acc…" at bounding box center [395, 156] width 513 height 139
click at [847, 66] on link "Cancel Subscription" at bounding box center [854, 64] width 98 height 21
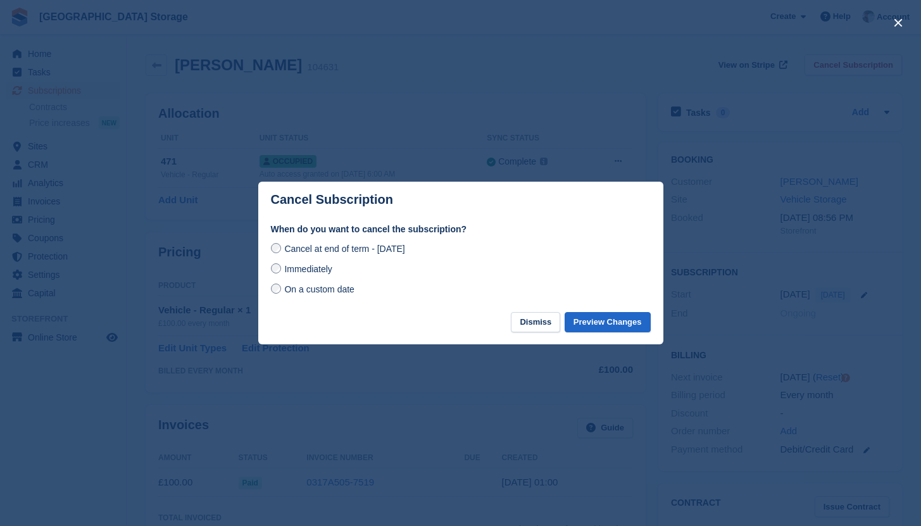
click at [310, 273] on span "Immediately" at bounding box center [307, 269] width 47 height 10
click at [592, 320] on button "Preview Changes" at bounding box center [608, 322] width 86 height 21
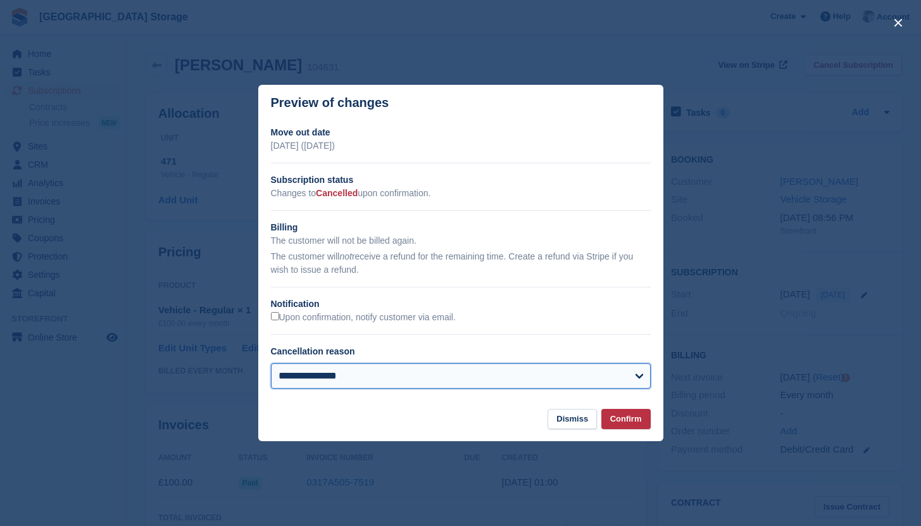
click at [329, 372] on select "**********" at bounding box center [461, 375] width 380 height 25
select select "*******"
click at [271, 363] on select "**********" at bounding box center [461, 375] width 380 height 25
click at [371, 375] on select "**********" at bounding box center [461, 375] width 380 height 25
click at [271, 363] on select "**********" at bounding box center [461, 375] width 380 height 25
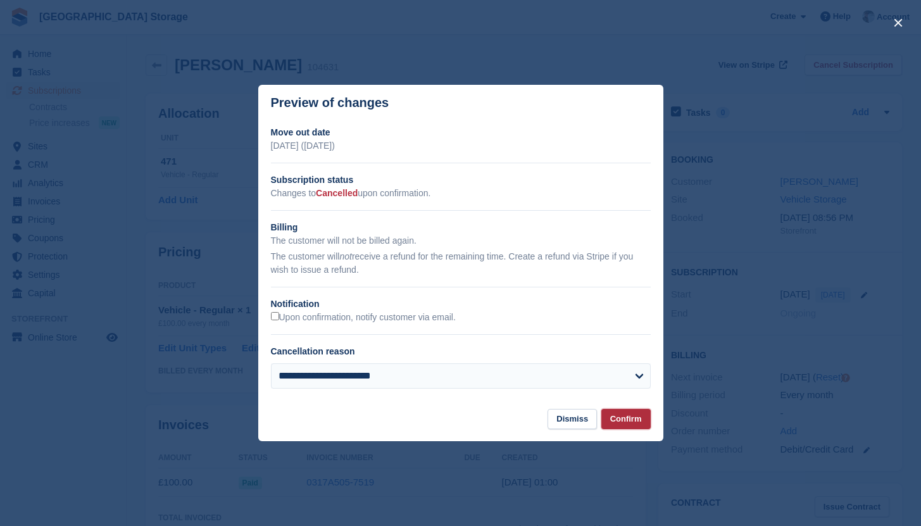
click at [639, 422] on button "Confirm" at bounding box center [625, 419] width 49 height 21
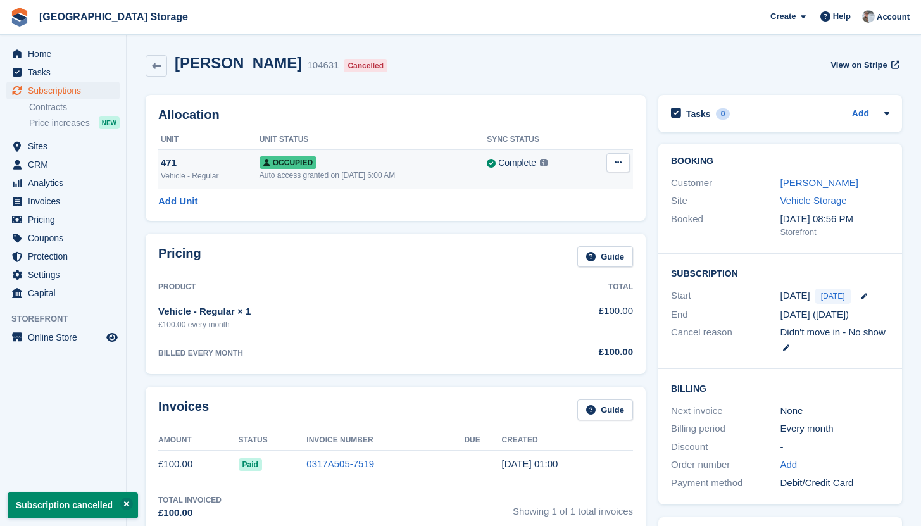
click at [620, 168] on button at bounding box center [618, 162] width 23 height 19
click at [560, 226] on p "Deallocate" at bounding box center [569, 231] width 110 height 16
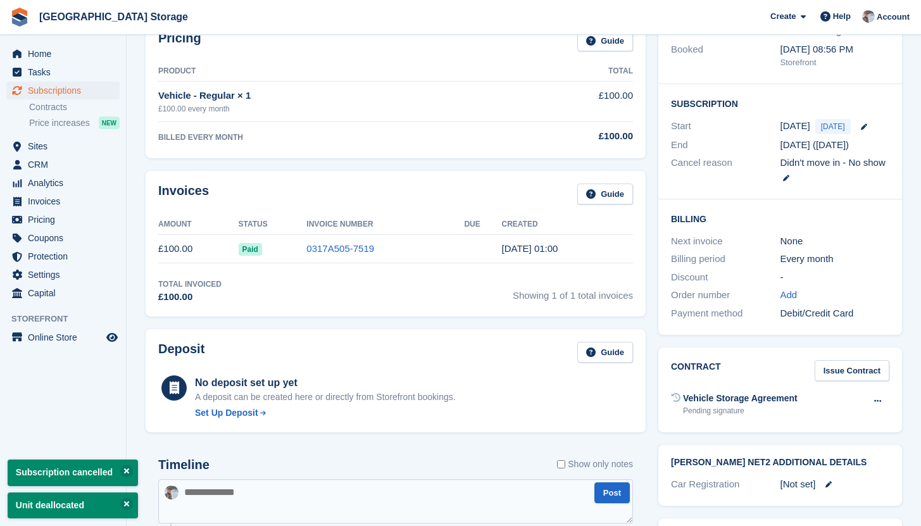
scroll to position [171, 0]
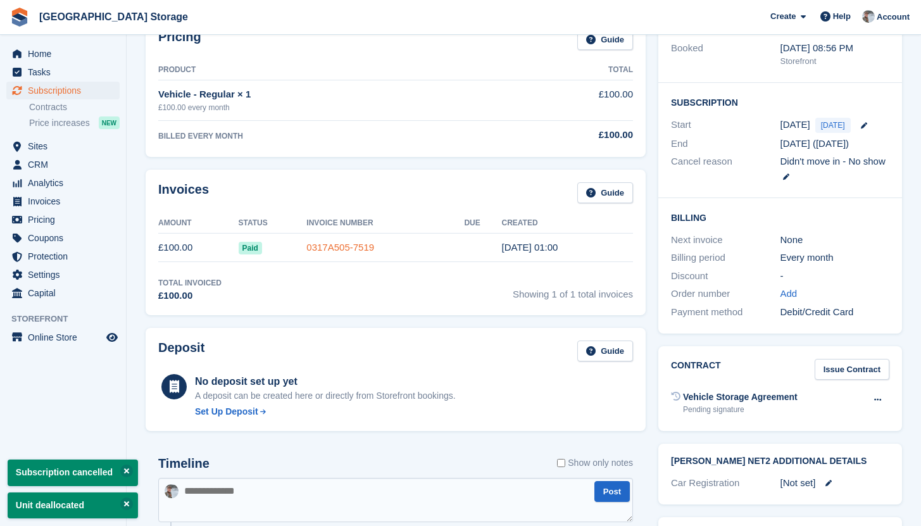
click at [334, 250] on link "0317A505-7519" at bounding box center [340, 247] width 68 height 11
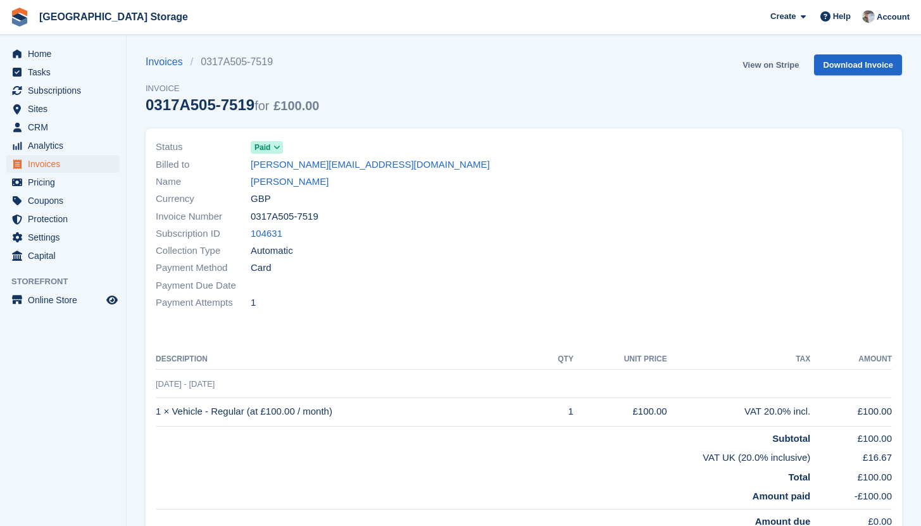
click at [779, 66] on link "View on Stripe" at bounding box center [771, 64] width 66 height 21
click at [278, 145] on icon at bounding box center [277, 148] width 7 height 8
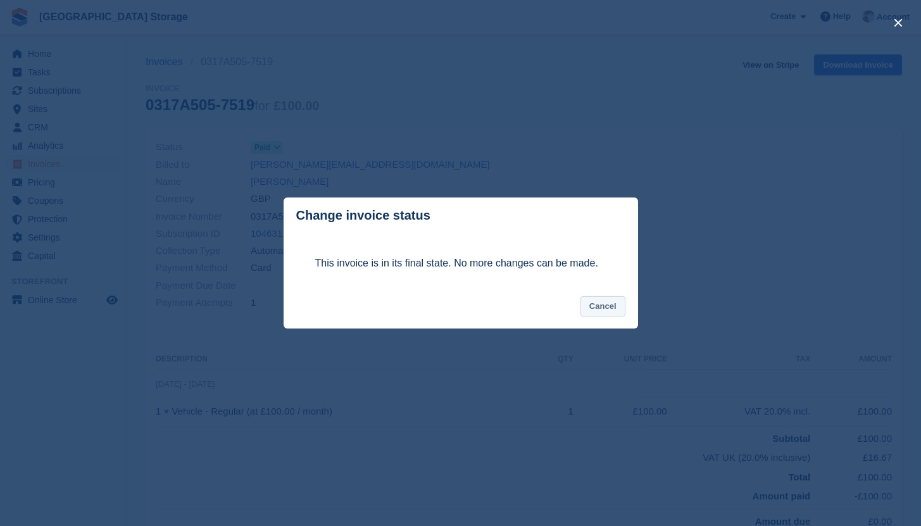
click at [601, 312] on button "Cancel" at bounding box center [603, 306] width 45 height 21
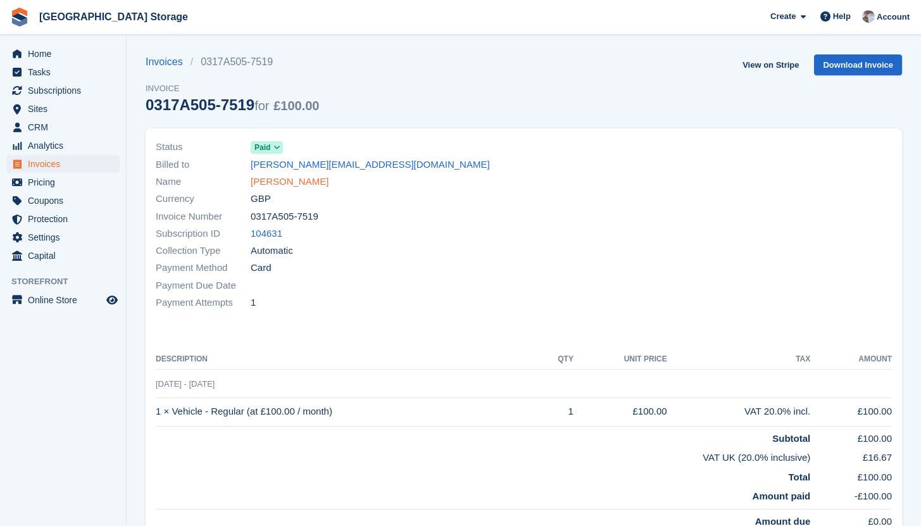
click at [287, 177] on link "kerry taylor" at bounding box center [290, 182] width 78 height 15
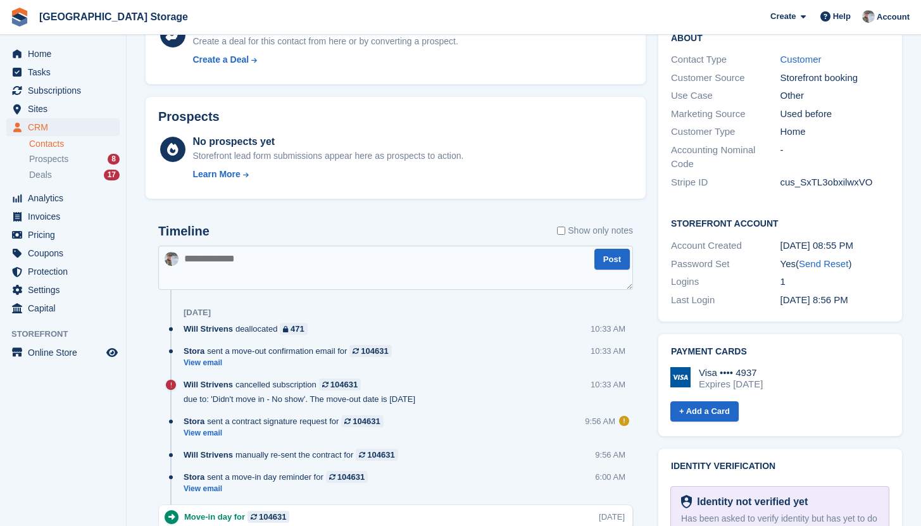
scroll to position [406, 0]
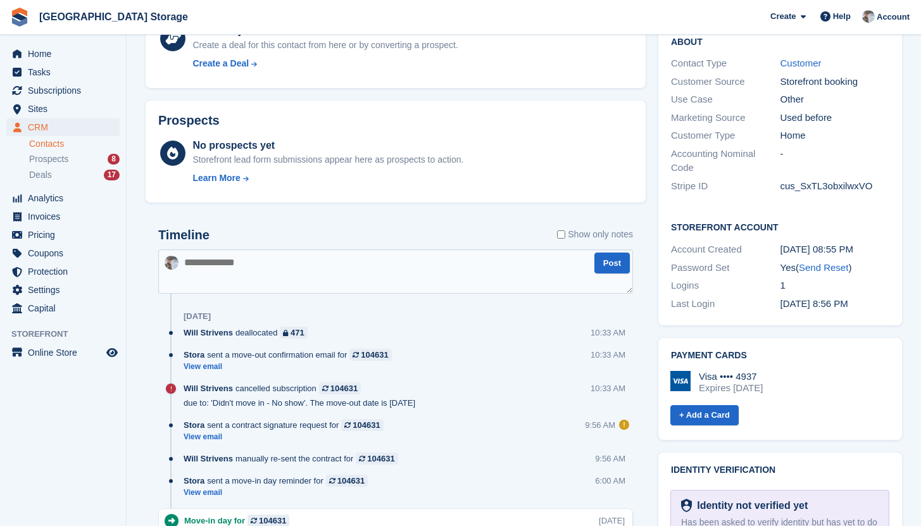
click at [290, 268] on textarea at bounding box center [395, 271] width 475 height 44
click at [189, 262] on textarea "**********" at bounding box center [395, 271] width 475 height 44
click at [425, 272] on textarea "**********" at bounding box center [395, 271] width 475 height 44
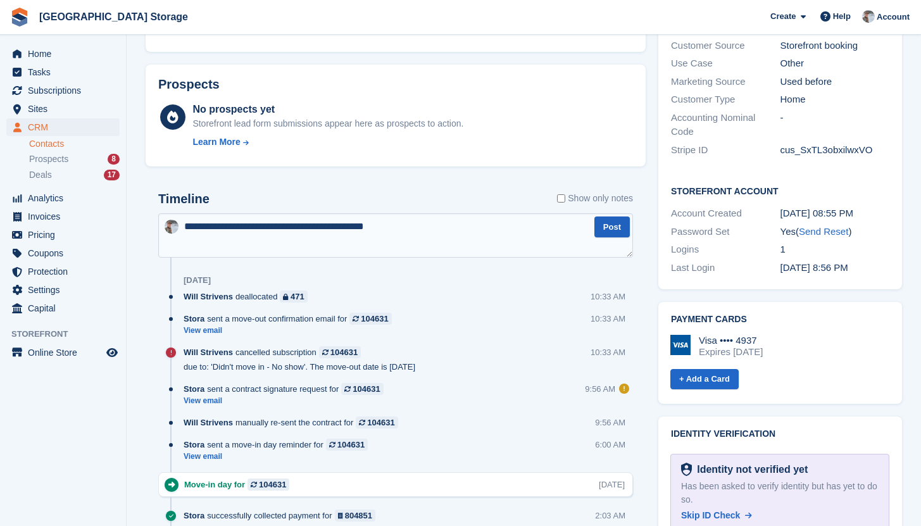
type textarea "**********"
click at [612, 225] on button "Post" at bounding box center [612, 227] width 35 height 21
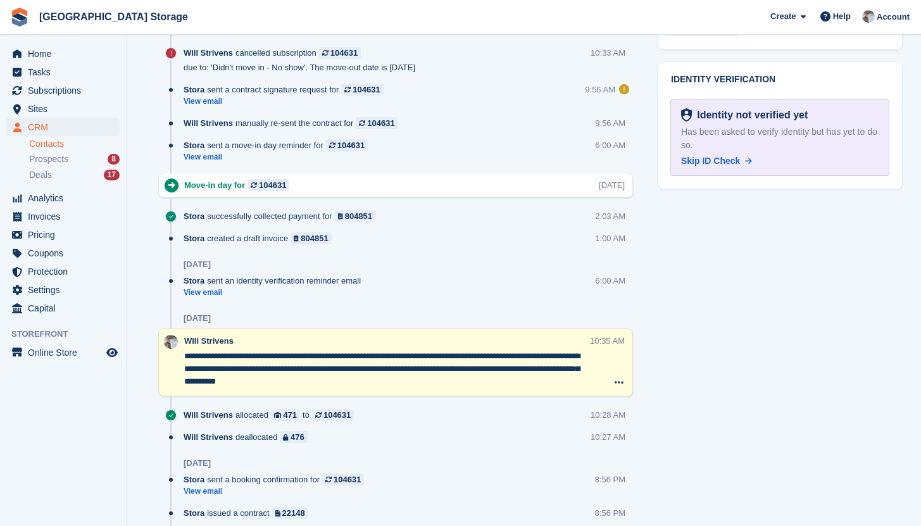
scroll to position [446, 0]
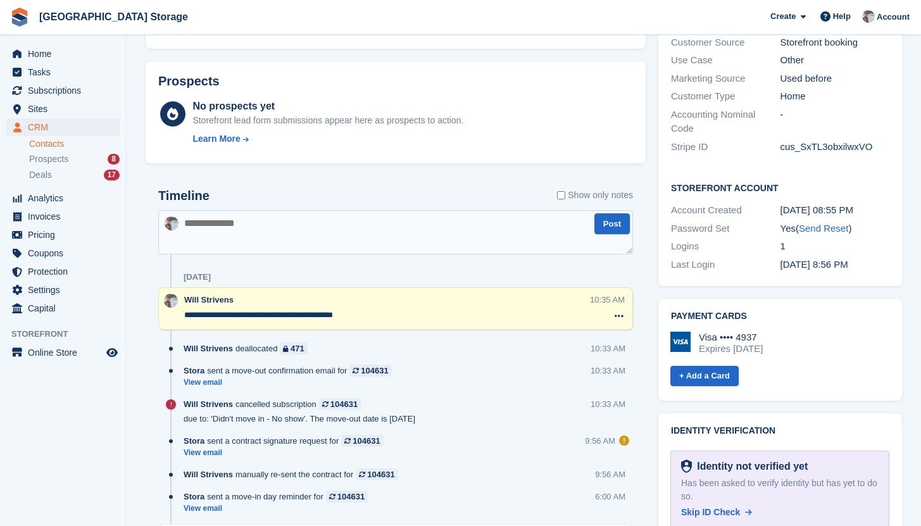
click at [301, 237] on textarea at bounding box center [395, 232] width 475 height 44
paste textarea "**********"
type textarea "**********"
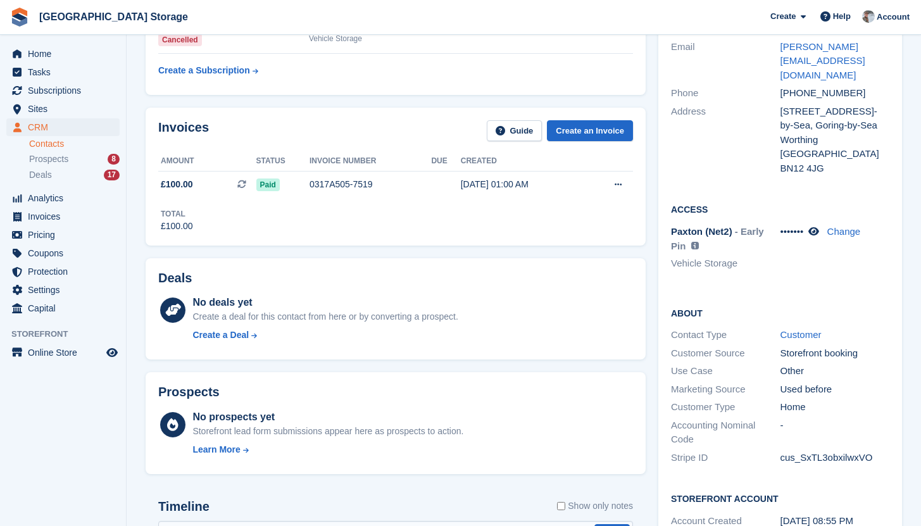
scroll to position [0, 0]
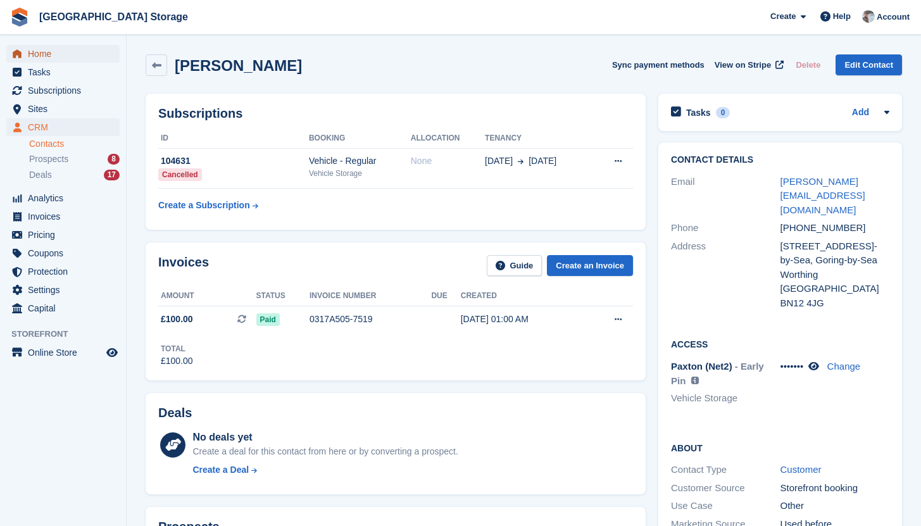
click at [42, 56] on span "Home" at bounding box center [66, 54] width 76 height 18
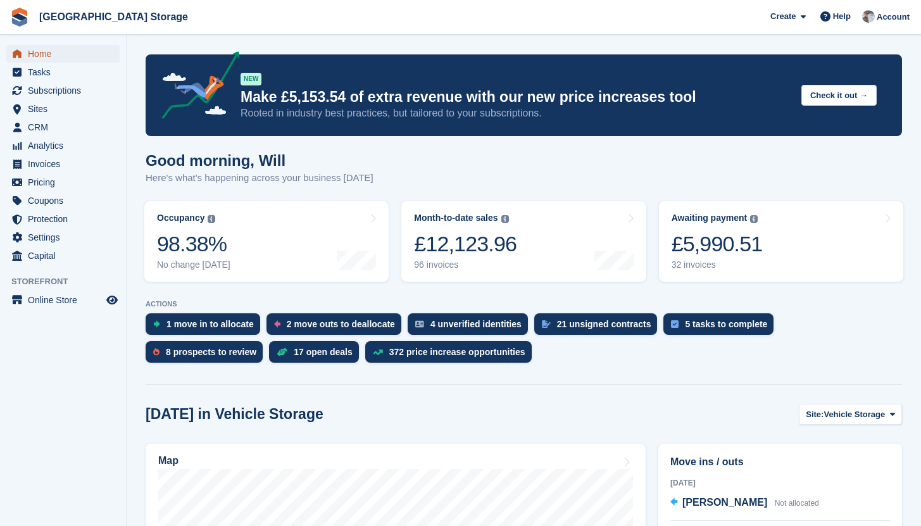
click at [82, 60] on span "Home" at bounding box center [66, 54] width 76 height 18
click at [74, 80] on span "Tasks" at bounding box center [66, 72] width 76 height 18
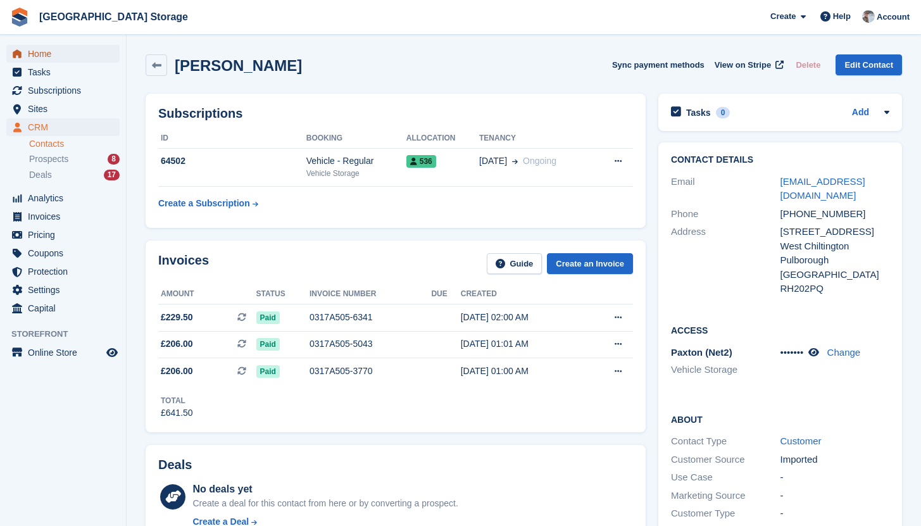
click at [51, 56] on span "Home" at bounding box center [66, 54] width 76 height 18
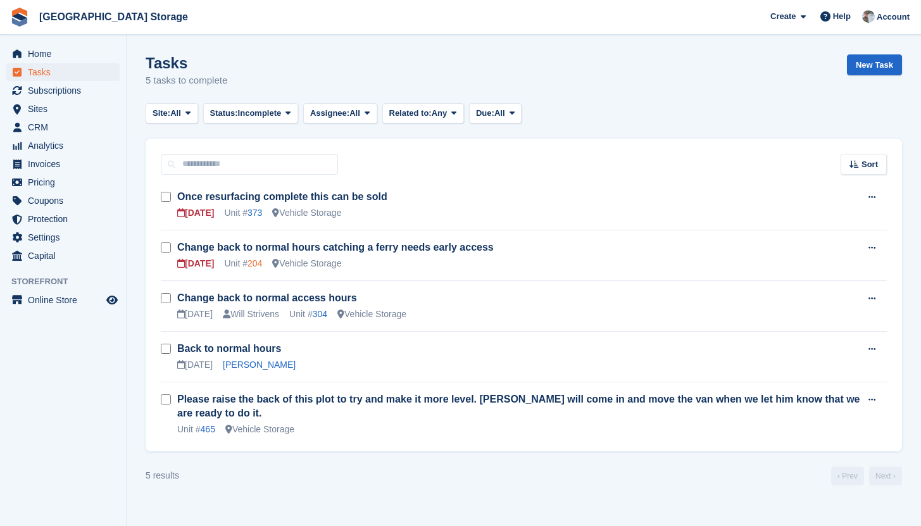
click at [259, 265] on link "204" at bounding box center [255, 263] width 15 height 10
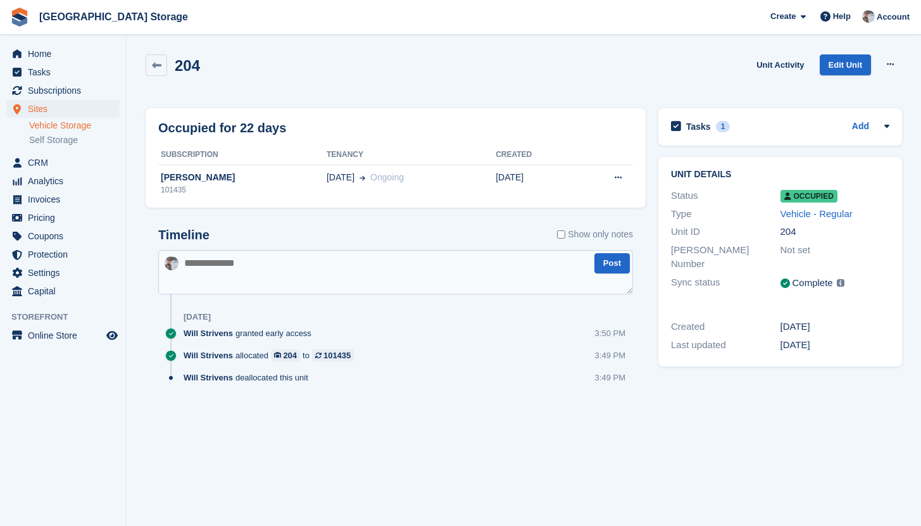
click at [448, 75] on div "204 Unit Activity Edit Unit Overlock Repossess Deallocate" at bounding box center [524, 72] width 757 height 36
click at [65, 94] on span "Subscriptions" at bounding box center [66, 91] width 76 height 18
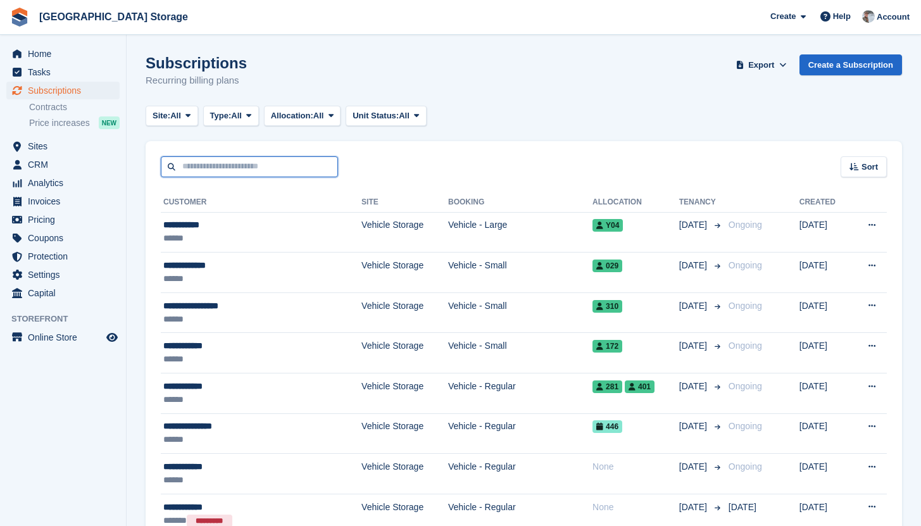
click at [234, 168] on input "text" at bounding box center [249, 166] width 177 height 21
type input "***"
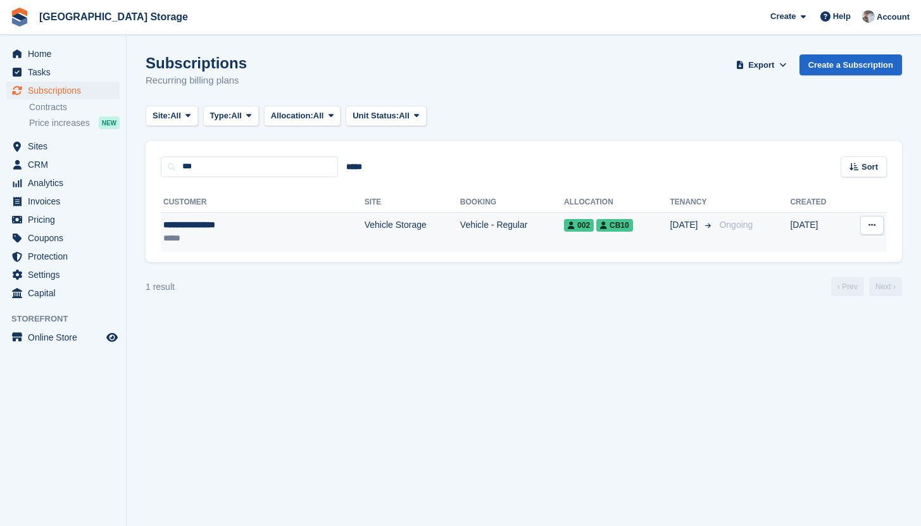
click at [270, 229] on div "**********" at bounding box center [228, 224] width 130 height 13
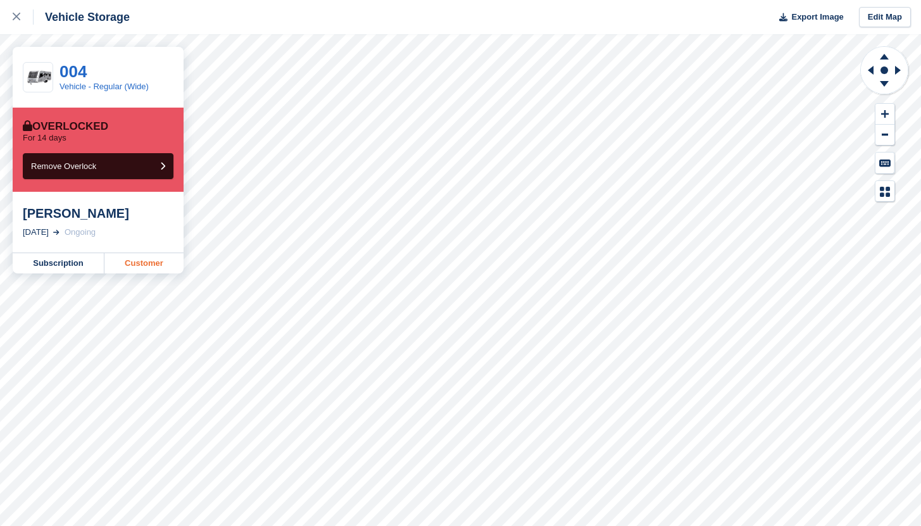
click at [135, 267] on link "Customer" at bounding box center [143, 263] width 79 height 20
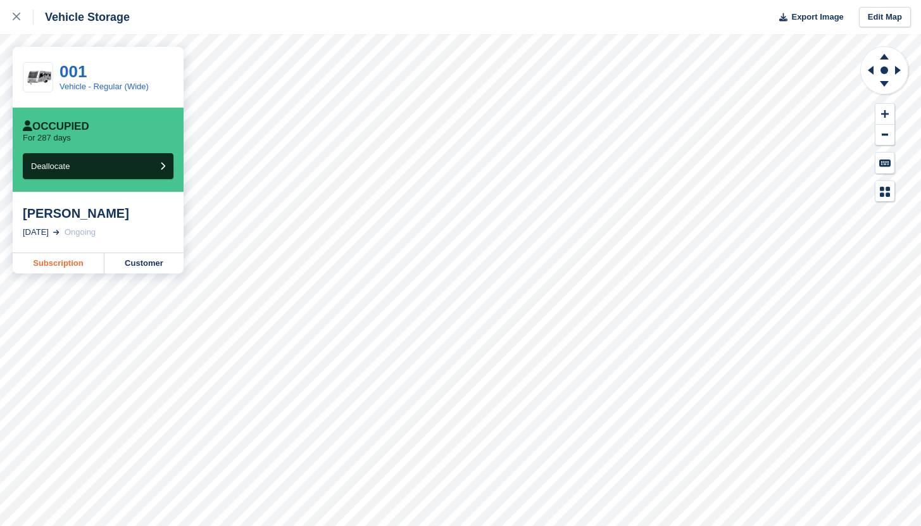
click at [67, 268] on link "Subscription" at bounding box center [59, 263] width 92 height 20
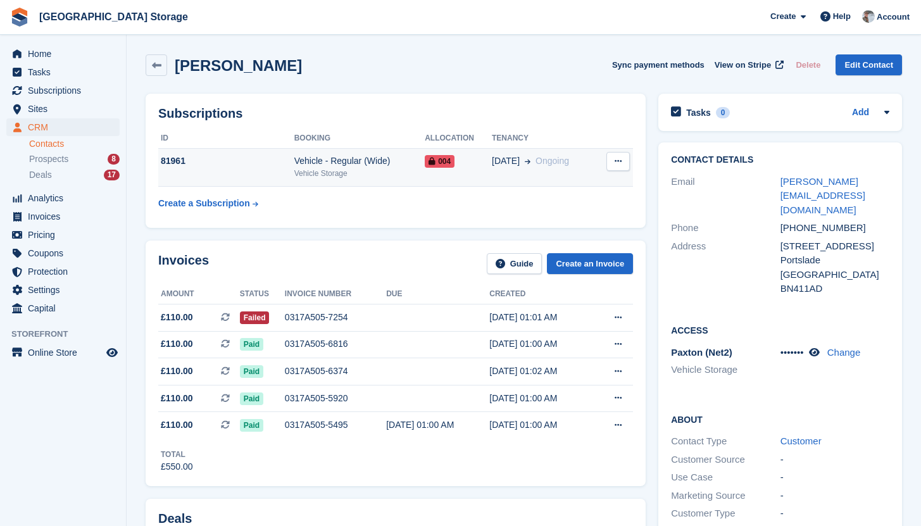
click at [386, 177] on div "Vehicle Storage" at bounding box center [359, 173] width 131 height 11
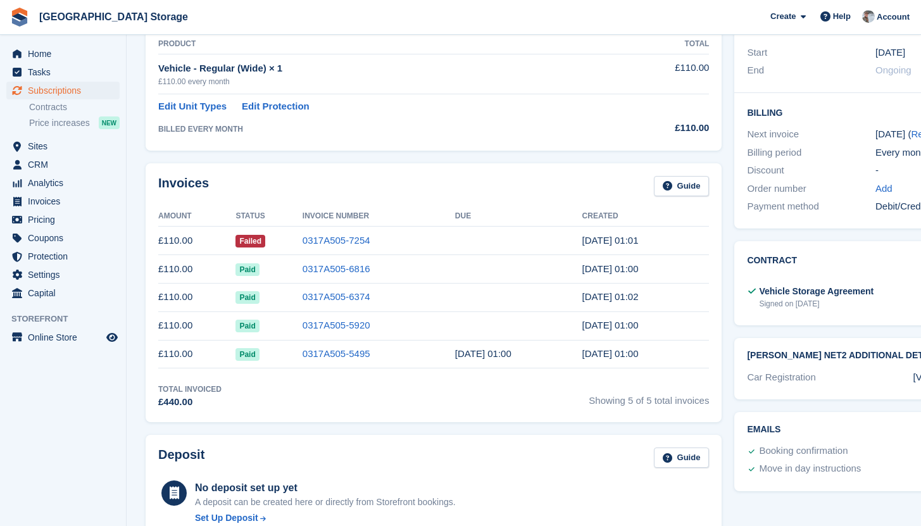
scroll to position [285, 0]
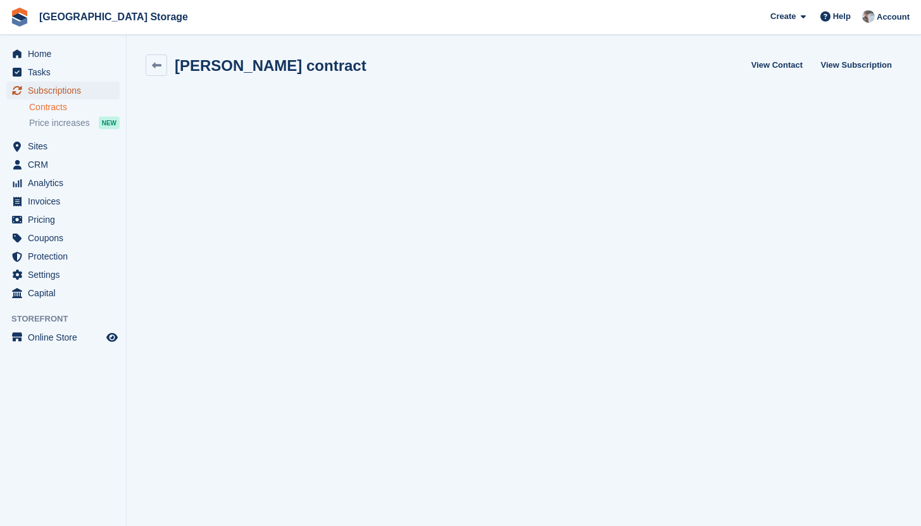
click at [75, 87] on span "Subscriptions" at bounding box center [66, 91] width 76 height 18
click at [50, 56] on span "Home" at bounding box center [66, 54] width 76 height 18
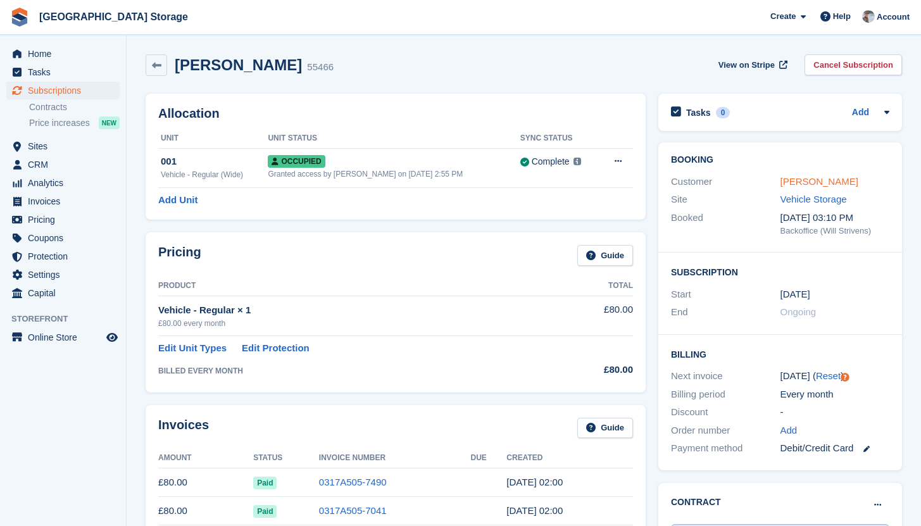
click at [796, 180] on link "[PERSON_NAME]" at bounding box center [820, 181] width 78 height 11
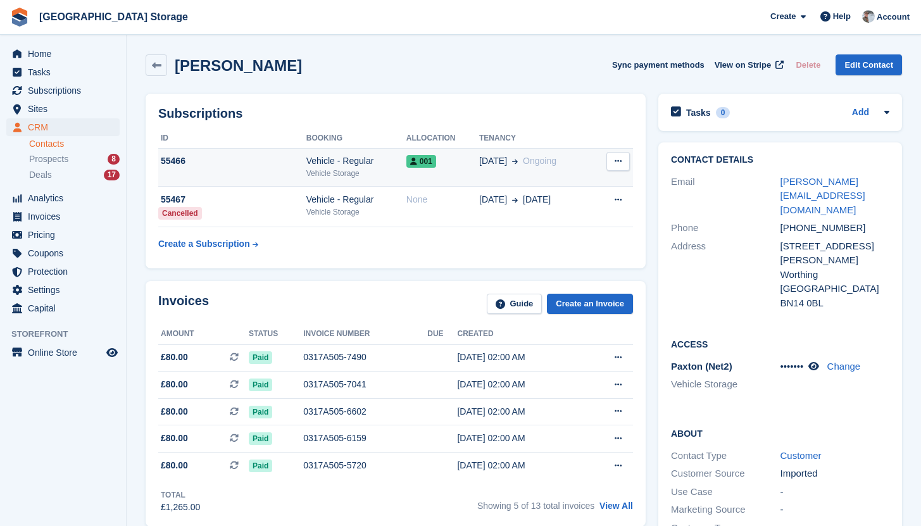
click at [396, 166] on div "Vehicle - Regular" at bounding box center [356, 160] width 100 height 13
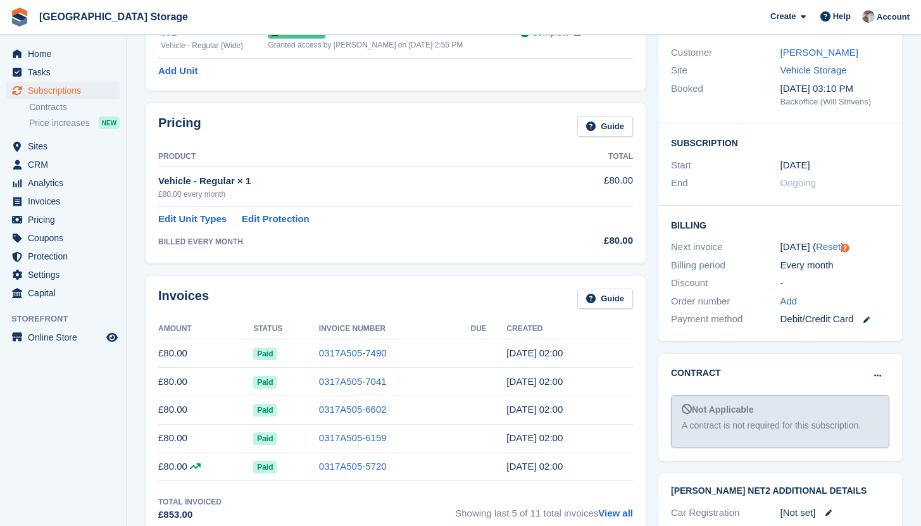
scroll to position [132, 0]
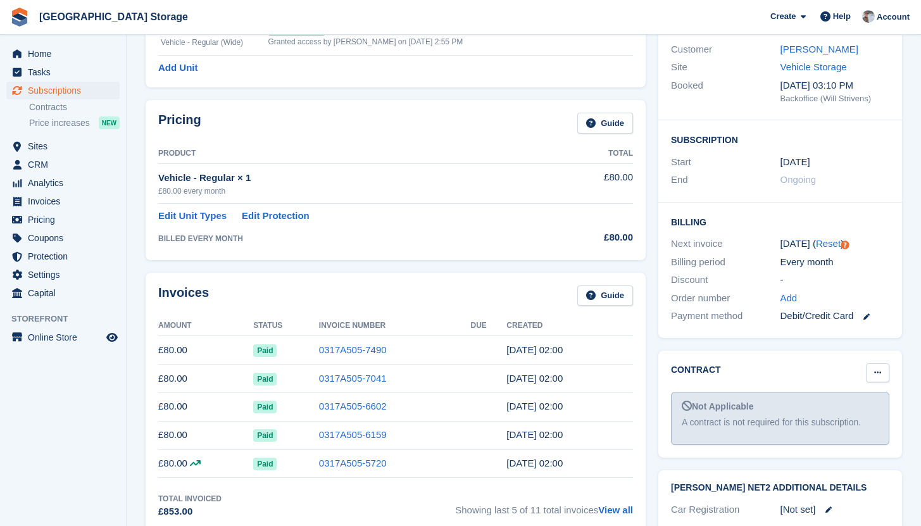
click at [871, 374] on button at bounding box center [877, 372] width 23 height 19
click at [807, 350] on div "Contract Mark as pending Mark as signed Not Applicable A contract is not requir…" at bounding box center [780, 404] width 256 height 120
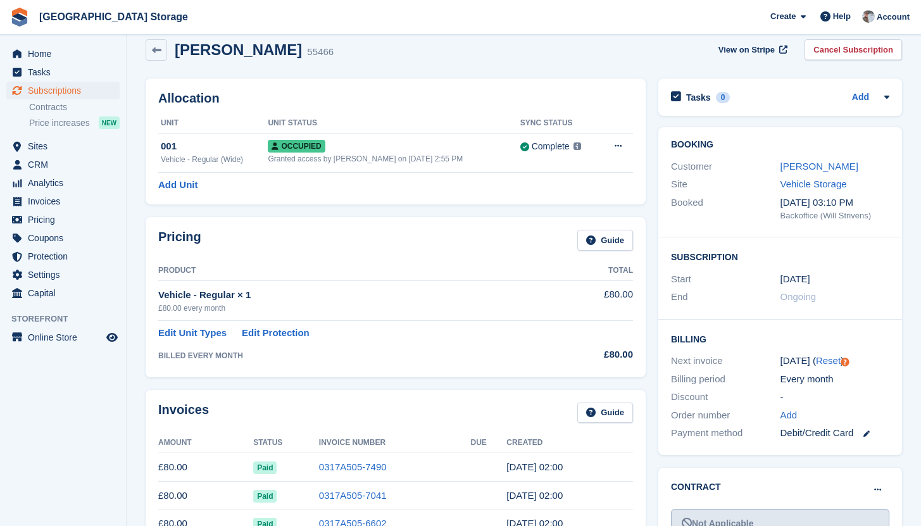
scroll to position [0, 0]
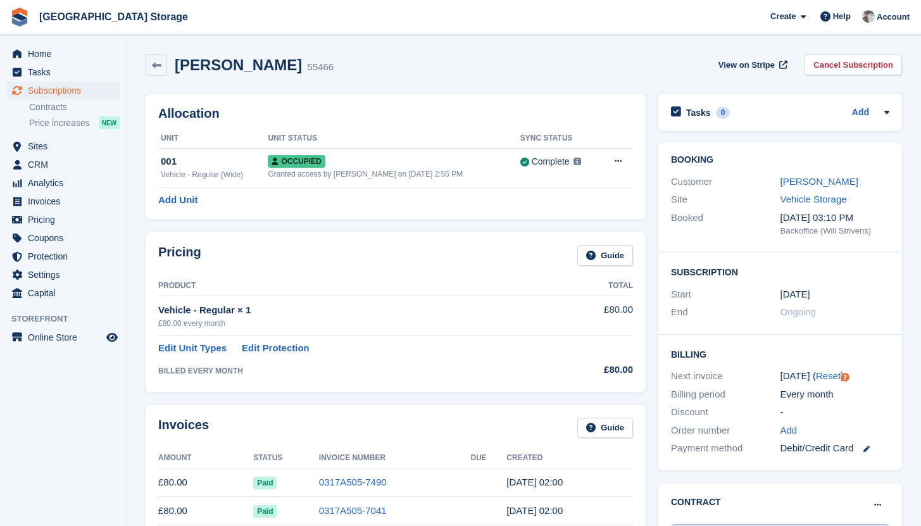
click at [220, 62] on h2 "Tim Aldous" at bounding box center [238, 64] width 127 height 17
click at [370, 74] on div "Tim Aldous 55466 View on Stripe Cancel Subscription" at bounding box center [524, 65] width 757 height 22
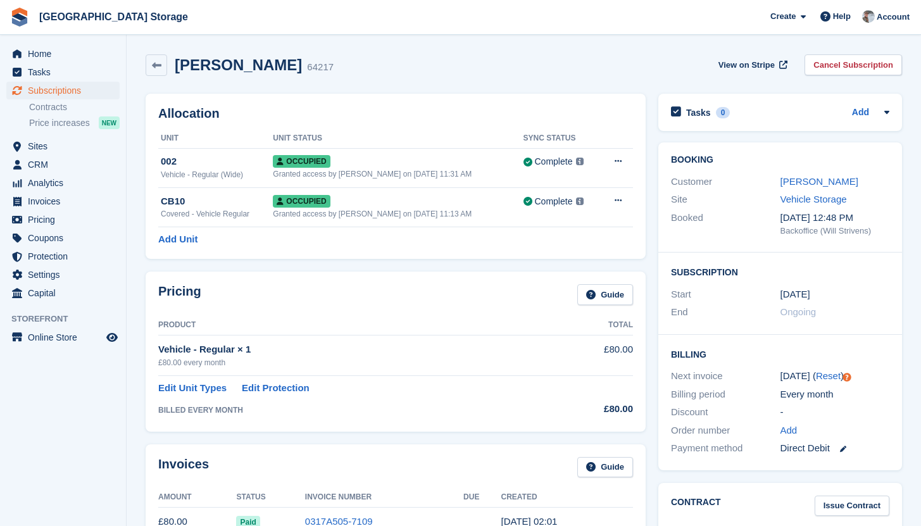
click at [201, 66] on h2 "[PERSON_NAME]" at bounding box center [238, 64] width 127 height 17
drag, startPoint x: 177, startPoint y: 65, endPoint x: 295, endPoint y: 61, distance: 117.8
click at [295, 61] on h2 "[PERSON_NAME]" at bounding box center [238, 64] width 127 height 17
click at [458, 56] on div "[PERSON_NAME] 64217 View on Stripe Cancel Subscription" at bounding box center [524, 65] width 757 height 22
click at [66, 55] on span "Home" at bounding box center [66, 54] width 76 height 18
